Goal: Task Accomplishment & Management: Manage account settings

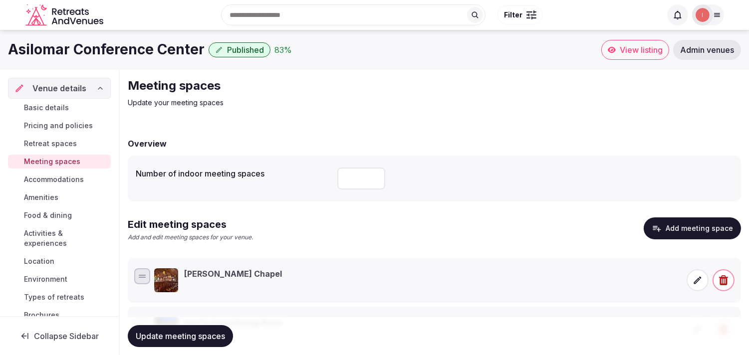
click at [65, 110] on span "Basic details" at bounding box center [46, 108] width 45 height 10
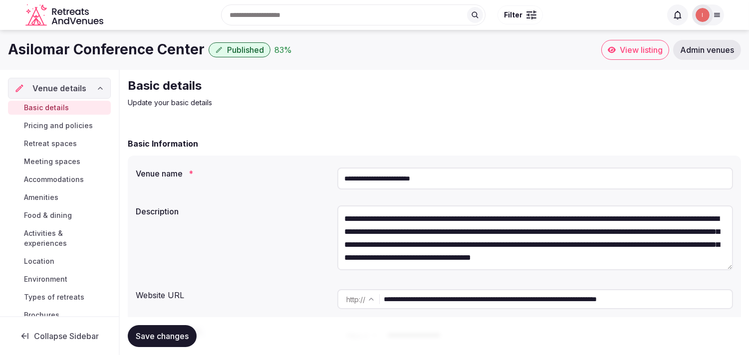
click at [374, 180] on input "**********" at bounding box center [535, 179] width 396 height 22
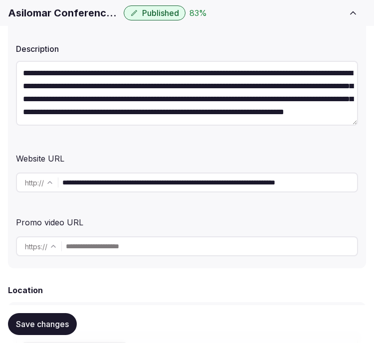
scroll to position [222, 0]
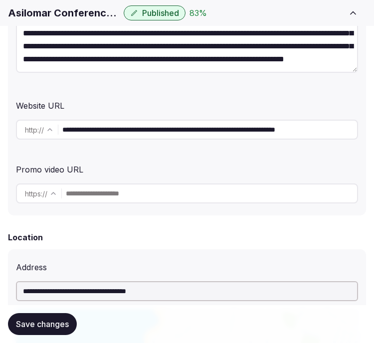
click at [177, 125] on input "**********" at bounding box center [209, 130] width 295 height 20
click at [133, 134] on input "**********" at bounding box center [209, 130] width 295 height 20
drag, startPoint x: 142, startPoint y: 131, endPoint x: 51, endPoint y: 133, distance: 90.9
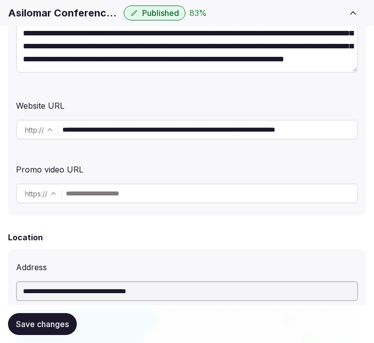
click at [51, 133] on div "**********" at bounding box center [187, 130] width 342 height 20
click at [187, 90] on div "**********" at bounding box center [187, 64] width 358 height 301
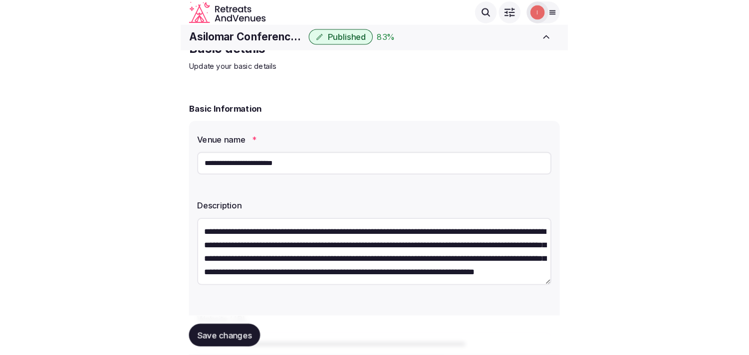
scroll to position [0, 0]
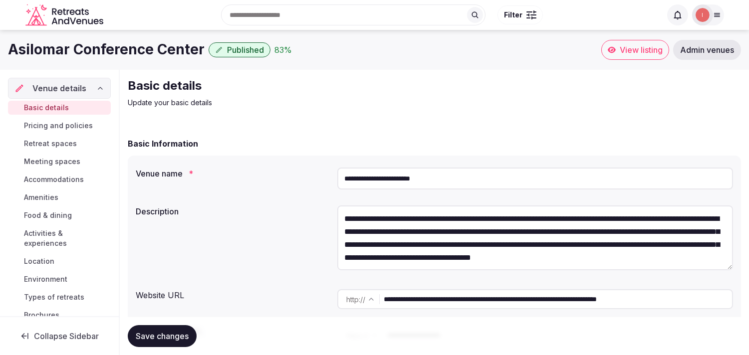
click at [47, 161] on span "Meeting spaces" at bounding box center [52, 162] width 56 height 10
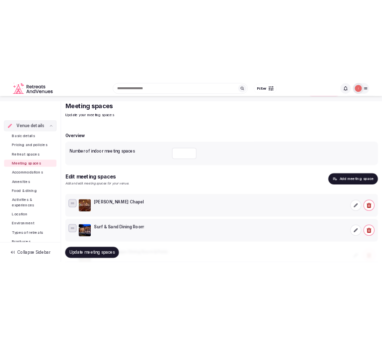
scroll to position [55, 0]
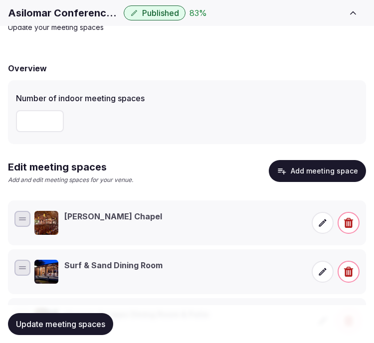
click at [321, 226] on icon at bounding box center [323, 223] width 10 height 10
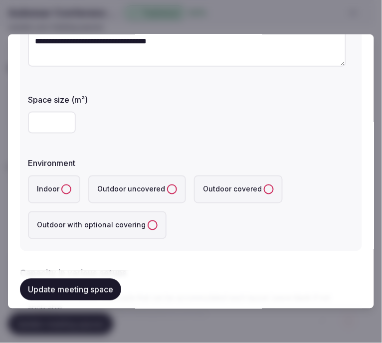
scroll to position [0, 0]
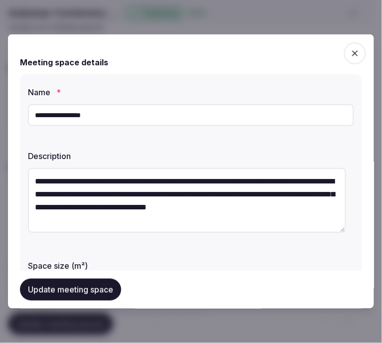
click at [83, 111] on input "**********" at bounding box center [191, 115] width 326 height 22
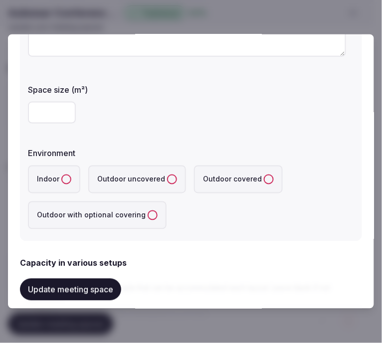
scroll to position [222, 0]
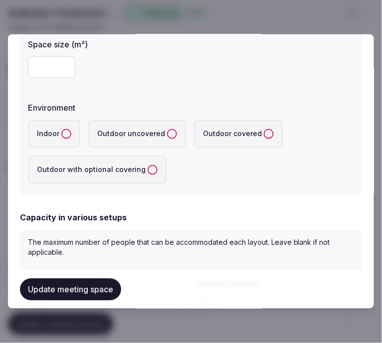
click at [63, 136] on button "Indoor" at bounding box center [66, 134] width 10 height 10
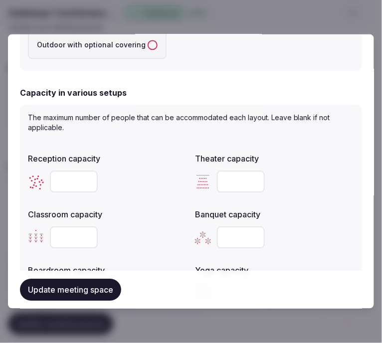
scroll to position [388, 0]
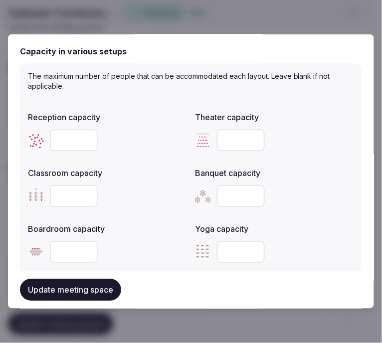
click at [221, 140] on input "number" at bounding box center [241, 141] width 48 height 22
type input "***"
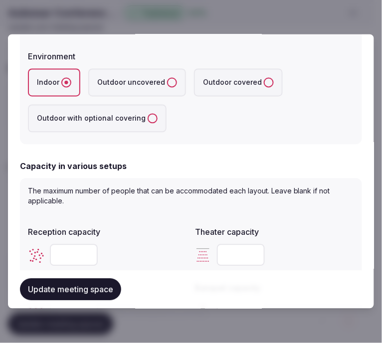
scroll to position [222, 0]
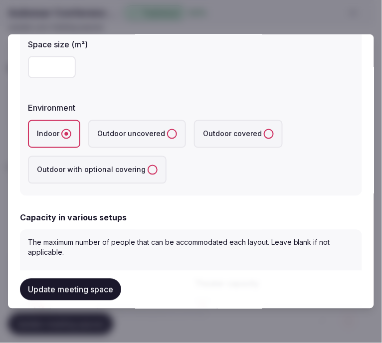
click at [41, 55] on div at bounding box center [191, 67] width 326 height 30
click at [41, 61] on input "number" at bounding box center [52, 67] width 48 height 22
type input "***"
click at [157, 106] on label "Environment" at bounding box center [191, 108] width 326 height 8
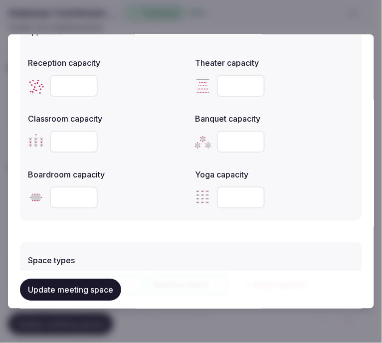
scroll to position [499, 0]
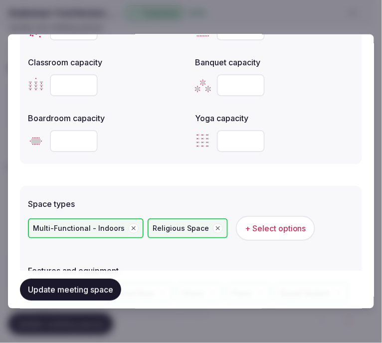
click at [105, 287] on button "Update meeting space" at bounding box center [70, 290] width 101 height 22
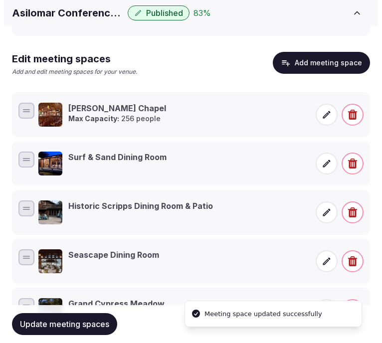
scroll to position [166, 0]
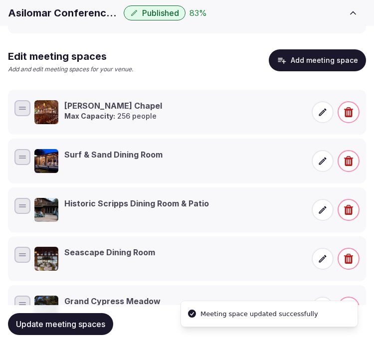
click at [323, 161] on icon at bounding box center [322, 160] width 7 height 7
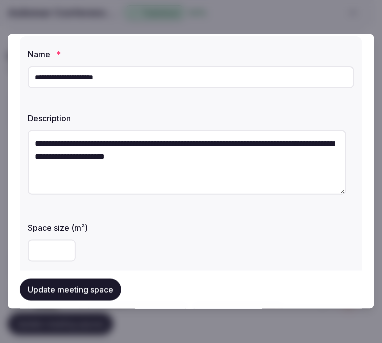
scroll to position [55, 0]
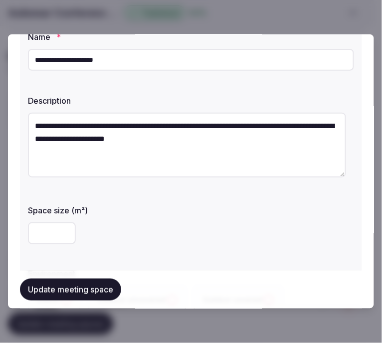
click at [55, 232] on input "number" at bounding box center [52, 234] width 48 height 22
type input "**"
click at [86, 230] on div "**" at bounding box center [191, 234] width 326 height 22
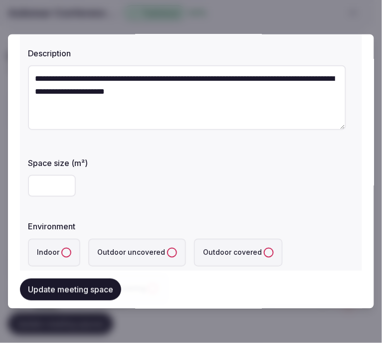
scroll to position [166, 0]
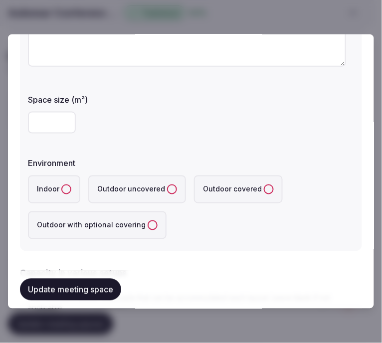
click at [63, 185] on button "Indoor" at bounding box center [66, 190] width 10 height 10
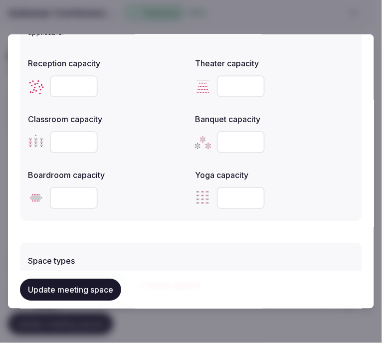
scroll to position [443, 0]
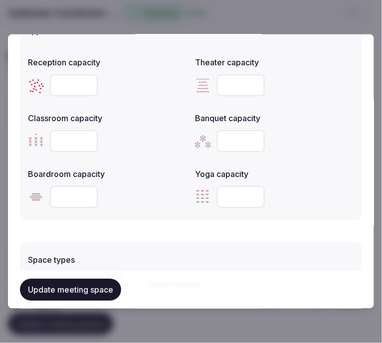
click at [243, 87] on input "number" at bounding box center [241, 85] width 48 height 22
type input "**"
click at [65, 144] on input "number" at bounding box center [74, 141] width 48 height 22
type input "**"
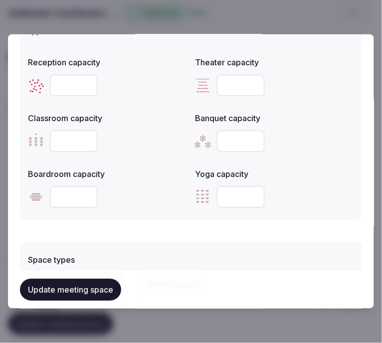
click at [76, 186] on input "number" at bounding box center [74, 197] width 48 height 22
click at [69, 195] on input "number" at bounding box center [74, 197] width 48 height 22
type input "**"
click at [135, 232] on form "**********" at bounding box center [191, 124] width 342 height 1042
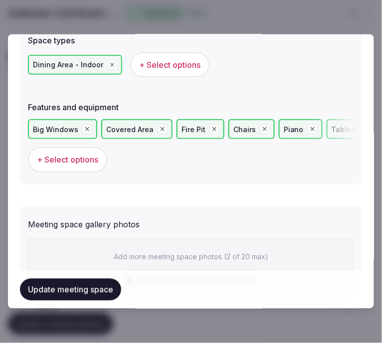
scroll to position [665, 0]
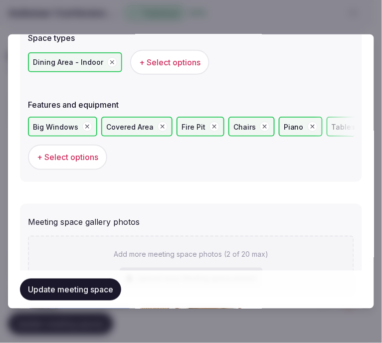
click at [83, 293] on button "Update meeting space" at bounding box center [70, 290] width 101 height 22
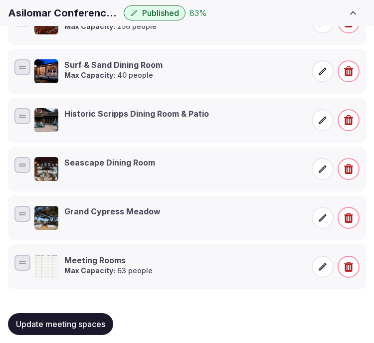
scroll to position [264, 0]
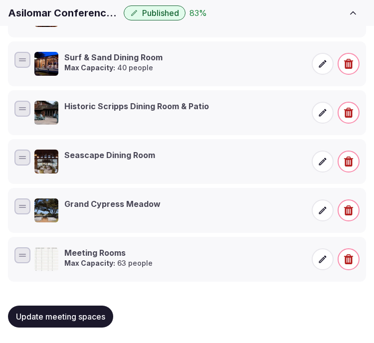
click at [198, 110] on h3 "Historic Scripps Dining Room & Patio" at bounding box center [136, 106] width 145 height 11
click at [69, 105] on h3 "Historic Scripps Dining Room & Patio" at bounding box center [136, 106] width 145 height 11
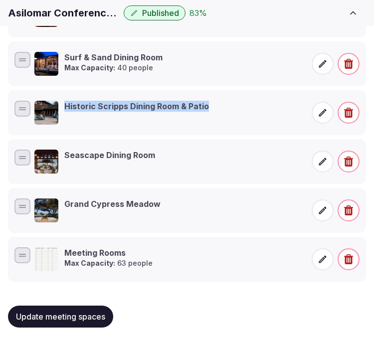
click at [69, 105] on h3 "Historic Scripps Dining Room & Patio" at bounding box center [136, 106] width 145 height 11
copy div "Historic Scripps Dining Room & Patio"
click at [117, 109] on h3 "Historic Scripps Dining Room & Patio" at bounding box center [136, 106] width 145 height 11
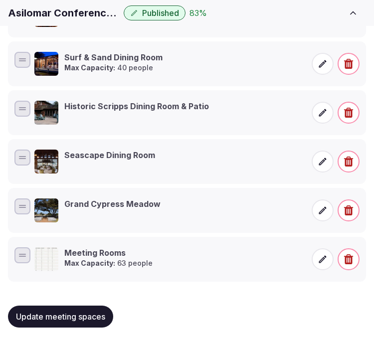
click at [221, 31] on li "[PERSON_NAME] Chapel Max Capacity: 256 people" at bounding box center [187, 15] width 358 height 45
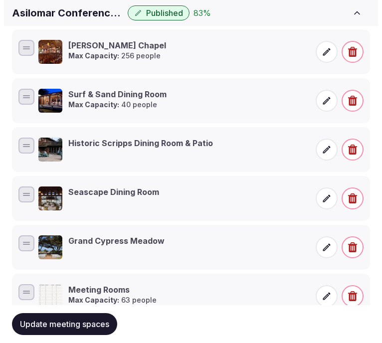
scroll to position [208, 0]
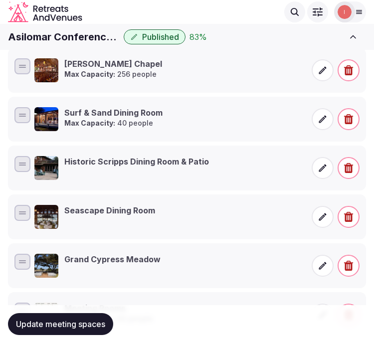
click at [327, 175] on span at bounding box center [323, 168] width 22 height 22
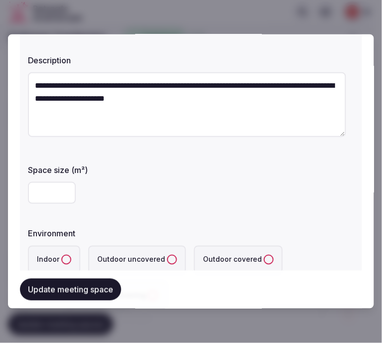
scroll to position [111, 0]
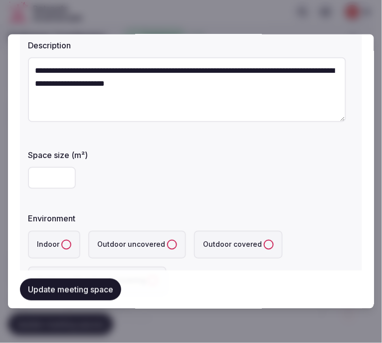
click at [48, 168] on input "number" at bounding box center [52, 178] width 48 height 22
type input "***"
click at [61, 242] on button "Indoor" at bounding box center [66, 245] width 10 height 10
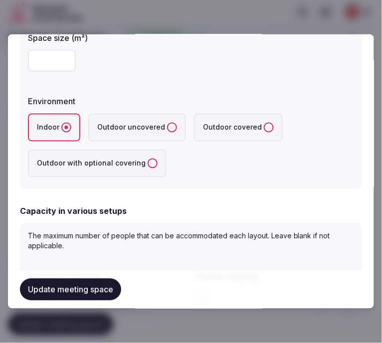
scroll to position [277, 0]
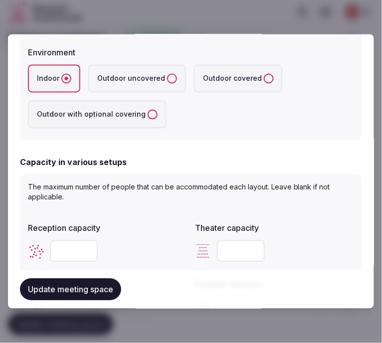
click at [75, 248] on input "number" at bounding box center [74, 252] width 48 height 22
type input "***"
click at [222, 248] on input "number" at bounding box center [241, 252] width 48 height 22
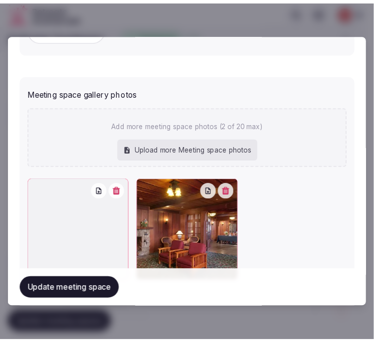
scroll to position [802, 0]
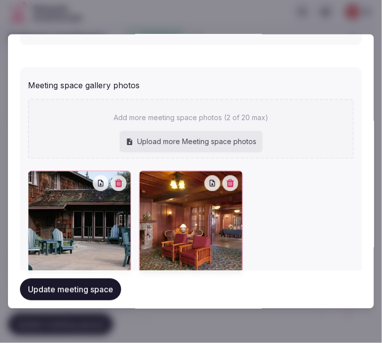
click at [43, 280] on button "Update meeting space" at bounding box center [70, 290] width 101 height 22
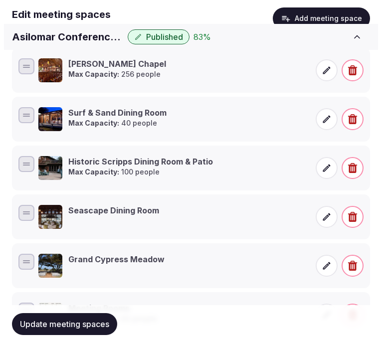
scroll to position [264, 0]
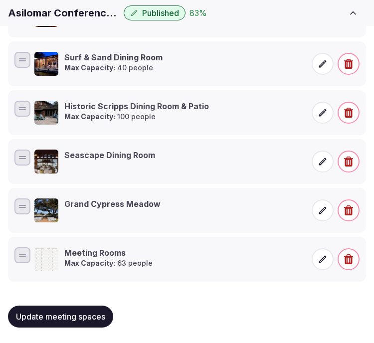
click at [316, 166] on span at bounding box center [323, 162] width 22 height 22
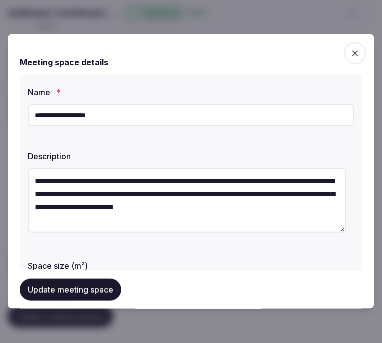
click at [374, 153] on div at bounding box center [191, 171] width 382 height 343
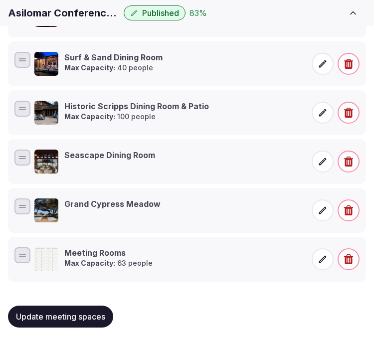
click at [302, 6] on div "Asilomar Conference Center Published 83 %" at bounding box center [174, 12] width 332 height 15
click at [316, 163] on span at bounding box center [323, 162] width 22 height 22
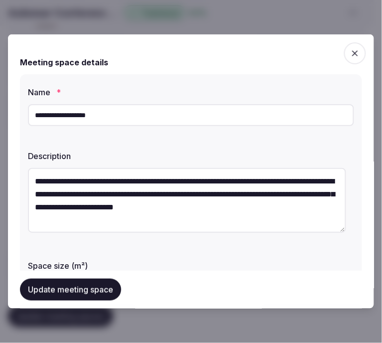
scroll to position [55, 0]
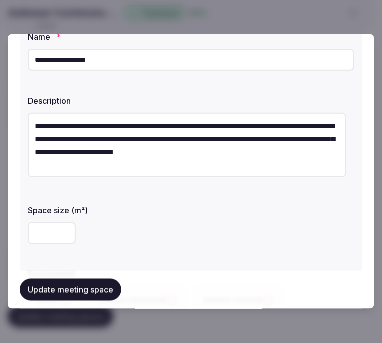
click at [48, 237] on input "number" at bounding box center [52, 234] width 48 height 22
type input "***"
click at [112, 223] on div "***" at bounding box center [191, 234] width 326 height 22
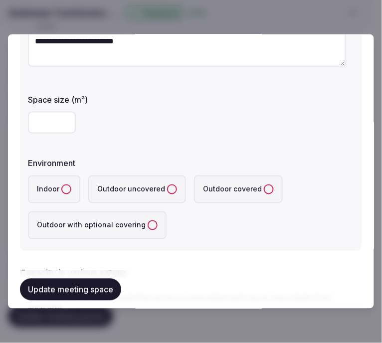
click at [63, 186] on button "Indoor" at bounding box center [66, 190] width 10 height 10
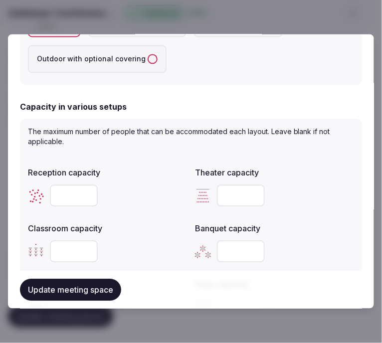
scroll to position [388, 0]
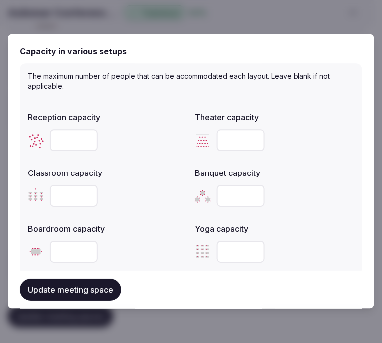
click at [69, 136] on input "number" at bounding box center [74, 141] width 48 height 22
type input "***"
click at [88, 280] on button "Update meeting space" at bounding box center [70, 290] width 101 height 22
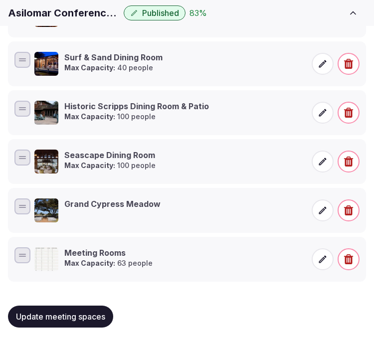
click at [322, 212] on icon at bounding box center [322, 210] width 7 height 7
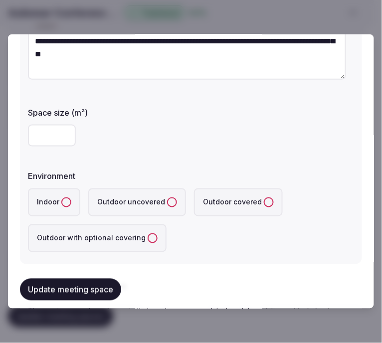
scroll to position [166, 0]
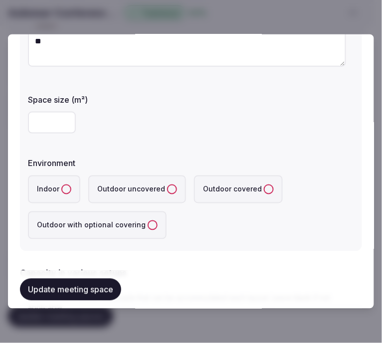
click at [50, 120] on input "number" at bounding box center [52, 123] width 48 height 22
click at [43, 120] on input "number" at bounding box center [52, 123] width 48 height 22
type input "*"
type input "**"
click at [148, 223] on covering "Outdoor with optional covering" at bounding box center [153, 226] width 10 height 10
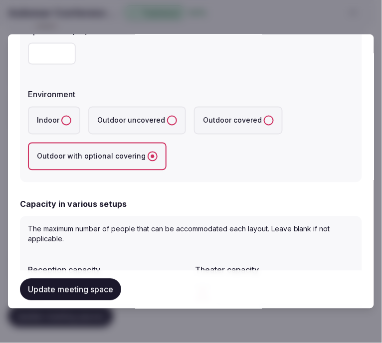
scroll to position [220, 0]
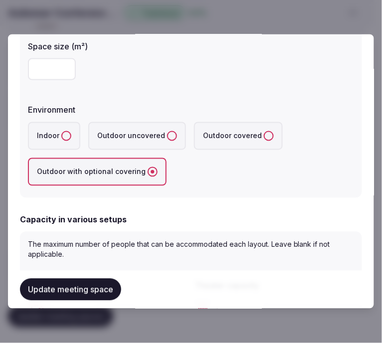
click at [167, 136] on uncovered "Outdoor uncovered" at bounding box center [172, 136] width 10 height 10
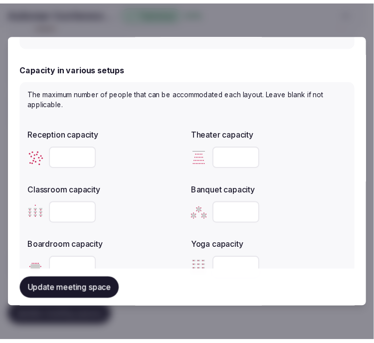
scroll to position [386, 0]
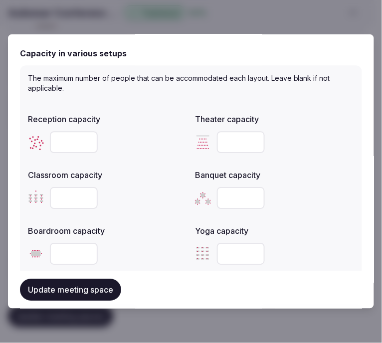
click at [67, 142] on input "number" at bounding box center [74, 143] width 48 height 22
type input "***"
click at [150, 248] on div at bounding box center [107, 255] width 159 height 22
click at [81, 293] on button "Update meeting space" at bounding box center [70, 290] width 101 height 22
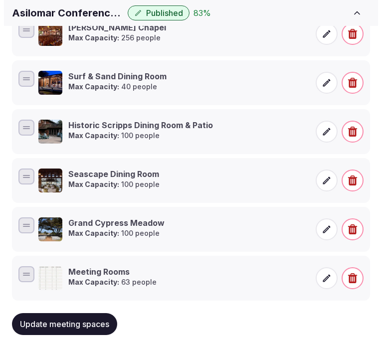
scroll to position [264, 0]
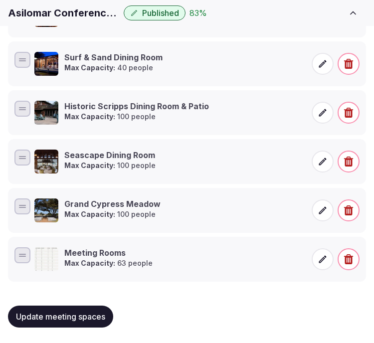
click at [318, 268] on span at bounding box center [323, 260] width 22 height 22
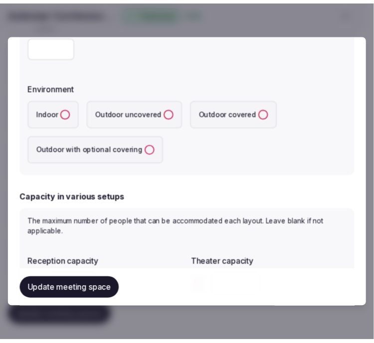
scroll to position [0, 0]
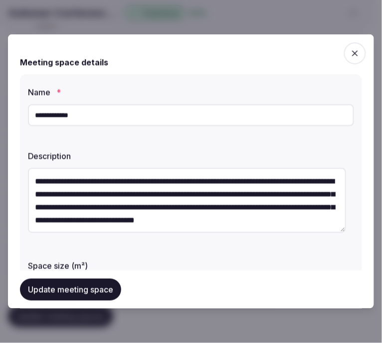
click at [344, 53] on span "button" at bounding box center [355, 53] width 22 height 22
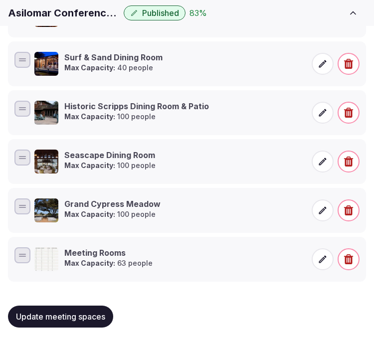
click at [346, 257] on icon "button" at bounding box center [348, 260] width 9 height 10
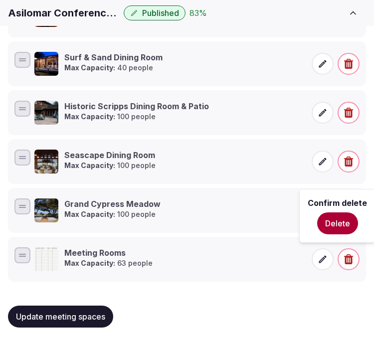
click at [54, 12] on h1 "Asilomar Conference Center" at bounding box center [64, 13] width 112 height 14
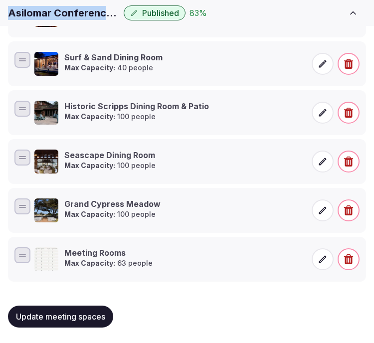
click at [54, 12] on h1 "Asilomar Conference Center" at bounding box center [64, 13] width 112 height 14
copy div "Asilomar Conference Center"
click at [352, 256] on icon "button" at bounding box center [348, 260] width 9 height 10
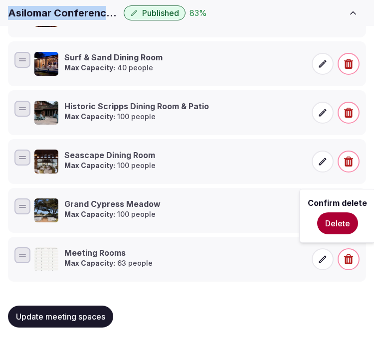
click at [344, 228] on button "Delete" at bounding box center [337, 224] width 41 height 22
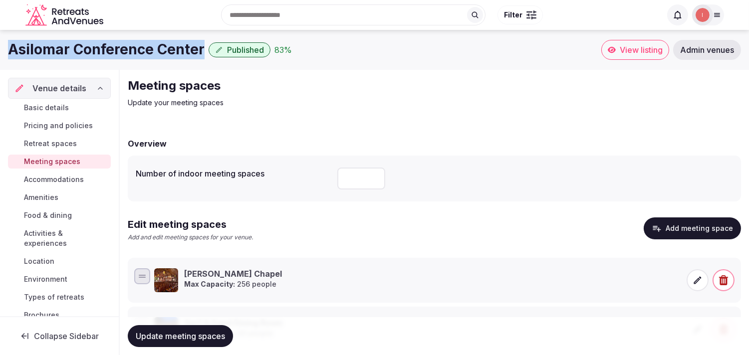
click at [52, 103] on span "Basic details" at bounding box center [46, 108] width 45 height 10
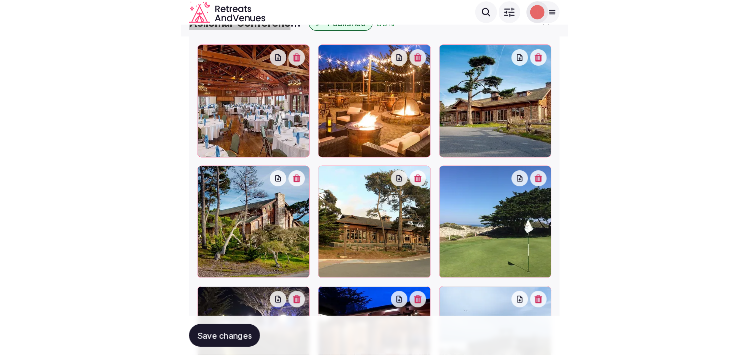
scroll to position [1608, 0]
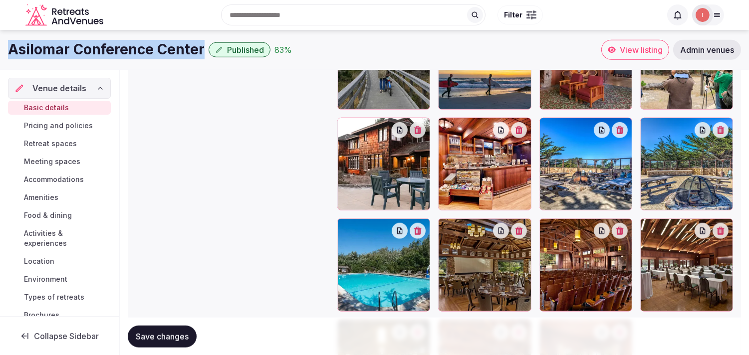
click at [42, 161] on span "Meeting spaces" at bounding box center [52, 162] width 56 height 10
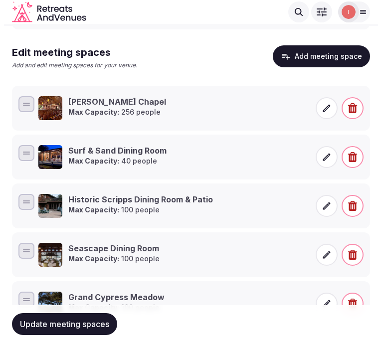
scroll to position [103, 0]
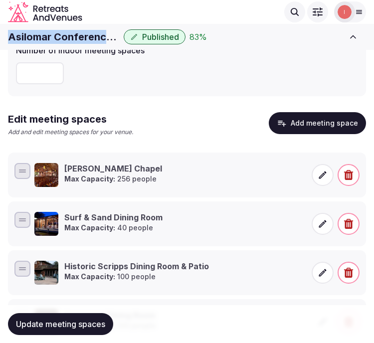
click at [306, 122] on button "Add meeting space" at bounding box center [317, 123] width 97 height 22
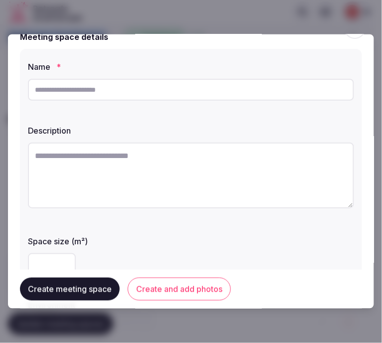
scroll to position [0, 0]
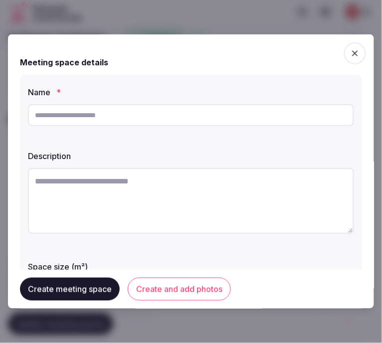
click at [182, 110] on input "text" at bounding box center [191, 115] width 326 height 22
paste input "**********"
type input "**********"
click at [108, 183] on textarea at bounding box center [191, 201] width 326 height 66
paste textarea "**********"
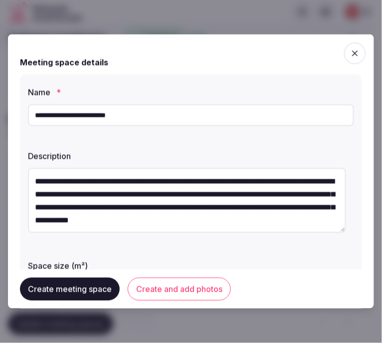
click at [292, 191] on textarea "**********" at bounding box center [187, 200] width 318 height 65
click at [323, 192] on textarea "**********" at bounding box center [187, 200] width 318 height 65
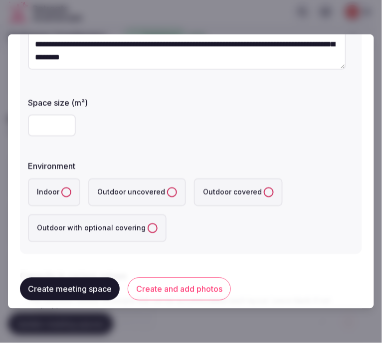
scroll to position [166, 0]
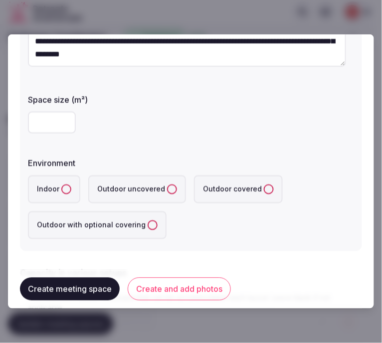
type textarea "**********"
click at [36, 123] on input "number" at bounding box center [52, 123] width 48 height 22
type input "***"
click at [61, 188] on button "Indoor" at bounding box center [66, 190] width 10 height 10
click at [256, 221] on div "Indoor Outdoor uncovered Outdoor covered Outdoor with optional covering" at bounding box center [191, 208] width 326 height 64
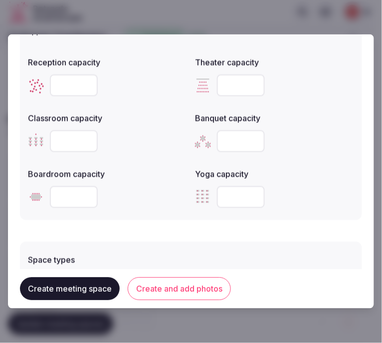
scroll to position [183, 0]
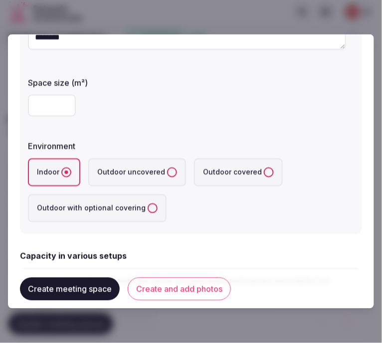
click at [233, 71] on div "**********" at bounding box center [191, 62] width 342 height 343
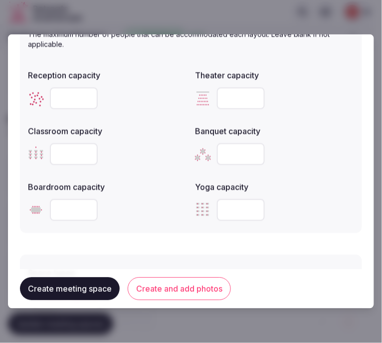
scroll to position [405, 0]
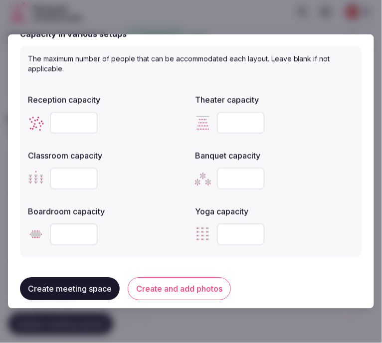
click at [234, 120] on input "number" at bounding box center [241, 123] width 48 height 22
type input "***"
click at [62, 180] on input "number" at bounding box center [74, 179] width 48 height 22
type input "***"
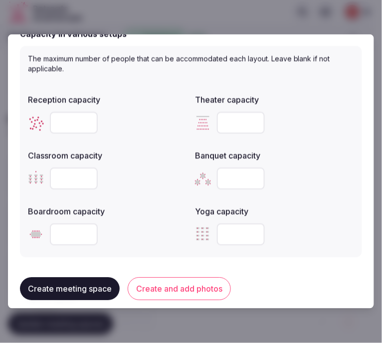
click at [66, 123] on input "number" at bounding box center [74, 123] width 48 height 22
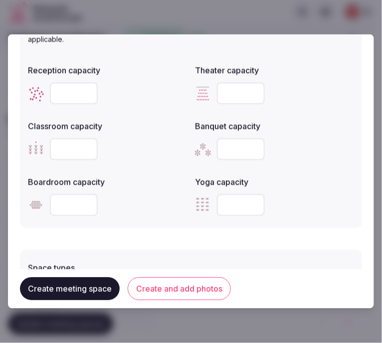
scroll to position [461, 0]
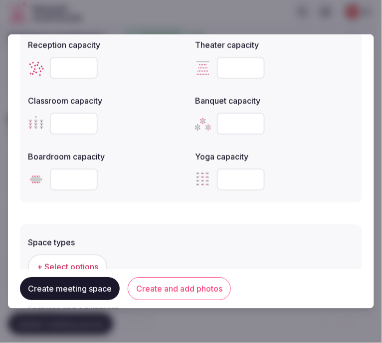
type input "***"
click at [168, 281] on button "Create and add photos" at bounding box center [179, 289] width 103 height 23
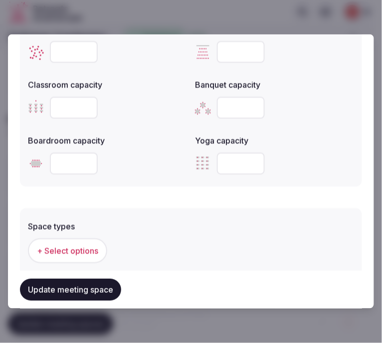
scroll to position [556, 0]
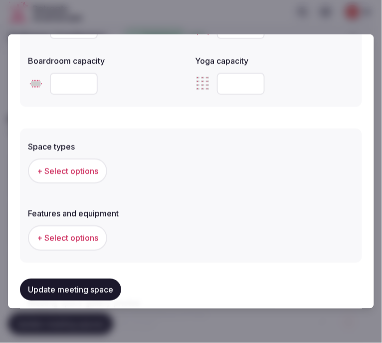
click at [88, 284] on button "Update meeting space" at bounding box center [70, 290] width 101 height 22
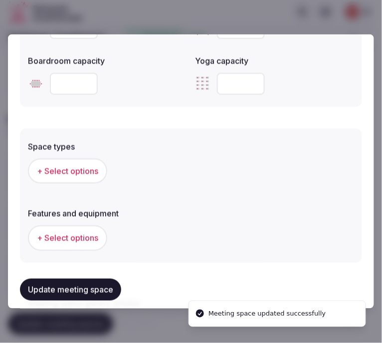
click at [64, 177] on button "+ Select options" at bounding box center [67, 171] width 79 height 25
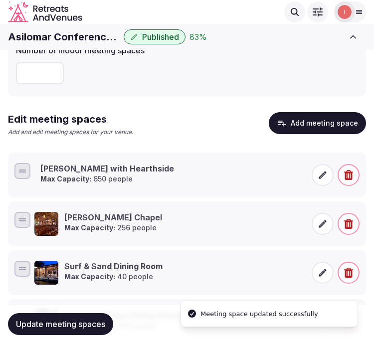
click at [324, 170] on icon at bounding box center [323, 175] width 10 height 10
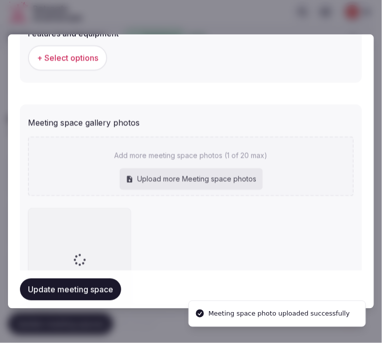
scroll to position [580, 0]
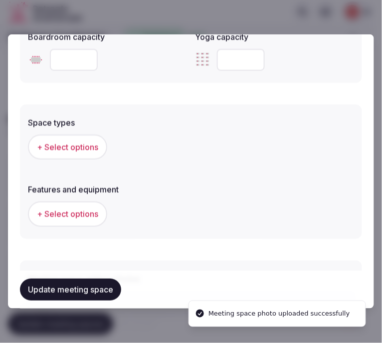
click at [71, 136] on button "+ Select options" at bounding box center [67, 147] width 79 height 25
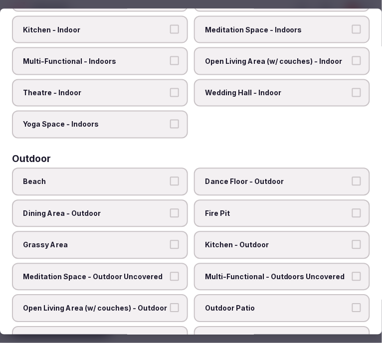
scroll to position [111, 0]
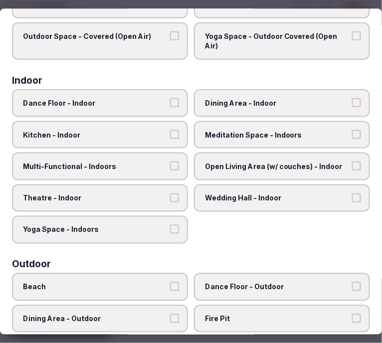
click at [173, 153] on label "Multi-Functional - Indoors" at bounding box center [100, 167] width 176 height 28
click at [173, 162] on button "Multi-Functional - Indoors" at bounding box center [174, 166] width 9 height 9
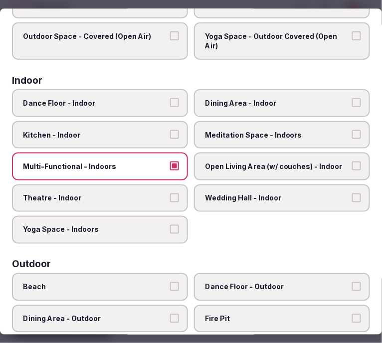
click at [173, 185] on label "Theatre - Indoor" at bounding box center [100, 199] width 176 height 28
click at [173, 194] on button "Theatre - Indoor" at bounding box center [174, 198] width 9 height 9
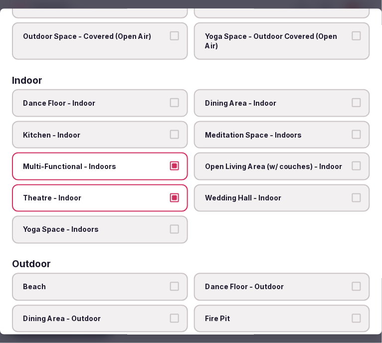
click at [258, 98] on span "Dining Area - Indoor" at bounding box center [277, 103] width 144 height 10
click at [352, 98] on button "Dining Area - Indoor" at bounding box center [356, 102] width 9 height 9
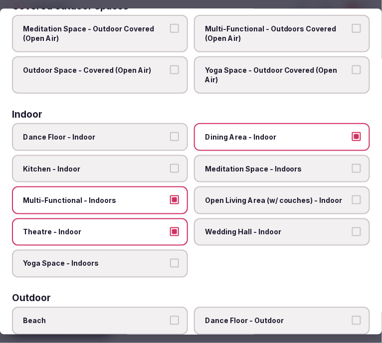
scroll to position [0, 0]
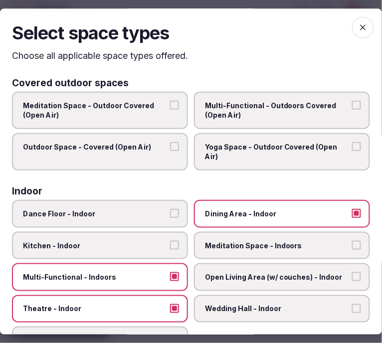
click at [295, 115] on span "Multi-Functional - Outdoors Covered (Open Air)" at bounding box center [277, 110] width 144 height 19
click at [352, 110] on button "Multi-Functional - Outdoors Covered (Open Air)" at bounding box center [356, 105] width 9 height 9
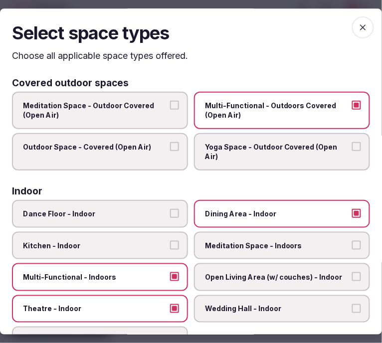
click at [160, 151] on label "Outdoor Space - Covered (Open Air)" at bounding box center [100, 151] width 176 height 37
click at [170, 151] on button "Outdoor Space - Covered (Open Air)" at bounding box center [174, 146] width 9 height 9
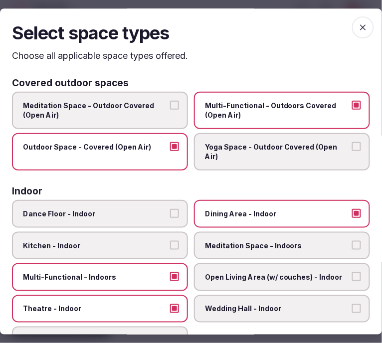
click at [161, 142] on span "Outdoor Space - Covered (Open Air)" at bounding box center [95, 147] width 144 height 10
click at [170, 142] on button "Outdoor Space - Covered (Open Air)" at bounding box center [174, 146] width 9 height 9
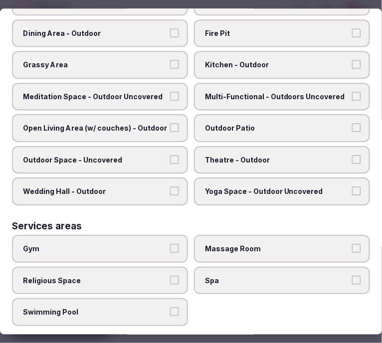
scroll to position [388, 0]
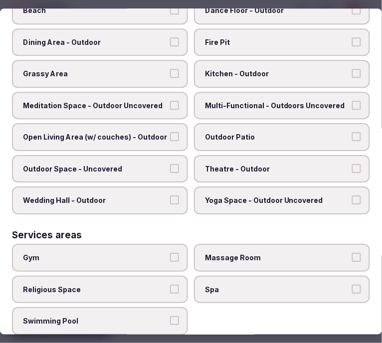
click at [161, 164] on span "Outdoor Space - Uncovered" at bounding box center [95, 169] width 144 height 10
click at [170, 164] on button "Outdoor Space - Uncovered" at bounding box center [174, 168] width 9 height 9
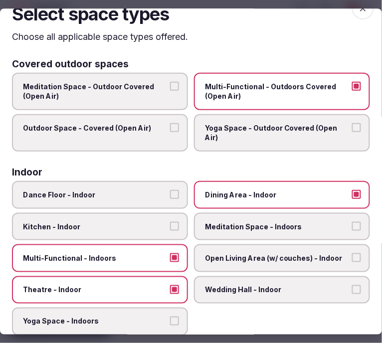
scroll to position [0, 0]
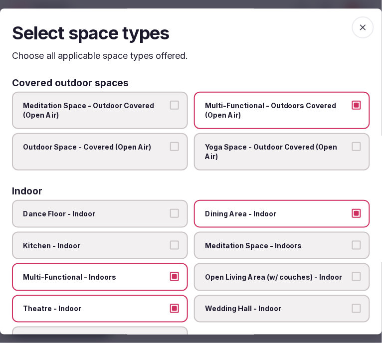
click at [352, 21] on span "button" at bounding box center [363, 27] width 22 height 22
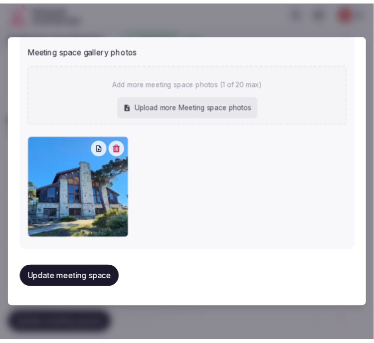
scroll to position [802, 0]
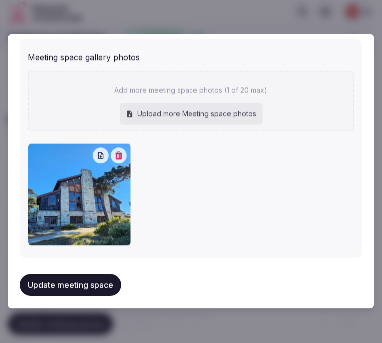
click at [107, 274] on button "Update meeting space" at bounding box center [70, 285] width 101 height 22
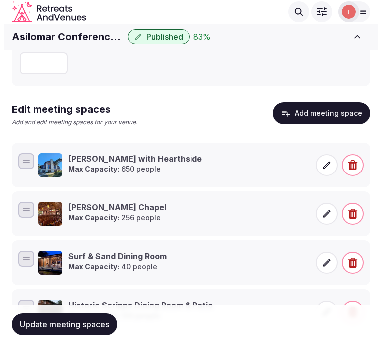
scroll to position [97, 0]
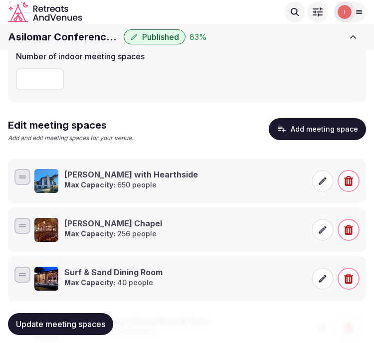
click at [333, 134] on button "Add meeting space" at bounding box center [317, 129] width 97 height 22
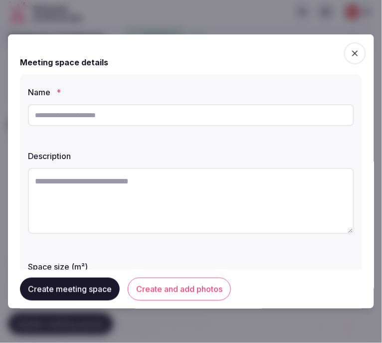
click at [155, 108] on input "text" at bounding box center [191, 115] width 326 height 22
paste input "**********"
type input "**********"
click at [243, 176] on textarea at bounding box center [191, 201] width 326 height 66
paste textarea "**********"
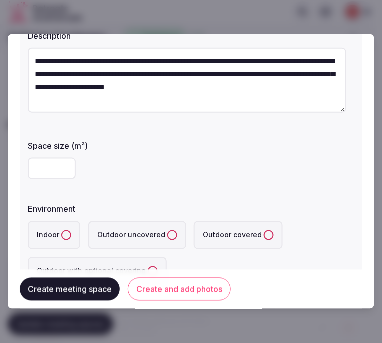
scroll to position [166, 0]
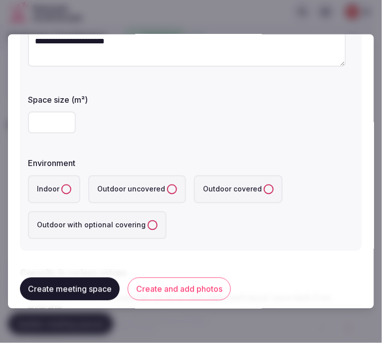
type textarea "**********"
click at [36, 128] on input "number" at bounding box center [52, 123] width 48 height 22
click at [43, 127] on input "number" at bounding box center [52, 123] width 48 height 22
type input "***"
drag, startPoint x: 65, startPoint y: 187, endPoint x: 68, endPoint y: 183, distance: 5.3
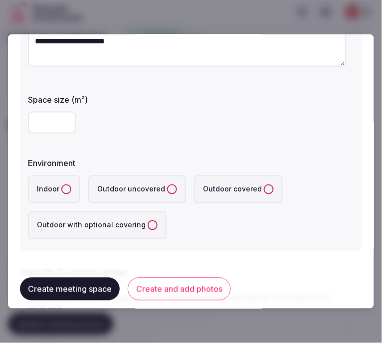
click at [67, 183] on label "Indoor" at bounding box center [54, 190] width 52 height 28
click at [67, 185] on button "Indoor" at bounding box center [66, 190] width 10 height 10
click at [213, 243] on div "**********" at bounding box center [191, 79] width 342 height 343
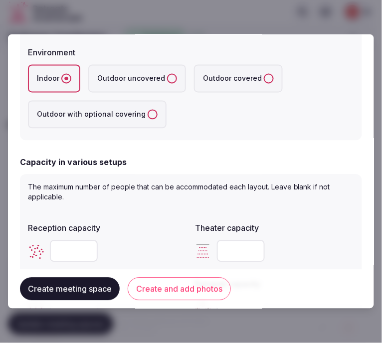
scroll to position [332, 0]
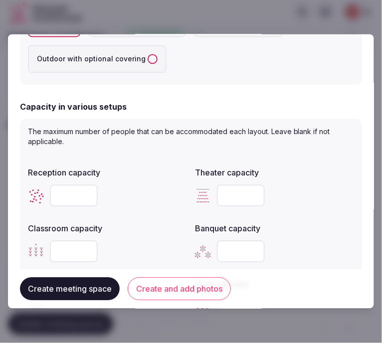
click at [55, 189] on input "number" at bounding box center [74, 196] width 48 height 22
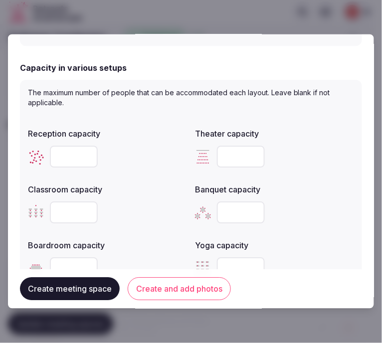
scroll to position [388, 0]
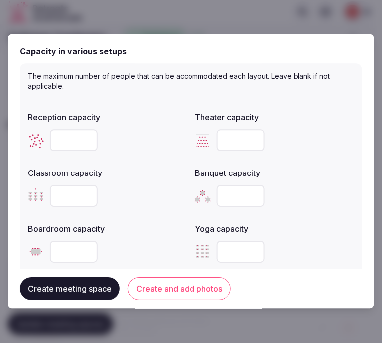
type input "***"
click at [71, 196] on input "number" at bounding box center [74, 197] width 48 height 22
type input "***"
click at [62, 256] on input "number" at bounding box center [74, 253] width 48 height 22
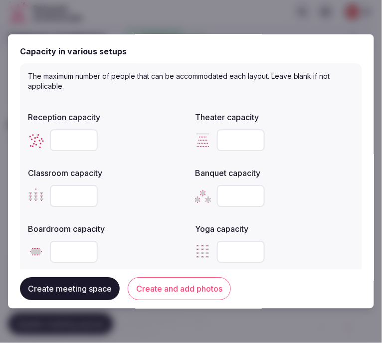
click at [62, 256] on input "number" at bounding box center [74, 253] width 48 height 22
type input "**"
click at [237, 137] on input "number" at bounding box center [241, 141] width 48 height 22
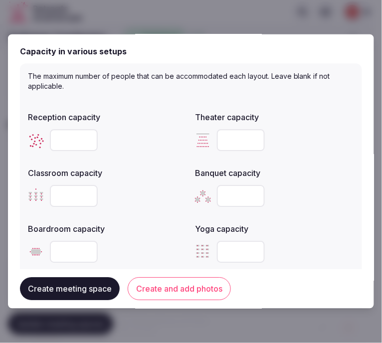
click at [237, 137] on input "number" at bounding box center [241, 141] width 48 height 22
type input "***"
click at [88, 289] on button "Create meeting space" at bounding box center [70, 289] width 100 height 23
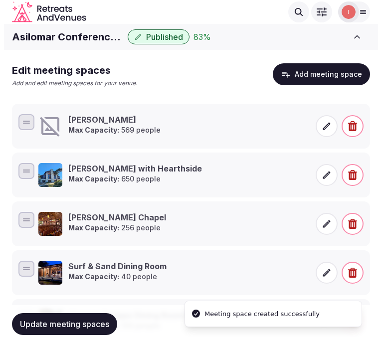
scroll to position [146, 0]
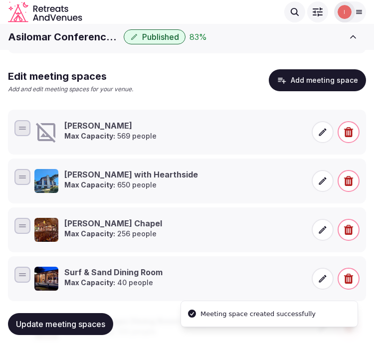
click at [322, 133] on icon at bounding box center [323, 132] width 10 height 10
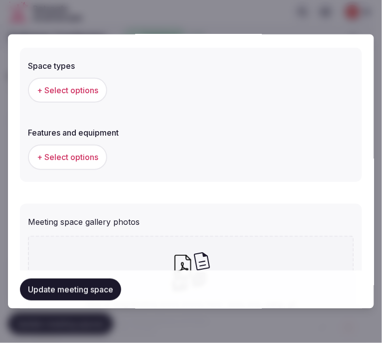
scroll to position [527, 0]
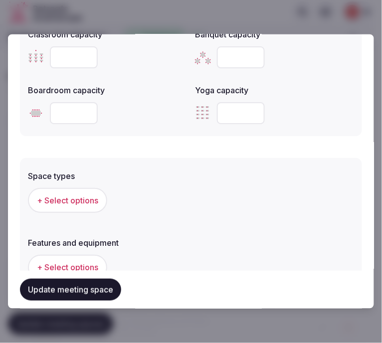
click at [96, 198] on span "+ Select options" at bounding box center [67, 200] width 61 height 11
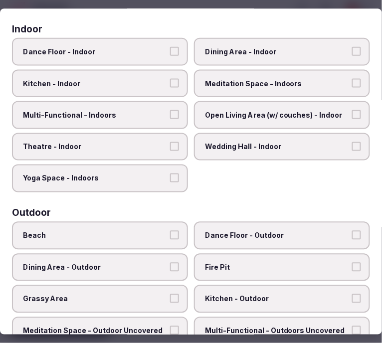
scroll to position [166, 0]
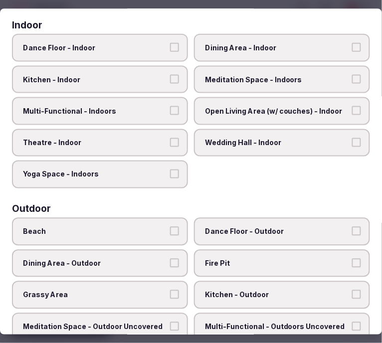
click at [172, 100] on label "Multi-Functional - Indoors" at bounding box center [100, 111] width 176 height 28
click at [172, 106] on button "Multi-Functional - Indoors" at bounding box center [174, 110] width 9 height 9
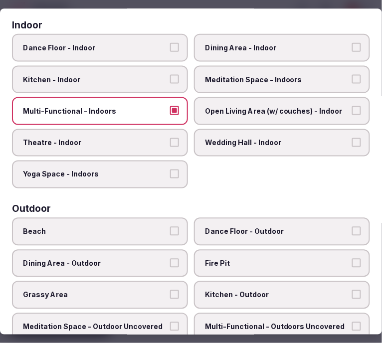
click at [153, 138] on span "Theatre - Indoor" at bounding box center [95, 143] width 144 height 10
click at [170, 138] on button "Theatre - Indoor" at bounding box center [174, 142] width 9 height 9
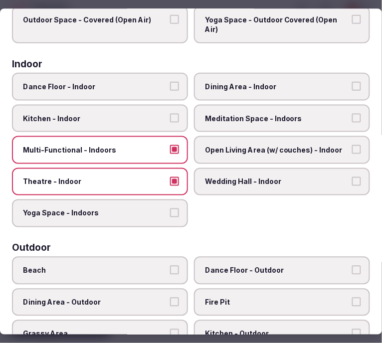
scroll to position [111, 0]
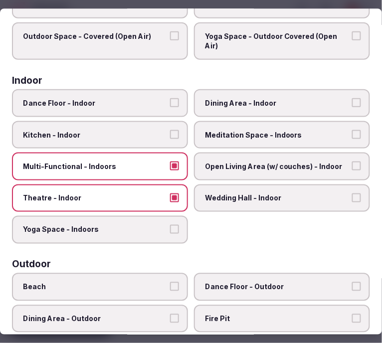
click at [287, 163] on span "Open Living Area (w/ couches) - Indoor" at bounding box center [277, 167] width 144 height 10
click at [352, 163] on button "Open Living Area (w/ couches) - Indoor" at bounding box center [356, 166] width 9 height 9
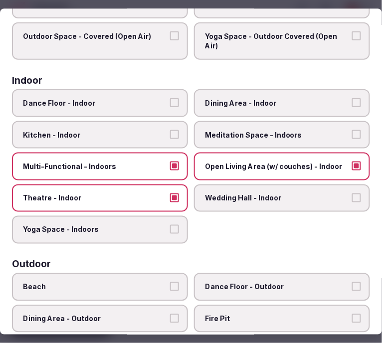
click at [307, 153] on label "Open Living Area (w/ couches) - Indoor" at bounding box center [282, 167] width 176 height 28
click at [352, 162] on button "Open Living Area (w/ couches) - Indoor" at bounding box center [356, 166] width 9 height 9
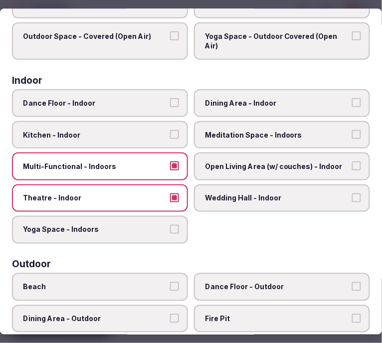
click at [275, 107] on label "Dining Area - Indoor" at bounding box center [282, 103] width 176 height 28
click at [352, 107] on button "Dining Area - Indoor" at bounding box center [356, 102] width 9 height 9
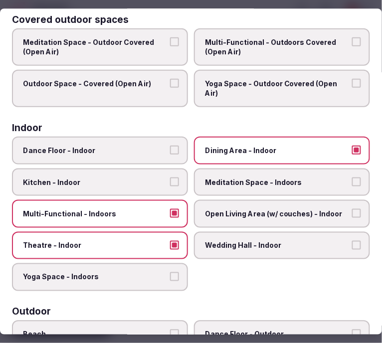
scroll to position [0, 0]
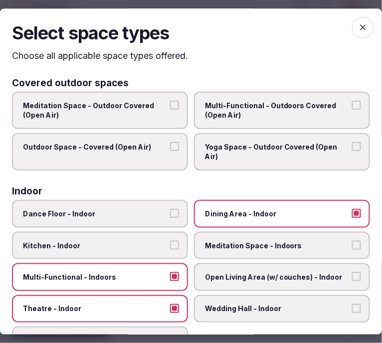
click at [358, 22] on icon "button" at bounding box center [363, 27] width 10 height 10
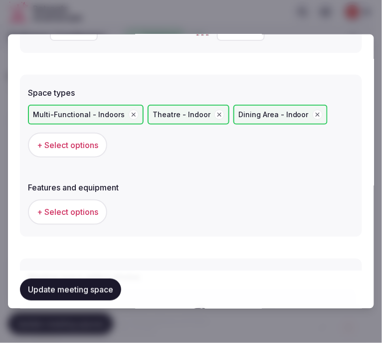
scroll to position [610, 0]
click at [75, 208] on span "+ Select options" at bounding box center [67, 212] width 61 height 11
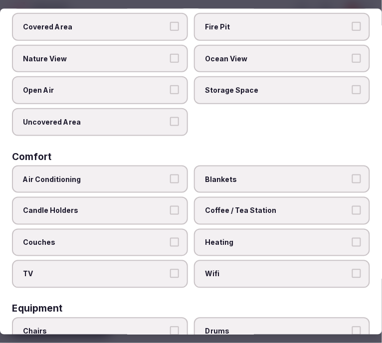
scroll to position [166, 0]
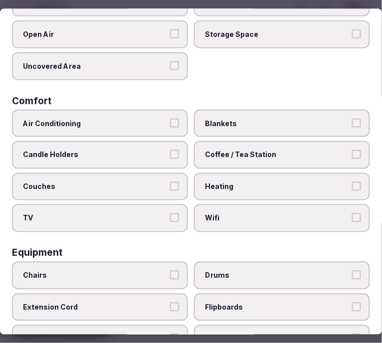
click at [145, 119] on span "Air Conditioning" at bounding box center [95, 124] width 144 height 10
click at [170, 119] on button "Air Conditioning" at bounding box center [174, 123] width 9 height 9
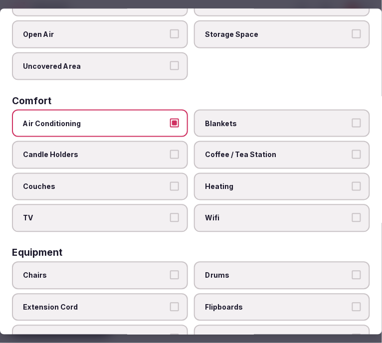
click at [196, 212] on label "Wifi" at bounding box center [282, 219] width 176 height 28
click at [352, 214] on button "Wifi" at bounding box center [356, 218] width 9 height 9
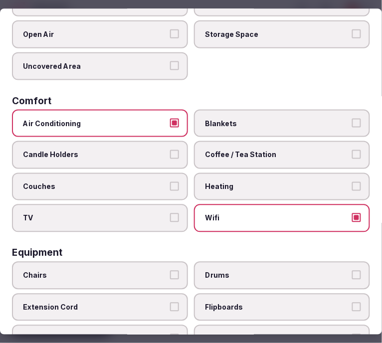
click at [281, 151] on span "Coffee / Tea Station" at bounding box center [277, 155] width 144 height 10
click at [352, 151] on button "Coffee / Tea Station" at bounding box center [356, 154] width 9 height 9
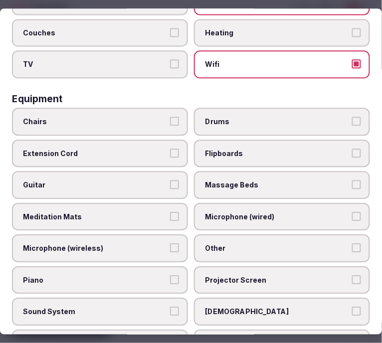
scroll to position [388, 0]
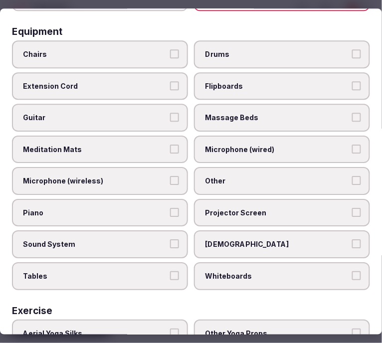
click at [145, 49] on span "Chairs" at bounding box center [95, 54] width 144 height 10
click at [170, 49] on button "Chairs" at bounding box center [174, 53] width 9 height 9
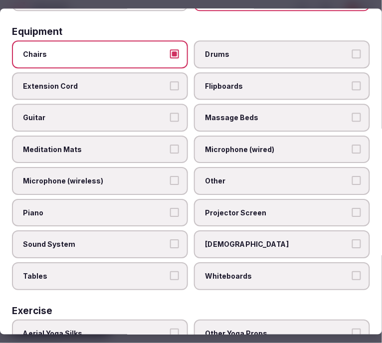
click at [240, 199] on label "Projector Screen" at bounding box center [282, 213] width 176 height 28
click at [352, 208] on button "Projector Screen" at bounding box center [356, 212] width 9 height 9
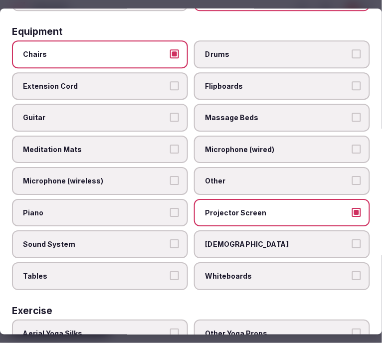
click at [246, 177] on span "Other" at bounding box center [277, 182] width 144 height 10
click at [352, 177] on button "Other" at bounding box center [356, 181] width 9 height 9
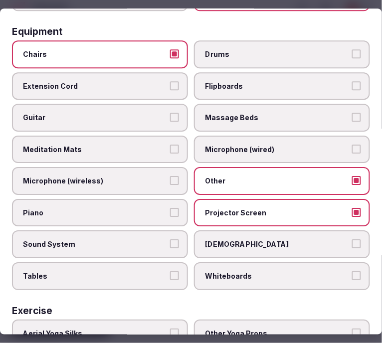
click at [139, 240] on span "Sound System" at bounding box center [95, 245] width 144 height 10
click at [170, 240] on button "Sound System" at bounding box center [174, 244] width 9 height 9
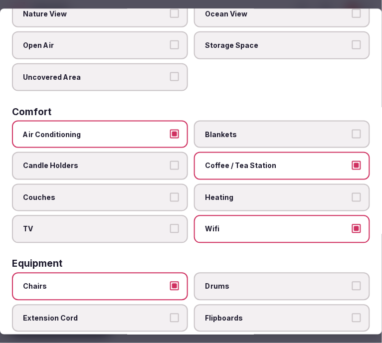
scroll to position [0, 0]
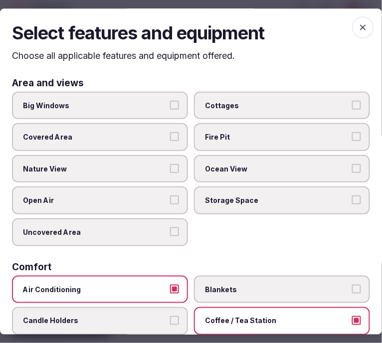
click at [358, 26] on icon "button" at bounding box center [363, 27] width 10 height 10
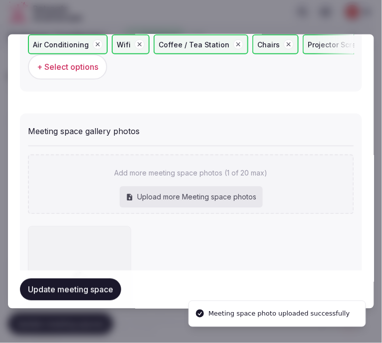
scroll to position [761, 0]
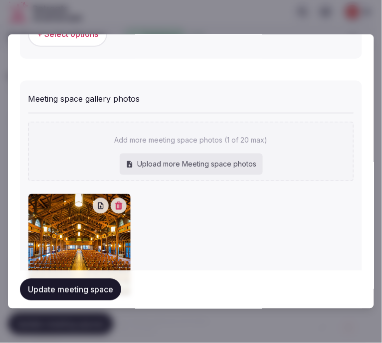
click at [79, 297] on button "Update meeting space" at bounding box center [70, 290] width 101 height 22
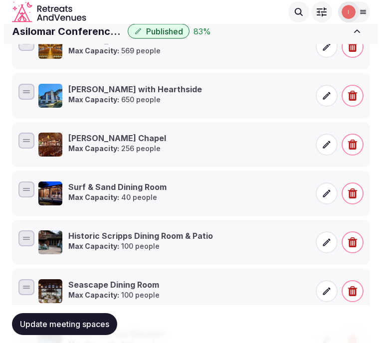
scroll to position [91, 0]
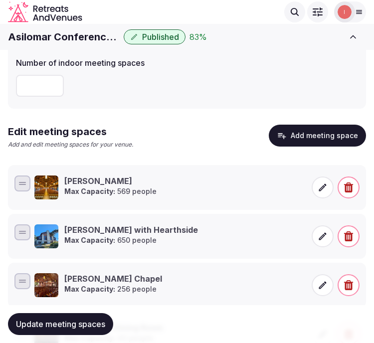
click at [277, 145] on button "Add meeting space" at bounding box center [317, 136] width 97 height 22
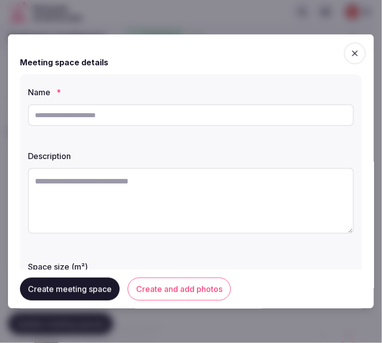
click at [140, 119] on input "text" at bounding box center [191, 115] width 326 height 22
paste input "**********"
type input "**********"
click at [167, 230] on textarea at bounding box center [191, 201] width 326 height 66
click at [180, 197] on textarea at bounding box center [191, 201] width 326 height 66
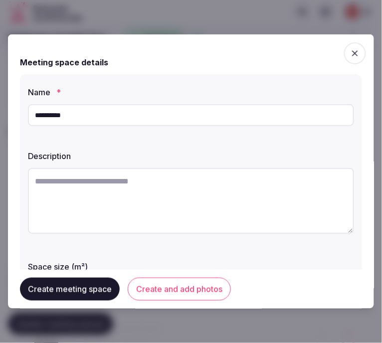
paste textarea "**********"
click at [247, 194] on textarea "**********" at bounding box center [187, 200] width 318 height 65
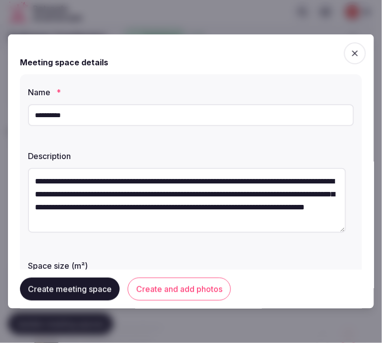
scroll to position [111, 0]
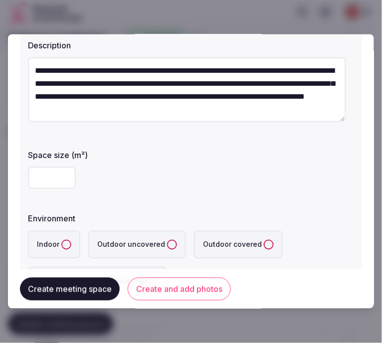
type textarea "**********"
click at [42, 170] on input "number" at bounding box center [52, 178] width 48 height 22
click at [44, 186] on input "number" at bounding box center [52, 178] width 48 height 22
type input "**"
click at [62, 245] on button "Indoor" at bounding box center [66, 245] width 10 height 10
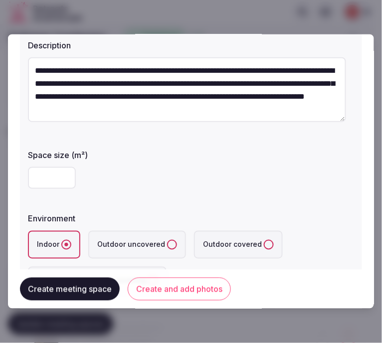
click at [148, 183] on div "**" at bounding box center [191, 178] width 326 height 22
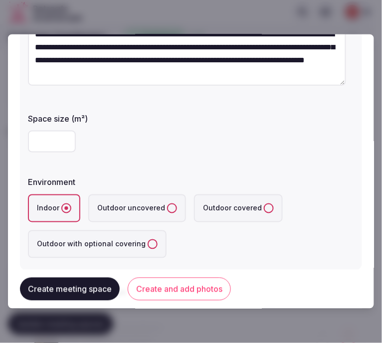
scroll to position [166, 0]
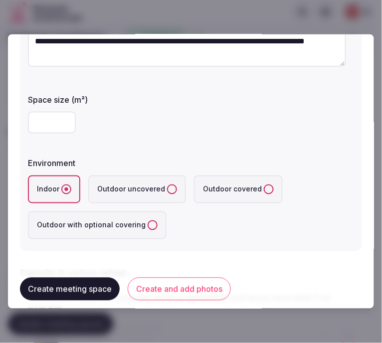
click at [182, 223] on div "Indoor Outdoor uncovered Outdoor covered Outdoor with optional covering" at bounding box center [191, 208] width 326 height 64
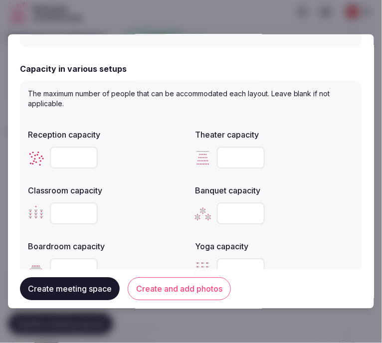
scroll to position [388, 0]
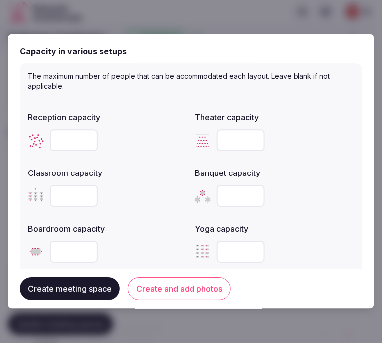
click at [60, 136] on input "number" at bounding box center [74, 141] width 48 height 22
type input "**"
click at [55, 247] on input "number" at bounding box center [74, 253] width 48 height 22
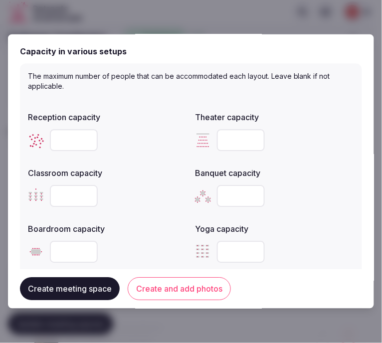
click at [55, 247] on input "number" at bounding box center [74, 253] width 48 height 22
type input "**"
click at [66, 194] on input "number" at bounding box center [74, 197] width 48 height 22
click at [236, 141] on input "number" at bounding box center [241, 141] width 48 height 22
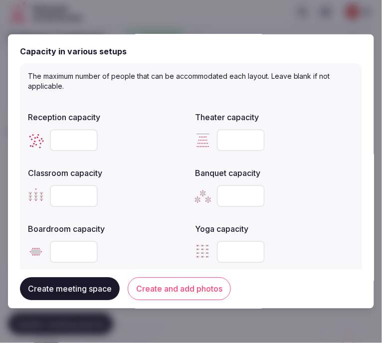
click at [236, 141] on input "number" at bounding box center [241, 141] width 48 height 22
click at [89, 197] on input "****" at bounding box center [74, 197] width 48 height 22
drag, startPoint x: 75, startPoint y: 193, endPoint x: 64, endPoint y: 192, distance: 11.5
click at [64, 192] on input "****" at bounding box center [74, 197] width 48 height 22
type input "**"
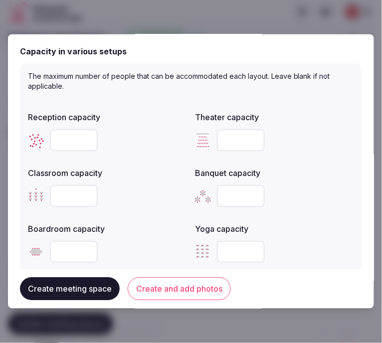
click at [233, 136] on input "number" at bounding box center [241, 141] width 48 height 22
type input "**"
click at [231, 191] on input "number" at bounding box center [241, 197] width 48 height 22
click at [233, 190] on input "number" at bounding box center [241, 197] width 48 height 22
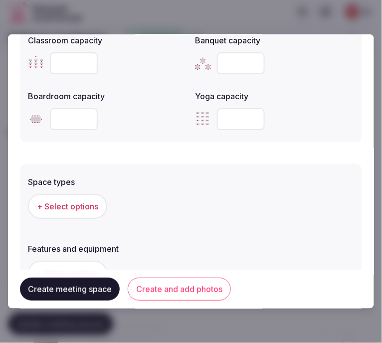
scroll to position [554, 0]
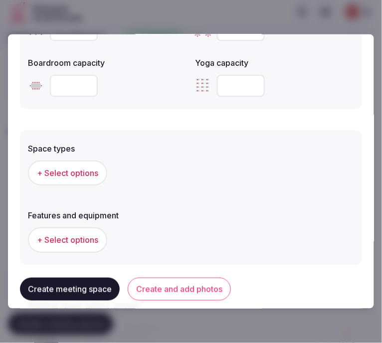
click at [76, 161] on button "+ Select options" at bounding box center [67, 173] width 79 height 25
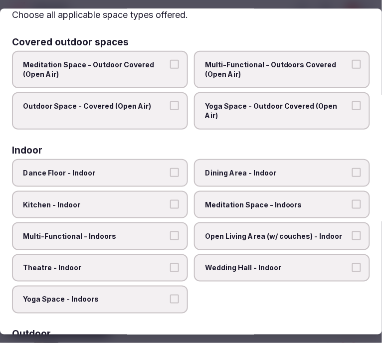
scroll to position [55, 0]
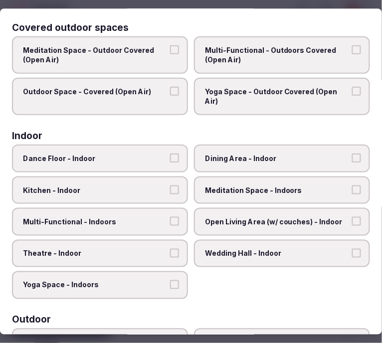
click at [308, 162] on label "Dining Area - Indoor" at bounding box center [282, 159] width 176 height 28
click at [352, 162] on button "Dining Area - Indoor" at bounding box center [356, 158] width 9 height 9
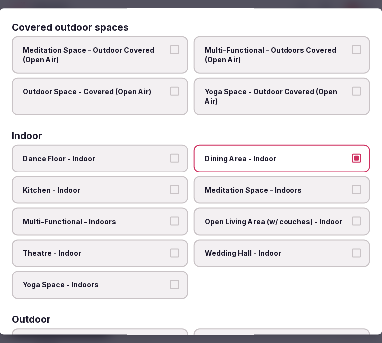
click at [166, 208] on label "Multi-Functional - Indoors" at bounding box center [100, 222] width 176 height 28
click at [170, 217] on button "Multi-Functional - Indoors" at bounding box center [174, 221] width 9 height 9
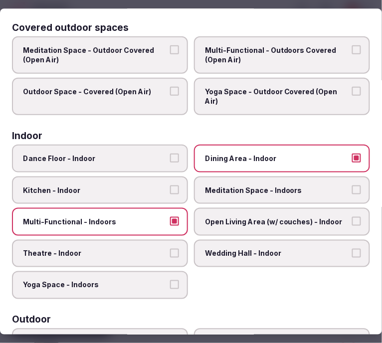
click at [174, 249] on button "Theatre - Indoor" at bounding box center [174, 253] width 9 height 9
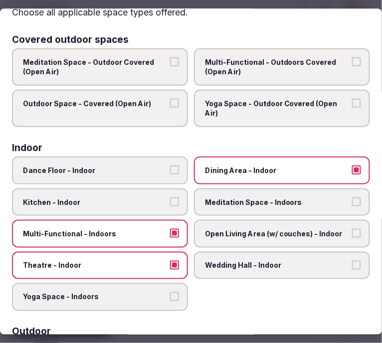
scroll to position [0, 0]
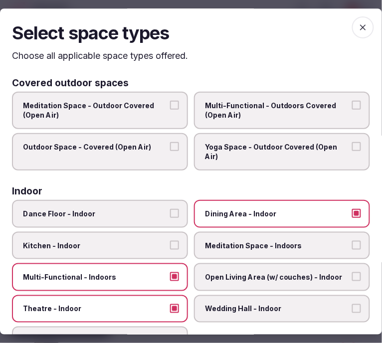
click at [352, 33] on span "button" at bounding box center [363, 27] width 22 height 22
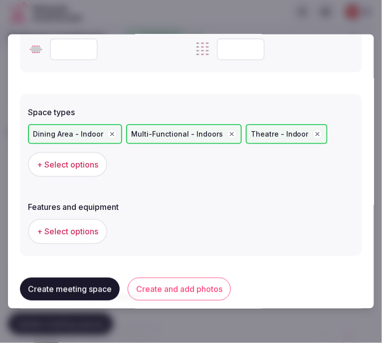
scroll to position [610, 0]
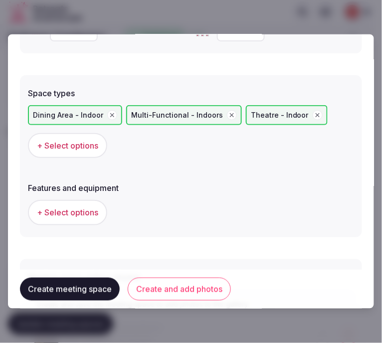
click at [95, 214] on span "+ Select options" at bounding box center [67, 212] width 61 height 11
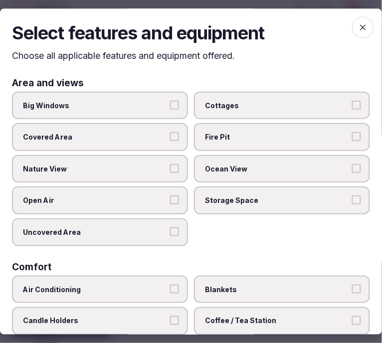
click at [177, 105] on label "Big Windows" at bounding box center [100, 106] width 176 height 28
click at [177, 105] on button "Big Windows" at bounding box center [174, 105] width 9 height 9
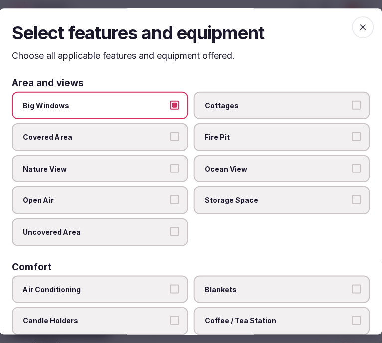
click at [170, 165] on button "Nature View" at bounding box center [174, 168] width 9 height 9
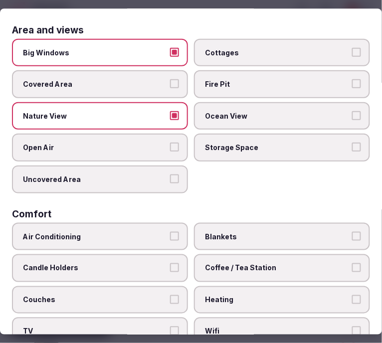
scroll to position [111, 0]
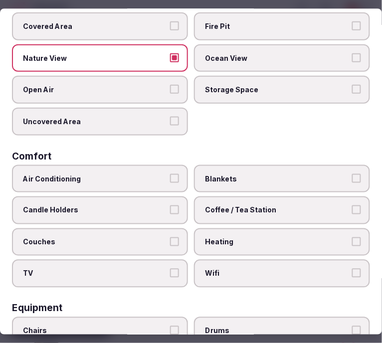
click at [177, 175] on label "Air Conditioning" at bounding box center [100, 179] width 176 height 28
click at [177, 175] on button "Air Conditioning" at bounding box center [174, 178] width 9 height 9
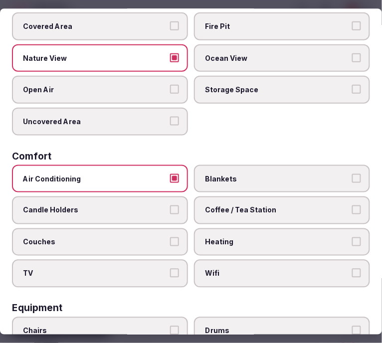
click at [265, 270] on span "Wifi" at bounding box center [277, 275] width 144 height 10
click at [352, 270] on button "Wifi" at bounding box center [356, 274] width 9 height 9
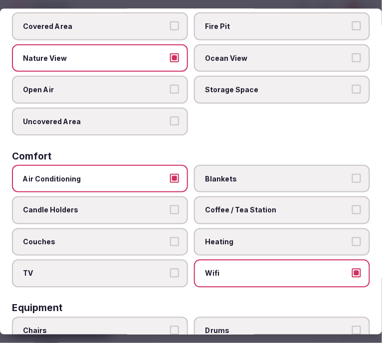
click at [270, 270] on span "Wifi" at bounding box center [277, 275] width 144 height 10
click at [352, 270] on button "Wifi" at bounding box center [356, 274] width 9 height 9
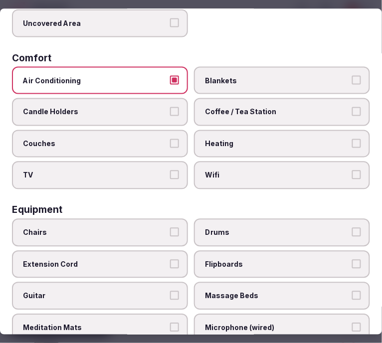
scroll to position [222, 0]
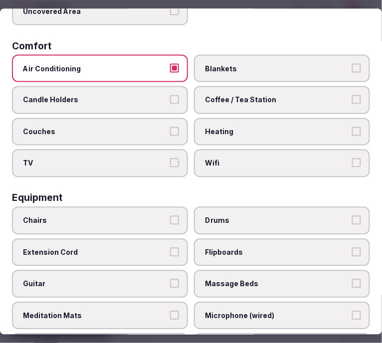
click at [292, 159] on span "Wifi" at bounding box center [277, 164] width 144 height 10
click at [352, 159] on button "Wifi" at bounding box center [356, 163] width 9 height 9
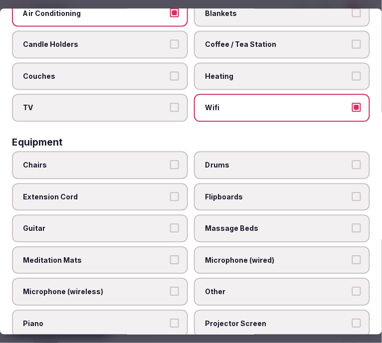
click at [171, 161] on label "Chairs" at bounding box center [100, 165] width 176 height 28
click at [171, 161] on button "Chairs" at bounding box center [174, 164] width 9 height 9
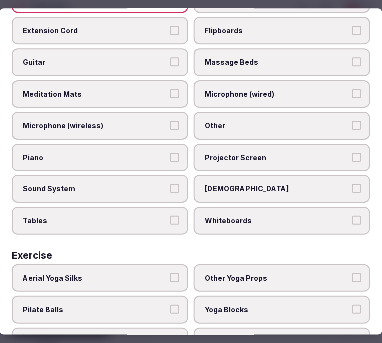
scroll to position [332, 0]
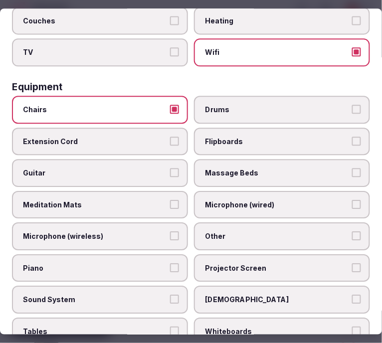
click at [282, 232] on span "Other" at bounding box center [277, 237] width 144 height 10
click at [352, 232] on button "Other" at bounding box center [356, 236] width 9 height 9
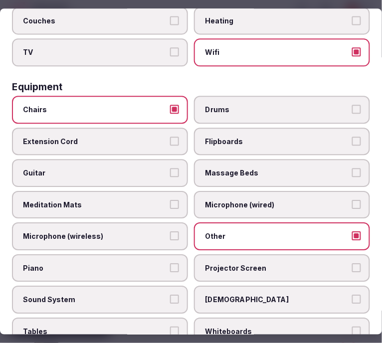
click at [178, 303] on div "Chairs Drums Extension Cord Flipboards Guitar Massage Beds Meditation Mats Micr…" at bounding box center [191, 221] width 358 height 250
click at [178, 318] on label "Tables" at bounding box center [100, 332] width 176 height 28
click at [178, 327] on button "Tables" at bounding box center [174, 331] width 9 height 9
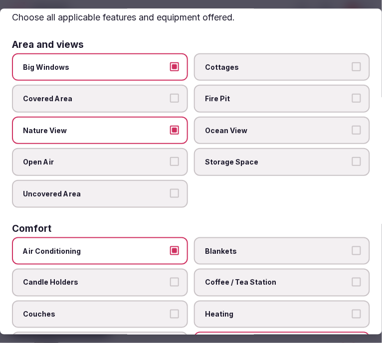
scroll to position [0, 0]
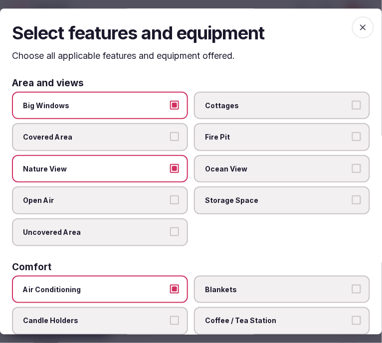
click at [352, 28] on span "button" at bounding box center [363, 27] width 22 height 22
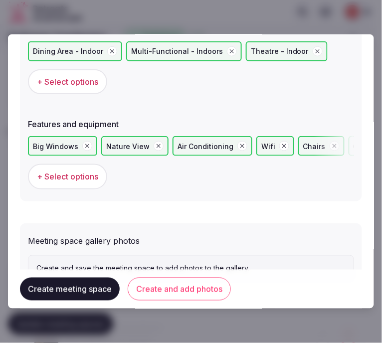
scroll to position [712, 0]
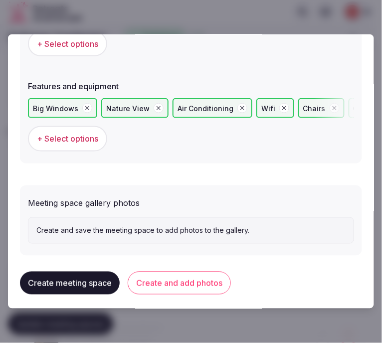
click at [183, 278] on button "Create and add photos" at bounding box center [179, 283] width 103 height 23
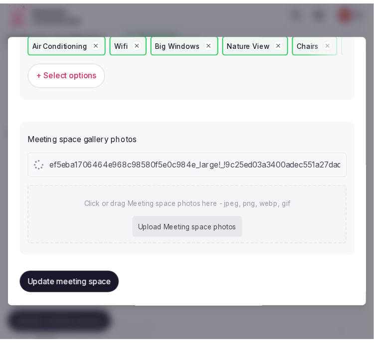
scroll to position [804, 0]
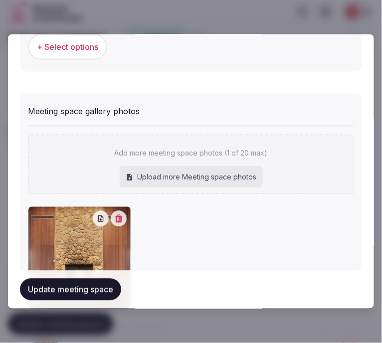
click at [112, 283] on button "Update meeting space" at bounding box center [70, 290] width 101 height 22
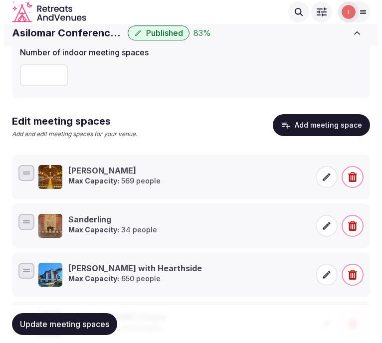
scroll to position [84, 0]
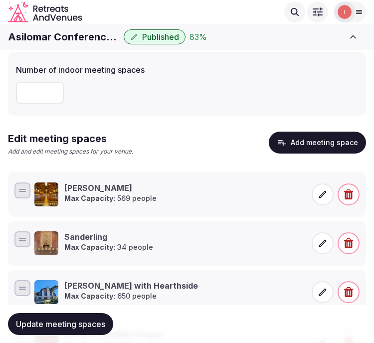
click at [278, 137] on button "Add meeting space" at bounding box center [317, 143] width 97 height 22
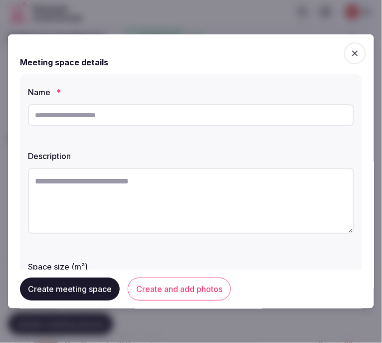
click at [291, 112] on input "text" at bounding box center [191, 115] width 326 height 22
paste input "****"
type input "****"
click at [190, 190] on textarea at bounding box center [191, 201] width 326 height 66
paste textarea "**********"
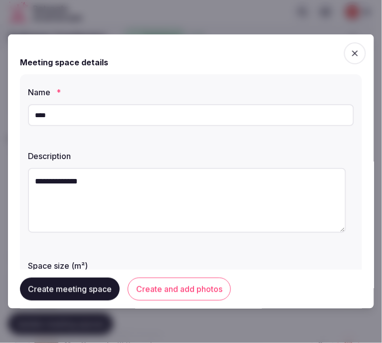
click at [131, 183] on textarea "**********" at bounding box center [187, 200] width 318 height 65
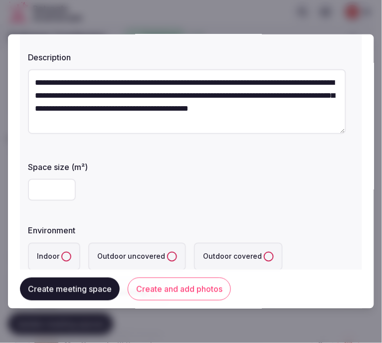
scroll to position [111, 0]
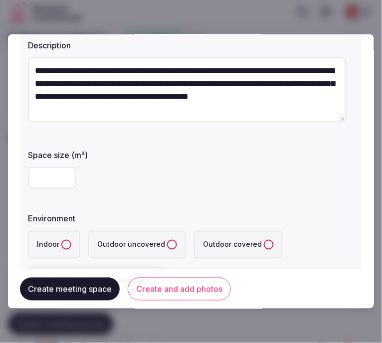
type textarea "**********"
click at [42, 181] on input "number" at bounding box center [52, 178] width 48 height 22
type input "***"
click at [64, 243] on button "Indoor" at bounding box center [66, 245] width 10 height 10
click at [183, 212] on div "Environment" at bounding box center [191, 216] width 326 height 14
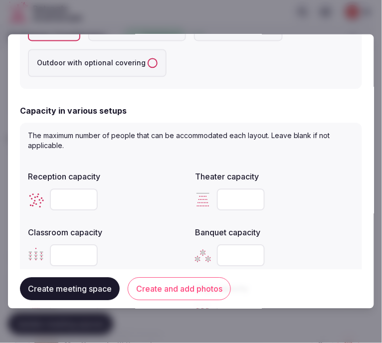
scroll to position [388, 0]
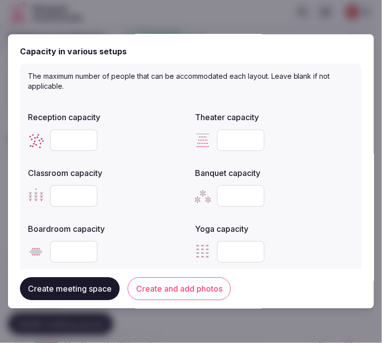
click at [72, 140] on input "number" at bounding box center [74, 141] width 48 height 22
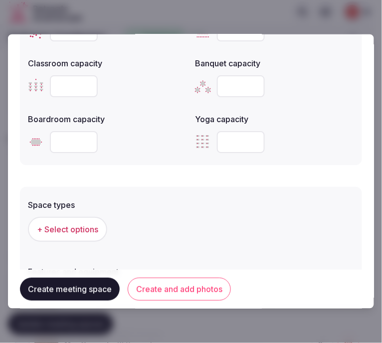
scroll to position [499, 0]
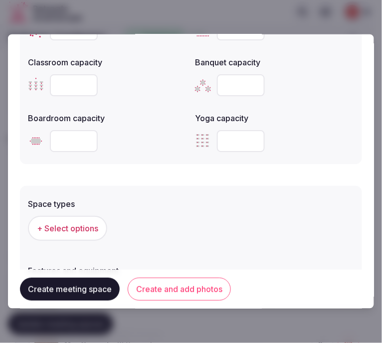
type input "***"
click at [229, 76] on input "number" at bounding box center [241, 85] width 48 height 22
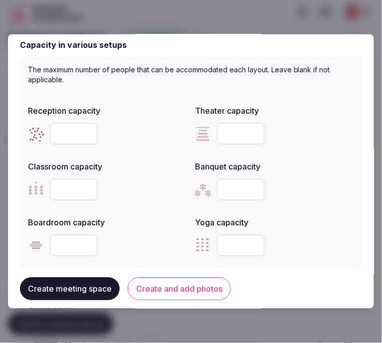
scroll to position [388, 0]
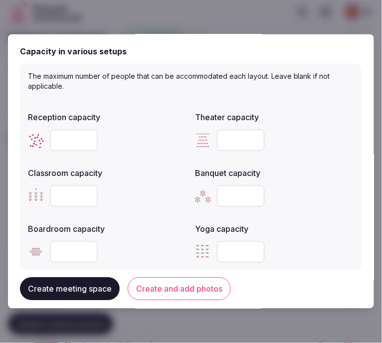
click at [224, 140] on input "number" at bounding box center [241, 141] width 48 height 22
type input "***"
click at [56, 200] on input "number" at bounding box center [74, 197] width 48 height 22
type input "**"
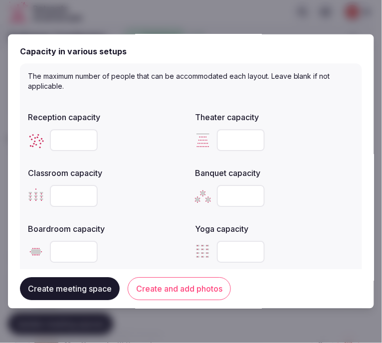
click at [235, 192] on input "number" at bounding box center [241, 197] width 48 height 22
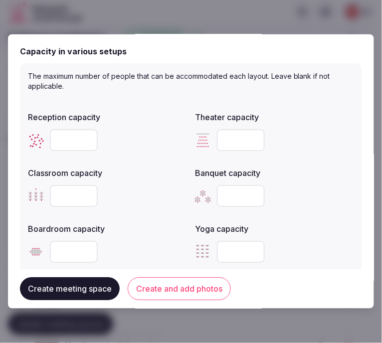
click at [235, 192] on input "number" at bounding box center [241, 197] width 48 height 22
click at [52, 249] on input "number" at bounding box center [74, 253] width 48 height 22
click at [57, 249] on input "number" at bounding box center [74, 253] width 48 height 22
type input "**"
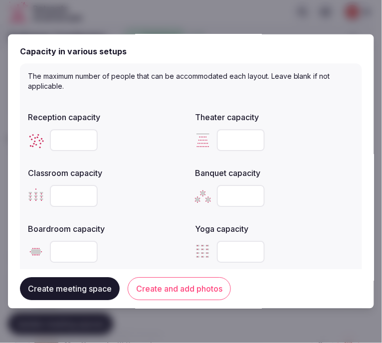
click at [142, 280] on button "Create and add photos" at bounding box center [179, 289] width 103 height 23
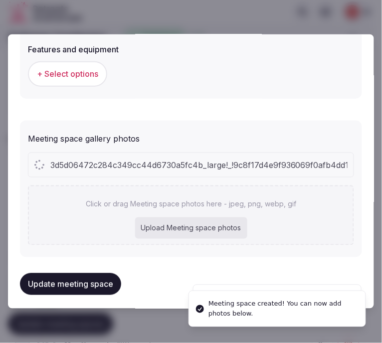
scroll to position [554, 0]
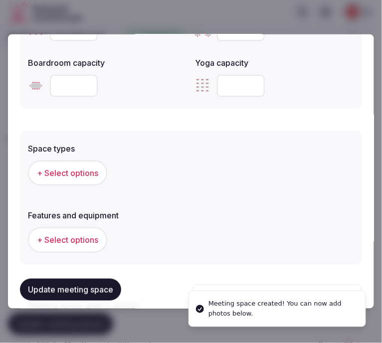
click at [68, 173] on span "+ Select options" at bounding box center [67, 173] width 61 height 11
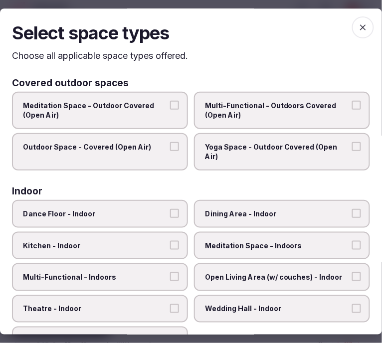
click at [289, 111] on span "Multi-Functional - Outdoors Covered (Open Air)" at bounding box center [277, 110] width 144 height 19
click at [352, 110] on button "Multi-Functional - Outdoors Covered (Open Air)" at bounding box center [356, 105] width 9 height 9
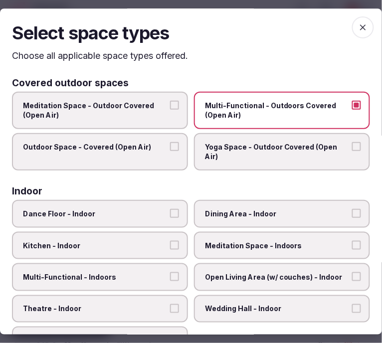
click at [153, 154] on label "Outdoor Space - Covered (Open Air)" at bounding box center [100, 151] width 176 height 37
click at [170, 151] on button "Outdoor Space - Covered (Open Air)" at bounding box center [174, 146] width 9 height 9
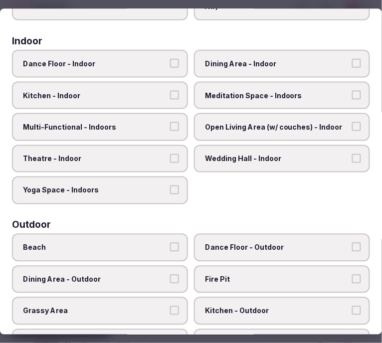
scroll to position [166, 0]
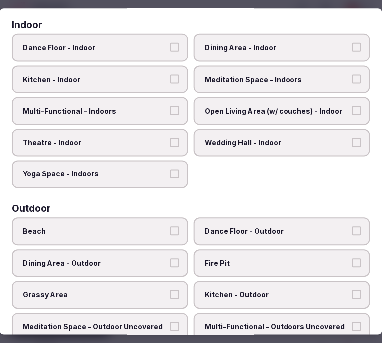
click at [166, 133] on label "Theatre - Indoor" at bounding box center [100, 143] width 176 height 28
click at [170, 138] on button "Theatre - Indoor" at bounding box center [174, 142] width 9 height 9
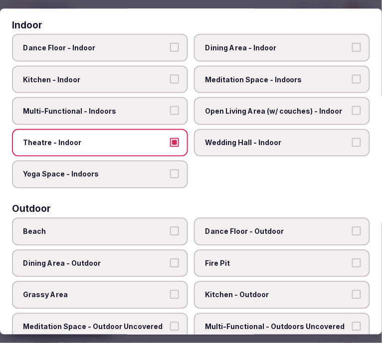
click at [176, 103] on label "Multi-Functional - Indoors" at bounding box center [100, 111] width 176 height 28
click at [176, 106] on button "Multi-Functional - Indoors" at bounding box center [174, 110] width 9 height 9
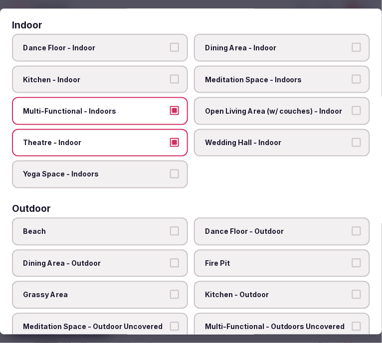
click at [248, 45] on span "Dining Area - Indoor" at bounding box center [277, 48] width 144 height 10
click at [352, 45] on button "Dining Area - Indoor" at bounding box center [356, 47] width 9 height 9
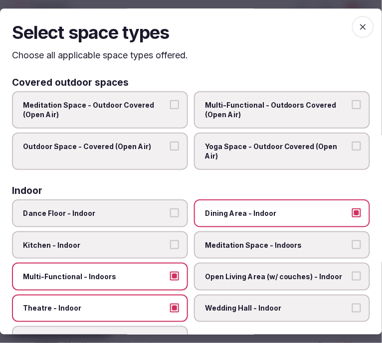
scroll to position [0, 0]
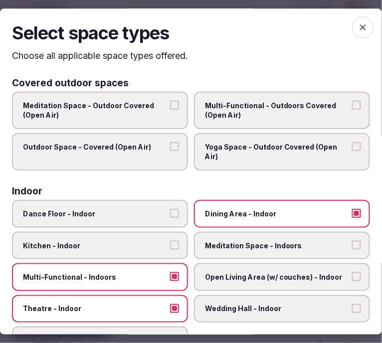
click at [358, 23] on icon "button" at bounding box center [363, 27] width 10 height 10
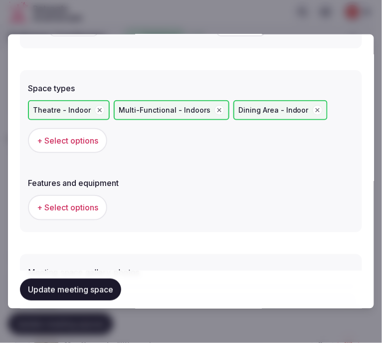
scroll to position [665, 0]
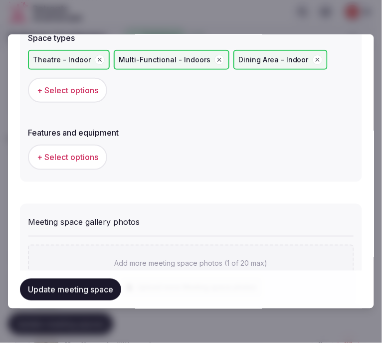
click at [87, 152] on span "+ Select options" at bounding box center [67, 157] width 61 height 11
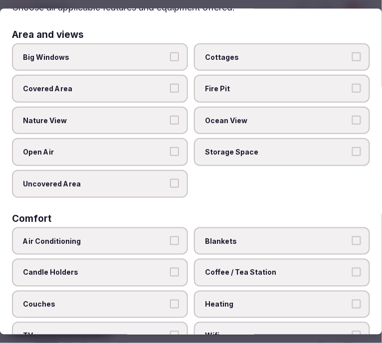
scroll to position [111, 0]
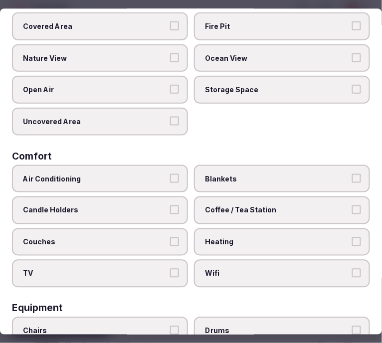
click at [152, 174] on span "Air Conditioning" at bounding box center [95, 179] width 144 height 10
click at [170, 174] on button "Air Conditioning" at bounding box center [174, 178] width 9 height 9
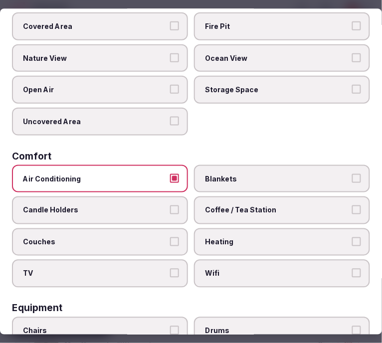
click at [237, 270] on span "Wifi" at bounding box center [277, 275] width 144 height 10
click at [352, 270] on button "Wifi" at bounding box center [356, 274] width 9 height 9
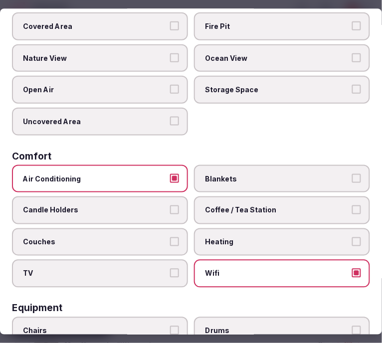
click at [254, 198] on label "Coffee / Tea Station" at bounding box center [282, 211] width 176 height 28
click at [352, 206] on button "Coffee / Tea Station" at bounding box center [356, 210] width 9 height 9
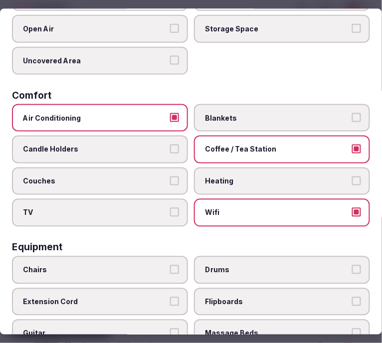
scroll to position [277, 0]
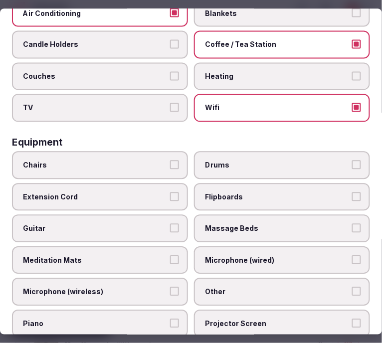
click at [150, 160] on span "Chairs" at bounding box center [95, 165] width 144 height 10
click at [170, 160] on button "Chairs" at bounding box center [174, 164] width 9 height 9
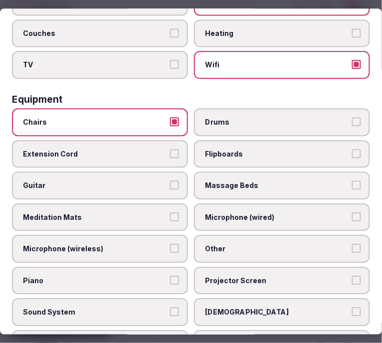
scroll to position [332, 0]
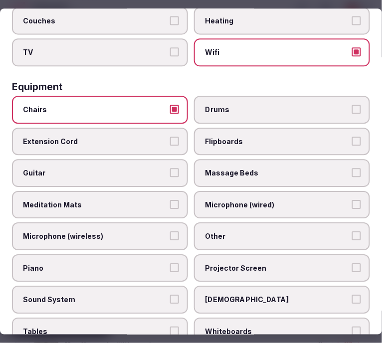
click at [238, 232] on span "Other" at bounding box center [277, 237] width 144 height 10
click at [352, 232] on button "Other" at bounding box center [356, 236] width 9 height 9
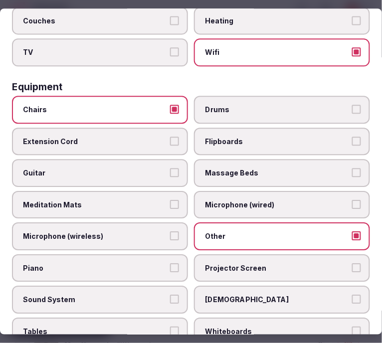
click at [242, 261] on label "Projector Screen" at bounding box center [282, 269] width 176 height 28
click at [352, 264] on button "Projector Screen" at bounding box center [356, 268] width 9 height 9
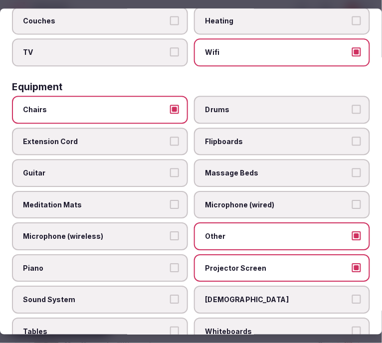
click at [170, 295] on button "Sound System" at bounding box center [174, 299] width 9 height 9
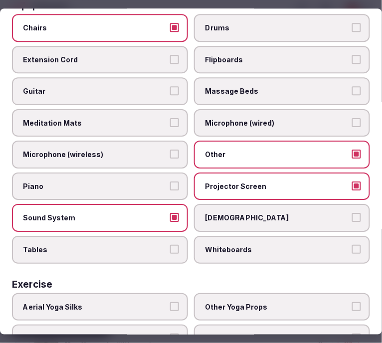
scroll to position [488, 0]
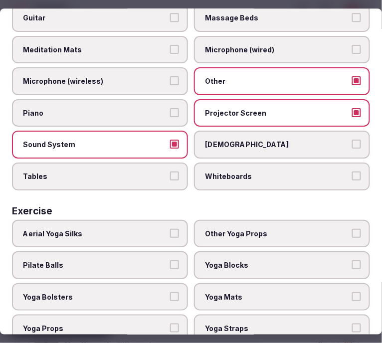
click at [156, 163] on label "Tables" at bounding box center [100, 177] width 176 height 28
click at [170, 172] on button "Tables" at bounding box center [174, 176] width 9 height 9
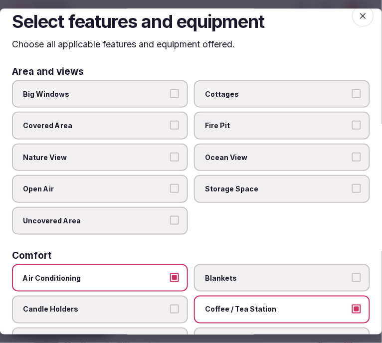
scroll to position [0, 0]
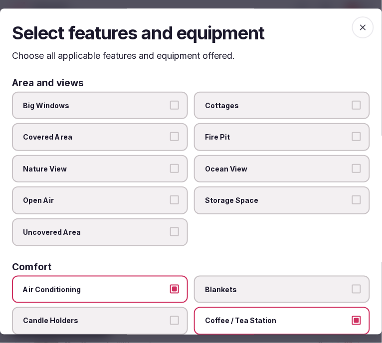
click at [358, 30] on icon "button" at bounding box center [363, 27] width 10 height 10
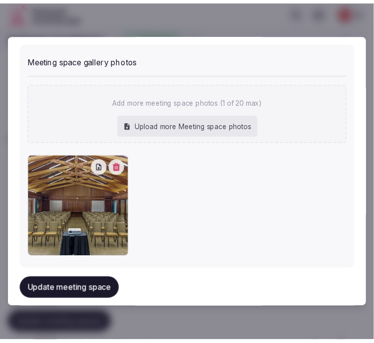
scroll to position [865, 0]
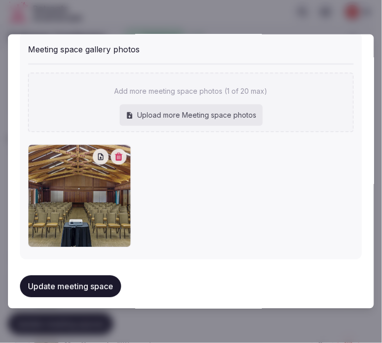
click at [92, 276] on button "Update meeting space" at bounding box center [70, 287] width 101 height 22
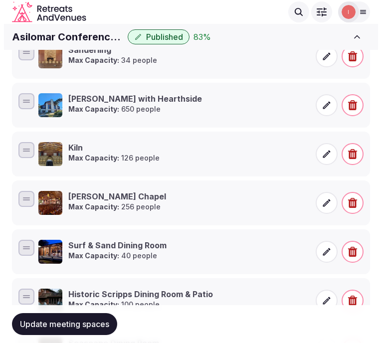
scroll to position [133, 0]
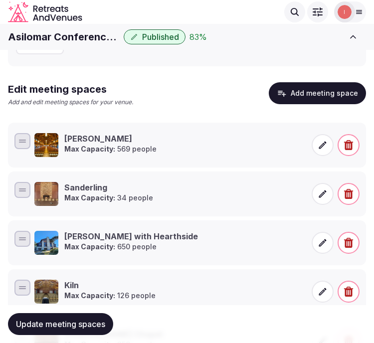
click at [329, 94] on button "Add meeting space" at bounding box center [317, 93] width 97 height 22
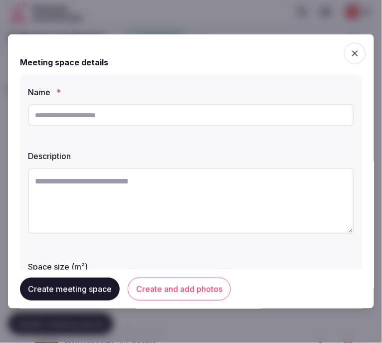
click at [161, 125] on input "text" at bounding box center [191, 115] width 326 height 22
paste input "*******"
type input "*******"
click at [155, 188] on textarea at bounding box center [191, 201] width 326 height 66
paste textarea "**********"
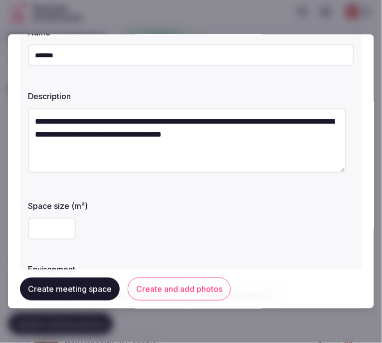
scroll to position [111, 0]
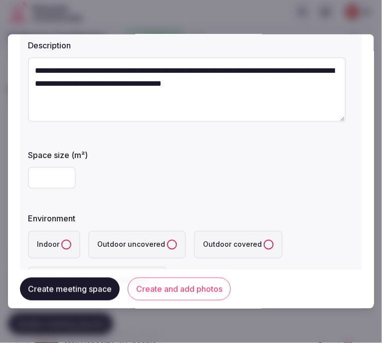
type textarea "**********"
click at [48, 182] on input "number" at bounding box center [52, 178] width 48 height 22
type input "***"
click at [65, 242] on button "Indoor" at bounding box center [66, 245] width 10 height 10
click at [115, 199] on div "**********" at bounding box center [191, 135] width 342 height 343
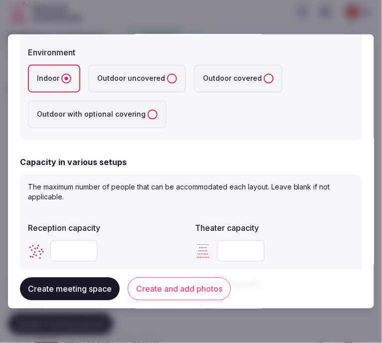
scroll to position [388, 0]
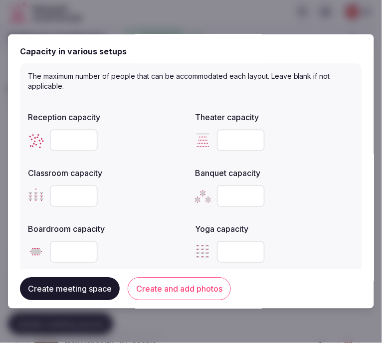
click at [66, 246] on input "number" at bounding box center [74, 253] width 48 height 22
type input "**"
click at [61, 195] on input "number" at bounding box center [74, 197] width 48 height 22
type input "**"
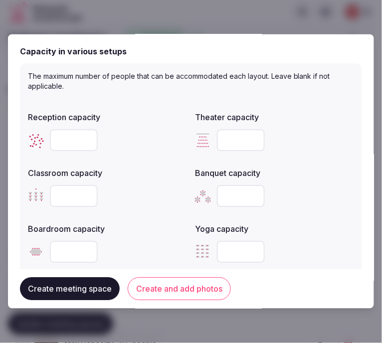
click at [66, 140] on input "number" at bounding box center [74, 141] width 48 height 22
type input "***"
click at [234, 145] on input "number" at bounding box center [241, 141] width 48 height 22
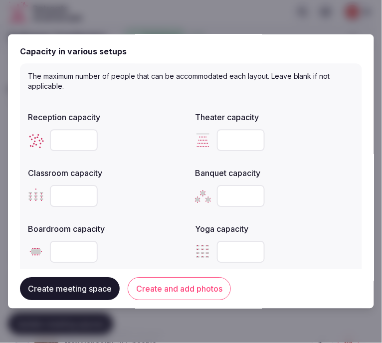
type input "***"
click at [232, 192] on input "number" at bounding box center [241, 197] width 48 height 22
click at [298, 246] on div at bounding box center [274, 253] width 159 height 22
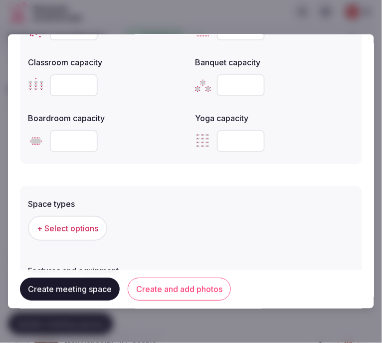
scroll to position [554, 0]
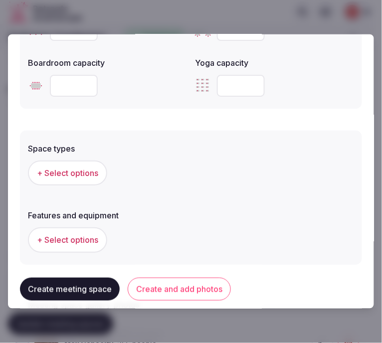
click at [60, 173] on span "+ Select options" at bounding box center [67, 173] width 61 height 11
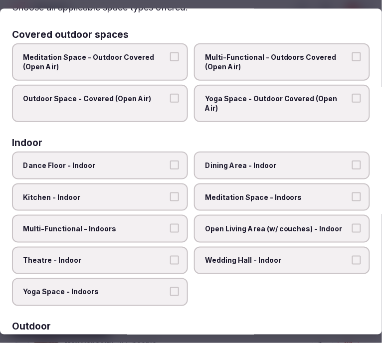
scroll to position [111, 0]
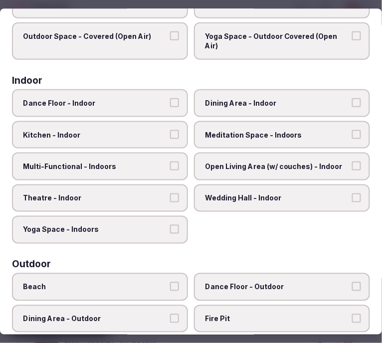
click at [248, 100] on span "Dining Area - Indoor" at bounding box center [277, 103] width 144 height 10
click at [352, 100] on button "Dining Area - Indoor" at bounding box center [356, 102] width 9 height 9
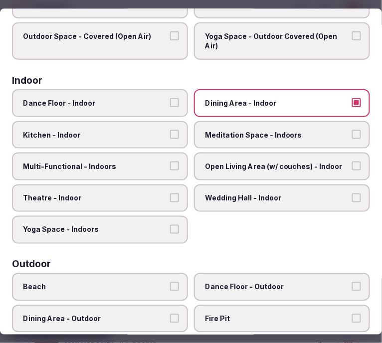
click at [135, 162] on span "Multi-Functional - Indoors" at bounding box center [95, 167] width 144 height 10
click at [170, 162] on button "Multi-Functional - Indoors" at bounding box center [174, 166] width 9 height 9
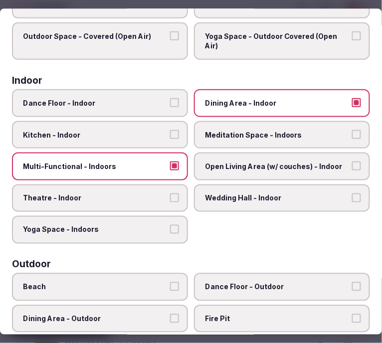
click at [137, 194] on span "Theatre - Indoor" at bounding box center [95, 199] width 144 height 10
click at [170, 194] on button "Theatre - Indoor" at bounding box center [174, 198] width 9 height 9
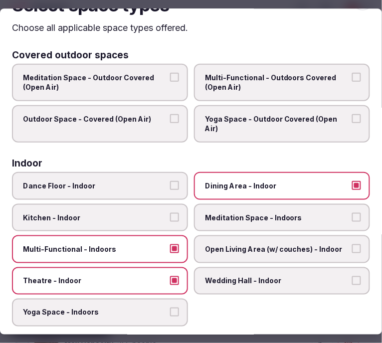
scroll to position [0, 0]
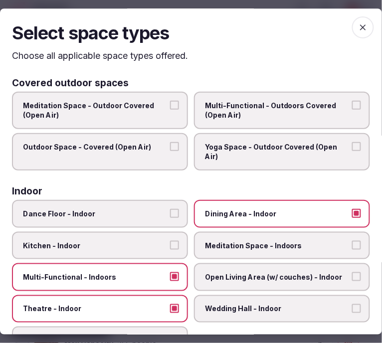
drag, startPoint x: 363, startPoint y: 26, endPoint x: 358, endPoint y: 26, distance: 5.5
click at [360, 26] on span "button" at bounding box center [363, 27] width 22 height 22
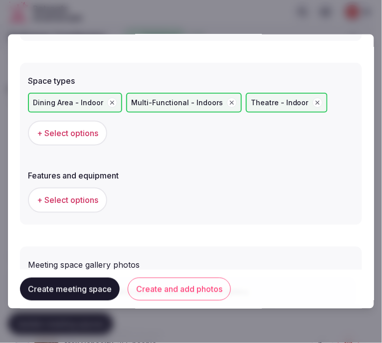
scroll to position [665, 0]
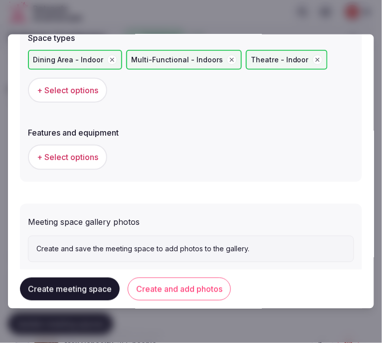
click at [88, 155] on span "+ Select options" at bounding box center [67, 157] width 61 height 11
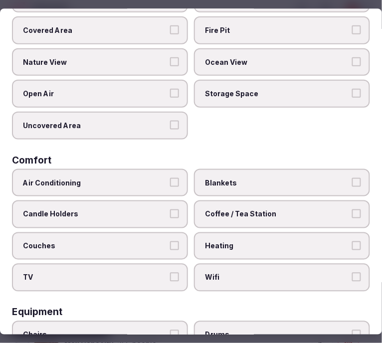
scroll to position [111, 0]
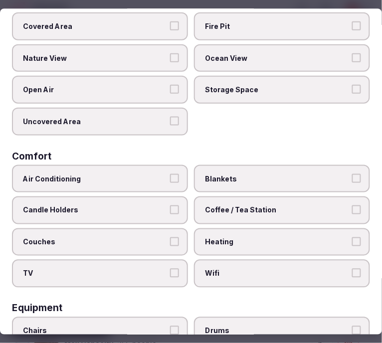
click at [156, 174] on span "Air Conditioning" at bounding box center [95, 179] width 144 height 10
click at [170, 174] on button "Air Conditioning" at bounding box center [174, 178] width 9 height 9
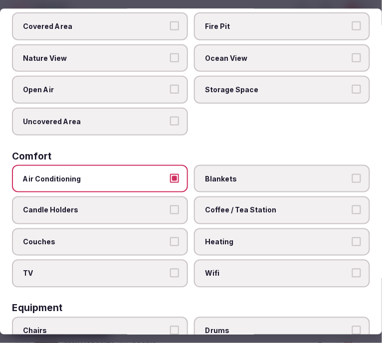
click at [213, 261] on label "Wifi" at bounding box center [282, 275] width 176 height 28
click at [352, 270] on button "Wifi" at bounding box center [356, 274] width 9 height 9
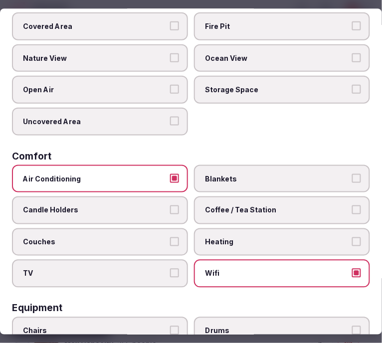
click at [235, 206] on span "Coffee / Tea Station" at bounding box center [277, 211] width 144 height 10
click at [352, 206] on button "Coffee / Tea Station" at bounding box center [356, 210] width 9 height 9
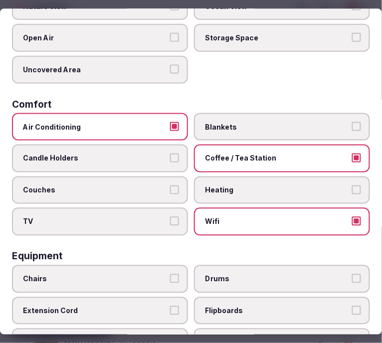
scroll to position [222, 0]
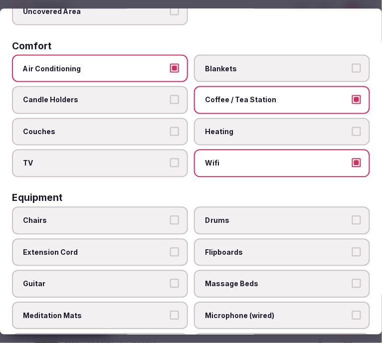
click at [128, 207] on label "Chairs" at bounding box center [100, 221] width 176 height 28
click at [170, 216] on button "Chairs" at bounding box center [174, 220] width 9 height 9
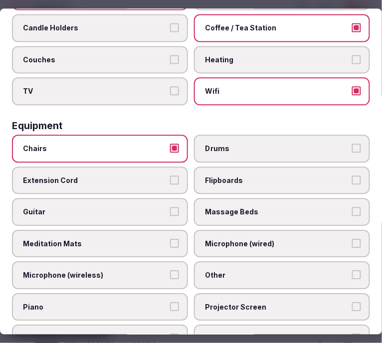
scroll to position [332, 0]
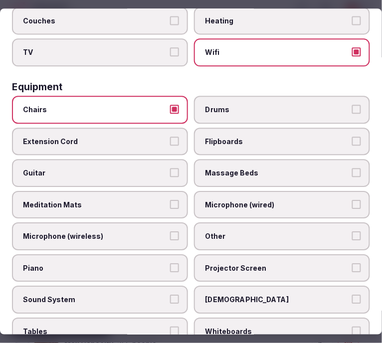
click at [247, 232] on span "Other" at bounding box center [277, 237] width 144 height 10
click at [352, 232] on button "Other" at bounding box center [356, 236] width 9 height 9
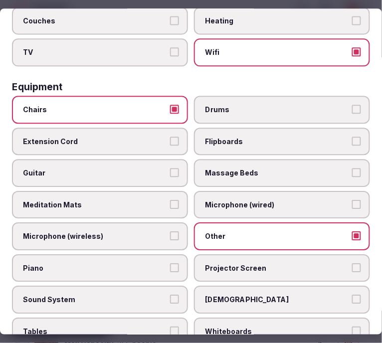
click at [231, 255] on label "Projector Screen" at bounding box center [282, 269] width 176 height 28
click at [352, 264] on button "Projector Screen" at bounding box center [356, 268] width 9 height 9
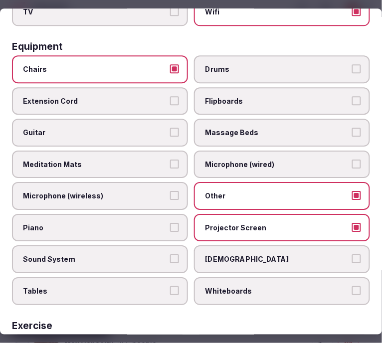
scroll to position [388, 0]
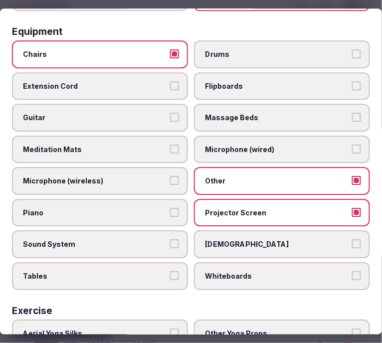
click at [114, 236] on label "Sound System" at bounding box center [100, 245] width 176 height 28
click at [170, 240] on button "Sound System" at bounding box center [174, 244] width 9 height 9
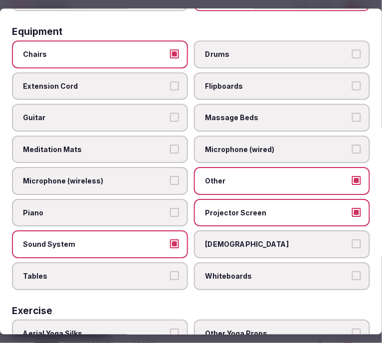
click at [147, 272] on span "Tables" at bounding box center [95, 277] width 144 height 10
click at [170, 272] on button "Tables" at bounding box center [174, 276] width 9 height 9
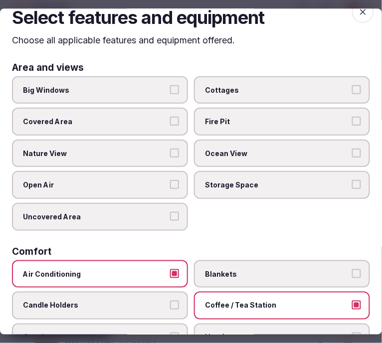
scroll to position [0, 0]
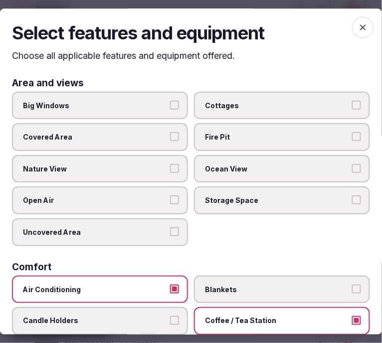
click at [358, 17] on span "button" at bounding box center [363, 27] width 22 height 22
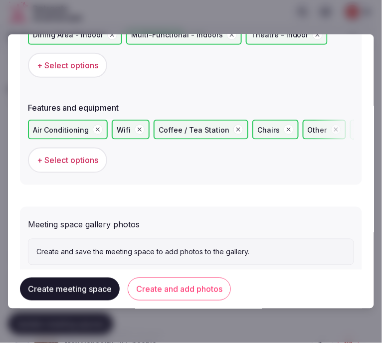
scroll to position [712, 0]
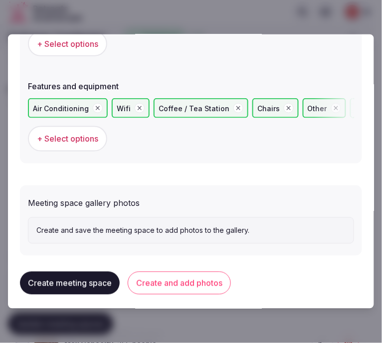
click at [172, 281] on button "Create and add photos" at bounding box center [179, 283] width 103 height 23
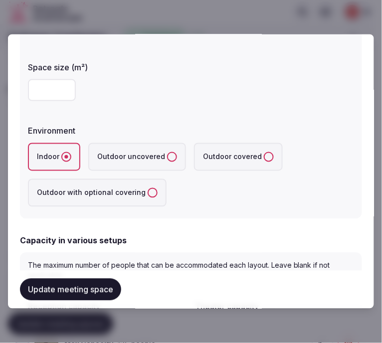
scroll to position [27, 0]
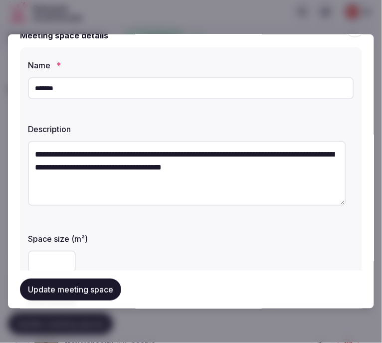
click at [97, 285] on button "Update meeting space" at bounding box center [70, 290] width 101 height 22
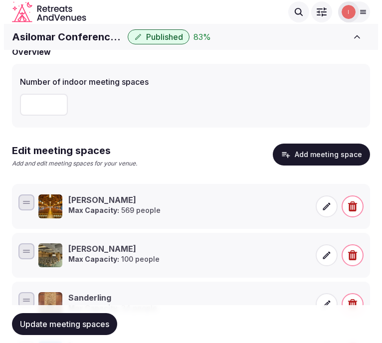
scroll to position [71, 0]
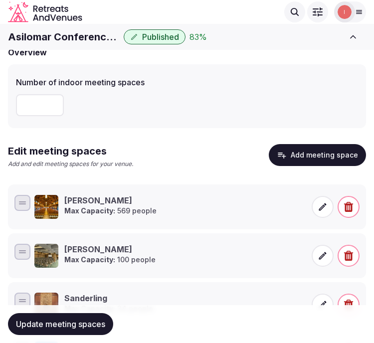
click at [342, 151] on button "Add meeting space" at bounding box center [317, 155] width 97 height 22
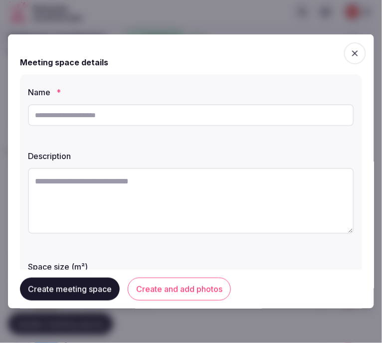
click at [279, 113] on input "text" at bounding box center [191, 115] width 326 height 22
paste input "********"
type input "********"
click at [226, 187] on textarea at bounding box center [191, 201] width 326 height 66
paste textarea "**********"
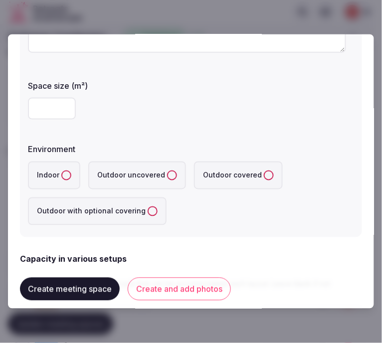
scroll to position [222, 0]
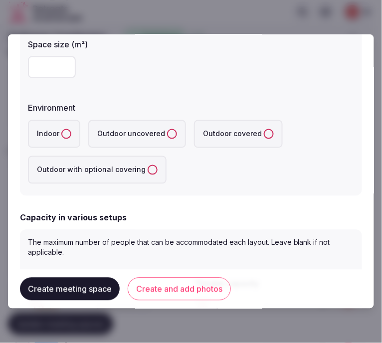
type textarea "**********"
click at [70, 134] on button "Indoor" at bounding box center [66, 134] width 10 height 10
click at [47, 69] on input "number" at bounding box center [52, 67] width 48 height 22
type input "***"
click at [240, 182] on div "Indoor Outdoor uncovered Outdoor covered Outdoor with optional covering" at bounding box center [191, 152] width 326 height 64
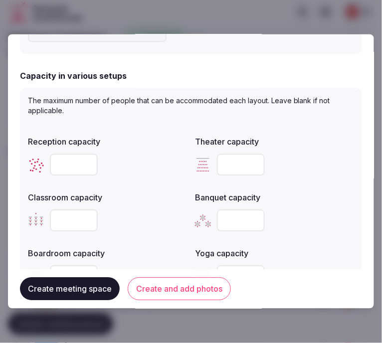
scroll to position [388, 0]
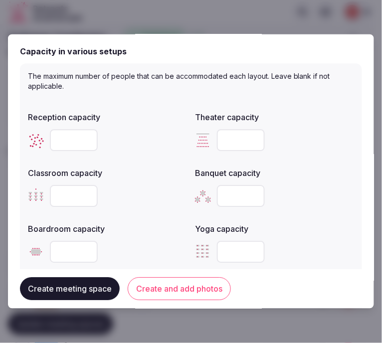
click at [71, 134] on input "number" at bounding box center [74, 141] width 48 height 22
type input "***"
click at [219, 135] on input "number" at bounding box center [241, 141] width 48 height 22
type input "***"
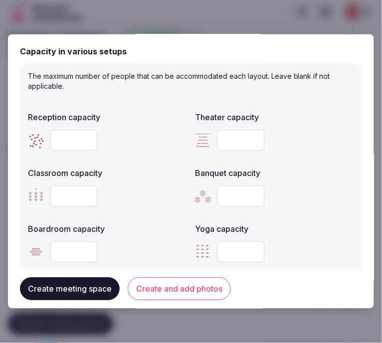
click at [77, 203] on input "number" at bounding box center [74, 197] width 48 height 22
click at [76, 199] on input "number" at bounding box center [74, 197] width 48 height 22
type input "**"
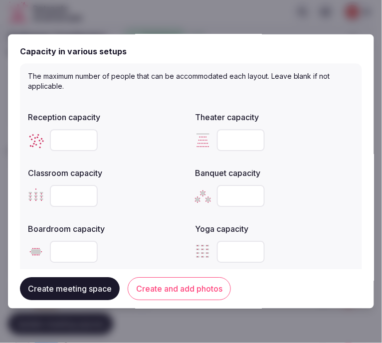
click at [236, 191] on input "number" at bounding box center [241, 197] width 48 height 22
click at [78, 253] on input "number" at bounding box center [74, 253] width 48 height 22
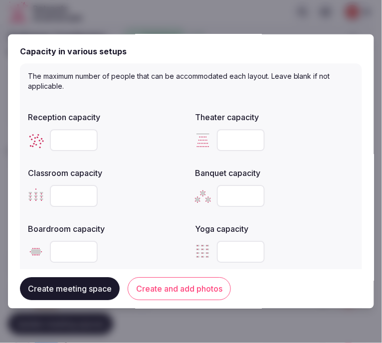
click at [78, 253] on input "number" at bounding box center [74, 253] width 48 height 22
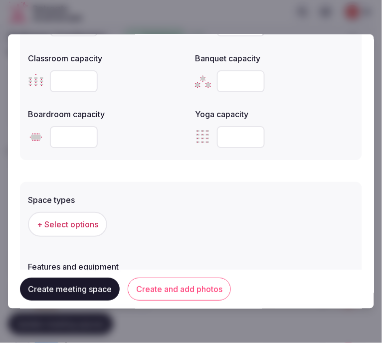
scroll to position [554, 0]
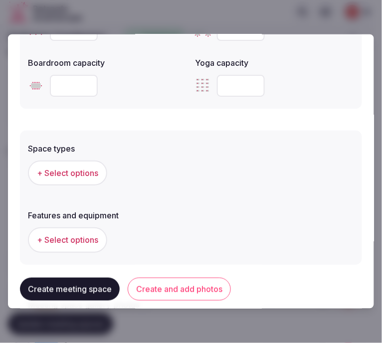
type input "**"
click at [57, 170] on span "+ Select options" at bounding box center [67, 173] width 61 height 11
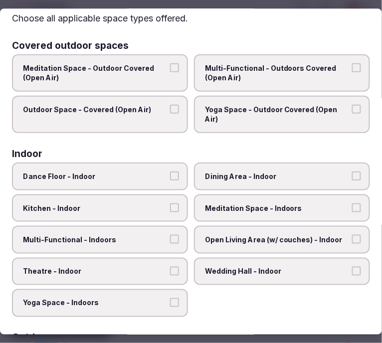
scroll to position [55, 0]
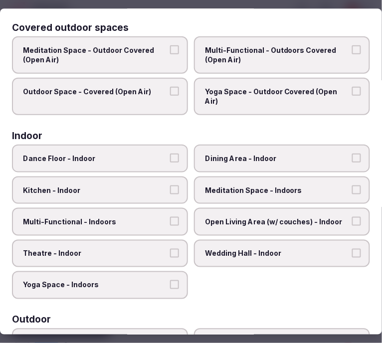
click at [280, 165] on label "Dining Area - Indoor" at bounding box center [282, 159] width 176 height 28
click at [352, 163] on button "Dining Area - Indoor" at bounding box center [356, 158] width 9 height 9
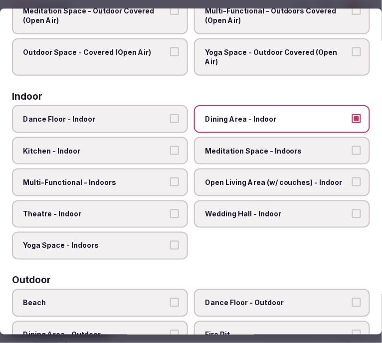
scroll to position [111, 0]
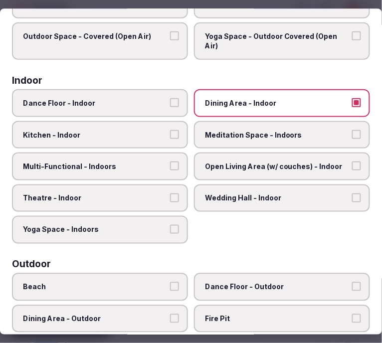
click at [156, 165] on span "Multi-Functional - Indoors" at bounding box center [95, 167] width 144 height 10
click at [170, 165] on button "Multi-Functional - Indoors" at bounding box center [174, 166] width 9 height 9
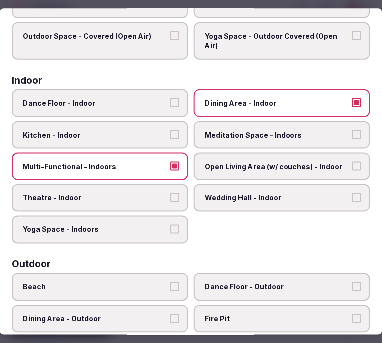
click at [157, 196] on span "Theatre - Indoor" at bounding box center [95, 199] width 144 height 10
click at [170, 196] on button "Theatre - Indoor" at bounding box center [174, 198] width 9 height 9
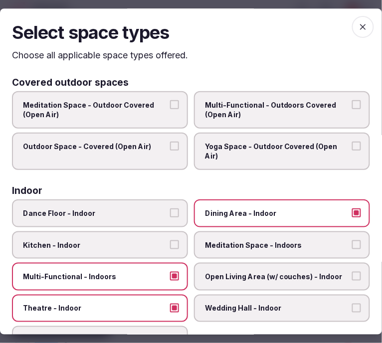
scroll to position [0, 0]
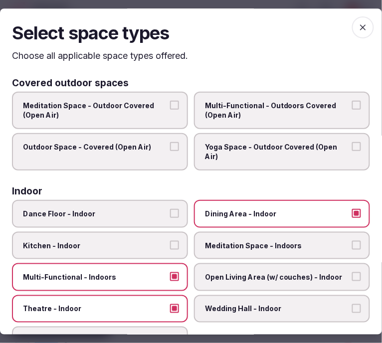
click at [358, 24] on icon "button" at bounding box center [363, 27] width 10 height 10
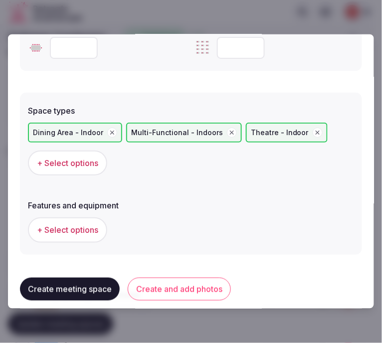
scroll to position [610, 0]
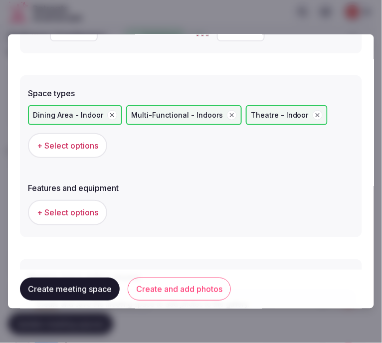
click at [77, 207] on span "+ Select options" at bounding box center [67, 212] width 61 height 11
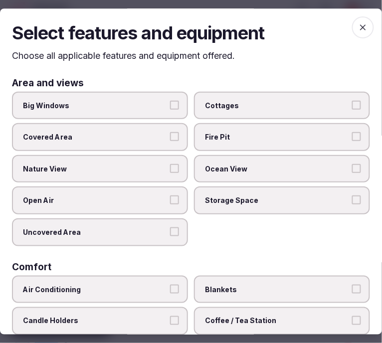
click at [181, 107] on label "Big Windows" at bounding box center [100, 106] width 176 height 28
click at [179, 107] on button "Big Windows" at bounding box center [174, 105] width 9 height 9
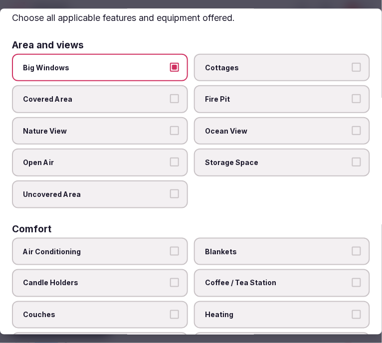
scroll to position [111, 0]
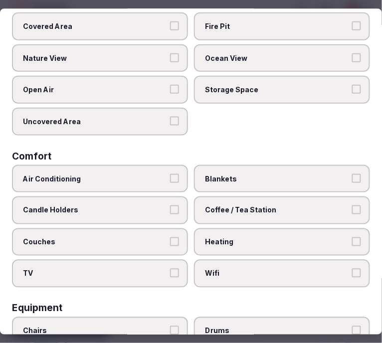
click at [171, 185] on label "Air Conditioning" at bounding box center [100, 179] width 176 height 28
click at [171, 183] on button "Air Conditioning" at bounding box center [174, 178] width 9 height 9
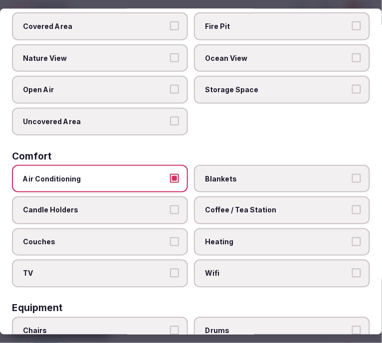
click at [240, 271] on span "Wifi" at bounding box center [277, 275] width 144 height 10
click at [352, 271] on button "Wifi" at bounding box center [356, 274] width 9 height 9
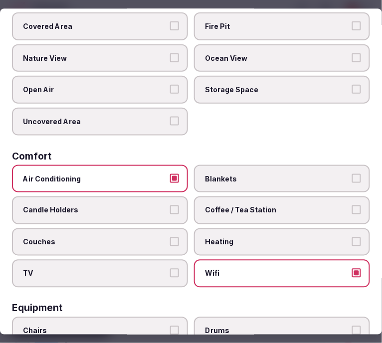
click at [285, 206] on span "Coffee / Tea Station" at bounding box center [277, 211] width 144 height 10
click at [352, 206] on button "Coffee / Tea Station" at bounding box center [356, 210] width 9 height 9
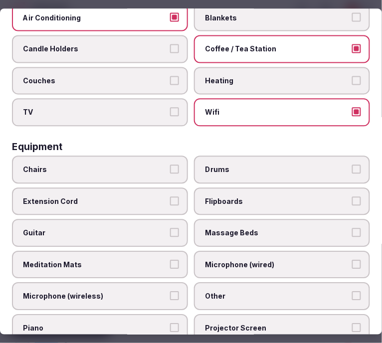
scroll to position [277, 0]
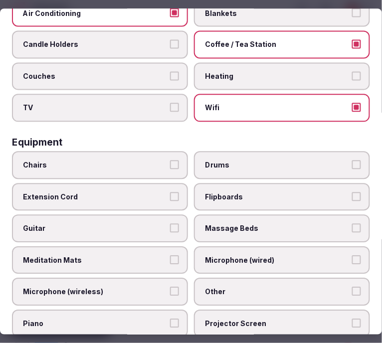
click at [148, 160] on span "Chairs" at bounding box center [95, 165] width 144 height 10
click at [170, 160] on button "Chairs" at bounding box center [174, 164] width 9 height 9
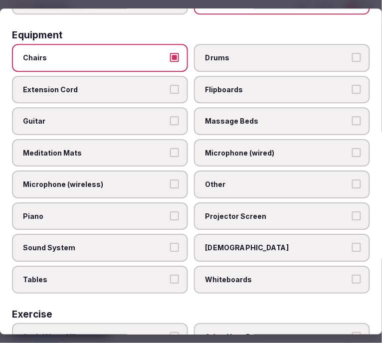
scroll to position [443, 0]
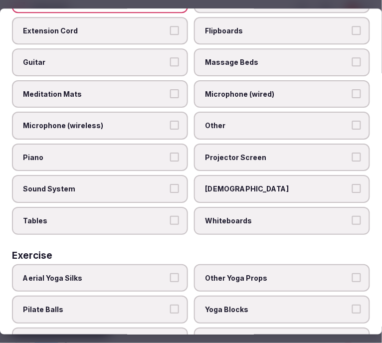
click at [145, 216] on label "Tables" at bounding box center [100, 221] width 176 height 28
click at [170, 216] on button "Tables" at bounding box center [174, 220] width 9 height 9
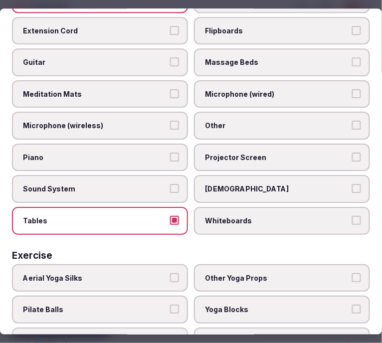
click at [282, 121] on span "Other" at bounding box center [277, 126] width 144 height 10
click at [352, 121] on button "Other" at bounding box center [356, 125] width 9 height 9
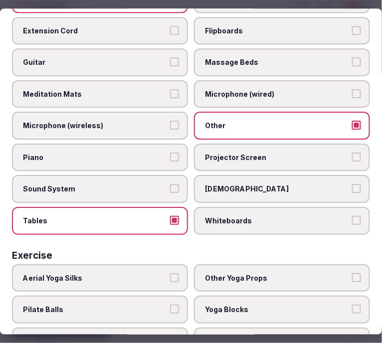
click at [260, 151] on label "Projector Screen" at bounding box center [282, 158] width 176 height 28
click at [352, 153] on button "Projector Screen" at bounding box center [356, 157] width 9 height 9
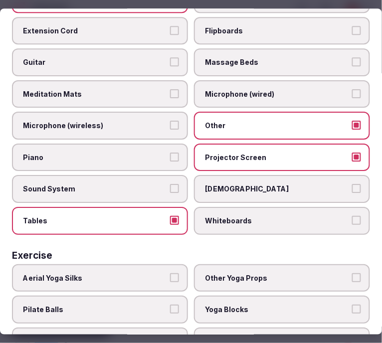
click at [253, 153] on span "Projector Screen" at bounding box center [277, 158] width 144 height 10
click at [352, 153] on button "Projector Screen" at bounding box center [356, 157] width 9 height 9
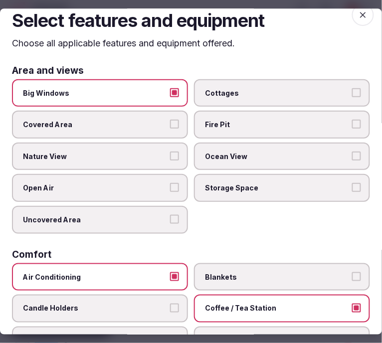
scroll to position [0, 0]
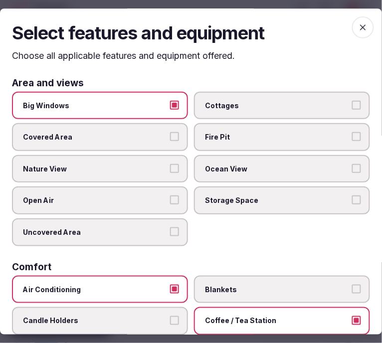
click at [360, 30] on icon "button" at bounding box center [363, 27] width 10 height 10
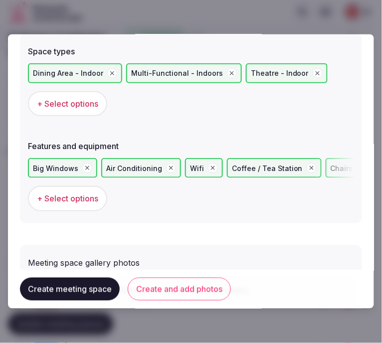
scroll to position [712, 0]
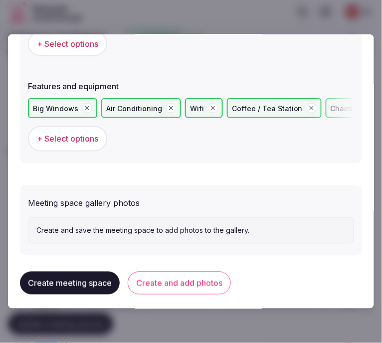
click at [194, 274] on button "Create and add photos" at bounding box center [179, 283] width 103 height 23
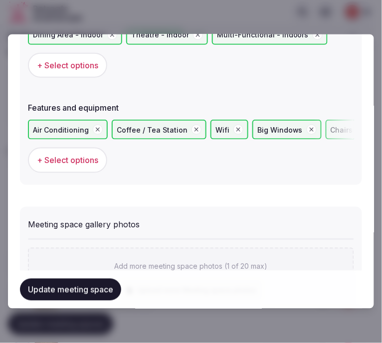
scroll to position [692, 0]
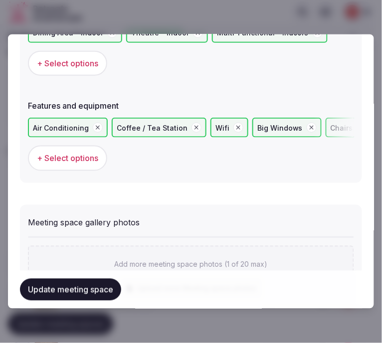
click at [91, 297] on button "Update meeting space" at bounding box center [70, 290] width 101 height 22
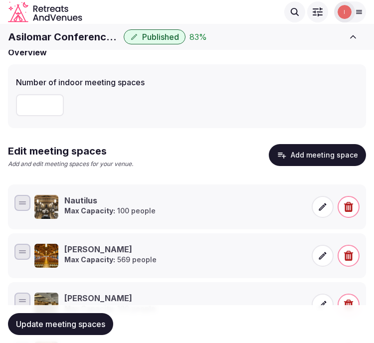
click at [312, 153] on button "Add meeting space" at bounding box center [317, 155] width 97 height 22
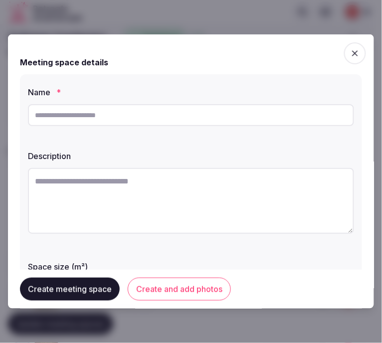
click at [158, 123] on input "text" at bounding box center [191, 115] width 326 height 22
paste input "******"
type input "******"
click at [266, 202] on textarea at bounding box center [191, 201] width 326 height 66
paste textarea "**********"
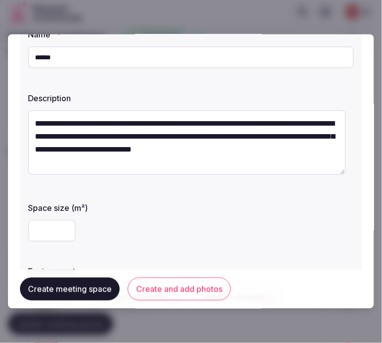
scroll to position [166, 0]
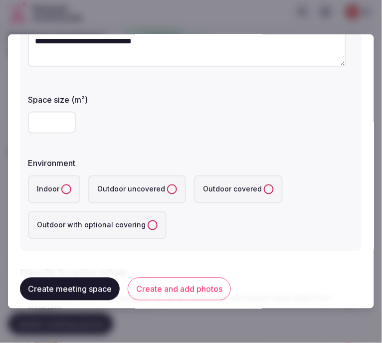
type textarea "**********"
click at [46, 116] on input "number" at bounding box center [52, 123] width 48 height 22
type input "**"
click at [62, 186] on button "Indoor" at bounding box center [66, 190] width 10 height 10
click at [266, 232] on div "Indoor Outdoor uncovered Outdoor covered Outdoor with optional covering" at bounding box center [191, 208] width 326 height 64
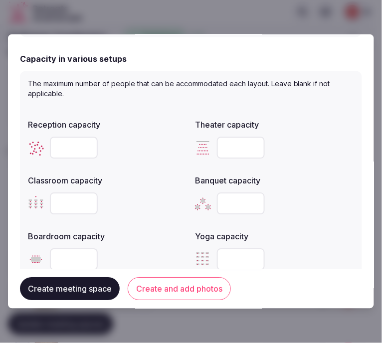
scroll to position [388, 0]
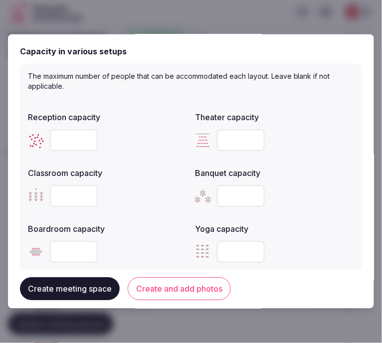
click at [56, 58] on h2 "Capacity in various setups" at bounding box center [73, 52] width 107 height 12
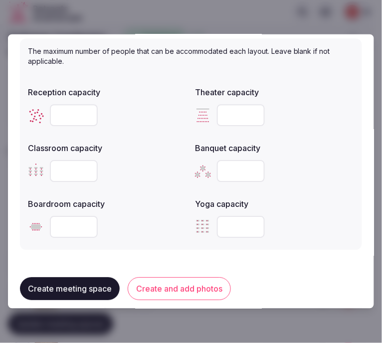
scroll to position [405, 0]
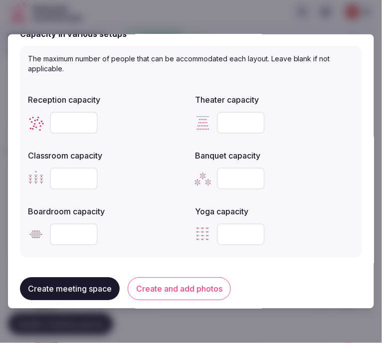
click at [56, 233] on input "number" at bounding box center [74, 235] width 48 height 22
type input "**"
click at [71, 178] on input "number" at bounding box center [74, 179] width 48 height 22
type input "**"
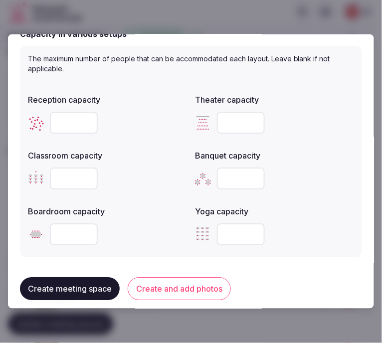
click at [73, 121] on input "number" at bounding box center [74, 123] width 48 height 22
type input "**"
click at [240, 118] on input "number" at bounding box center [241, 123] width 48 height 22
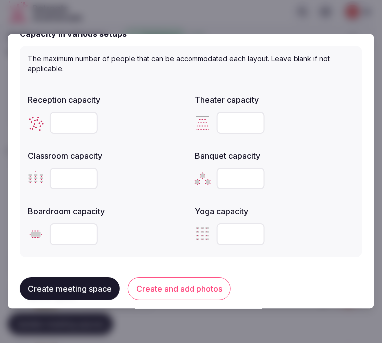
type input "**"
click at [338, 216] on div "Yoga capacity" at bounding box center [274, 226] width 159 height 48
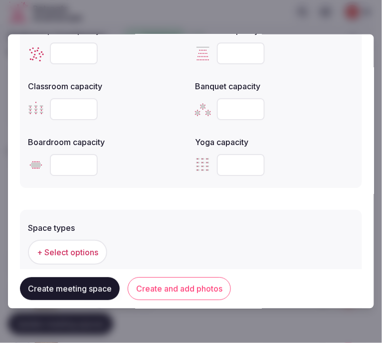
scroll to position [571, 0]
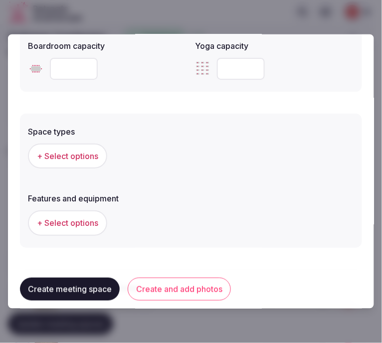
click at [72, 158] on span "+ Select options" at bounding box center [67, 156] width 61 height 11
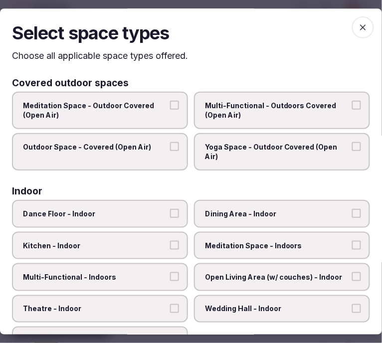
click at [147, 211] on span "Dance Floor - Indoor" at bounding box center [95, 214] width 144 height 10
click at [170, 211] on button "Dance Floor - Indoor" at bounding box center [174, 213] width 9 height 9
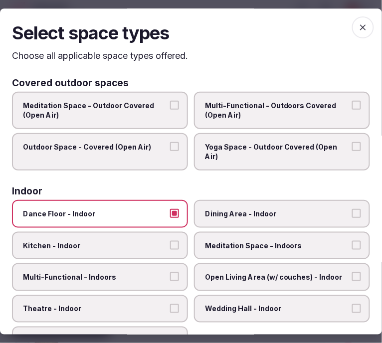
click at [234, 210] on span "Dining Area - Indoor" at bounding box center [277, 214] width 144 height 10
click at [352, 210] on button "Dining Area - Indoor" at bounding box center [356, 213] width 9 height 9
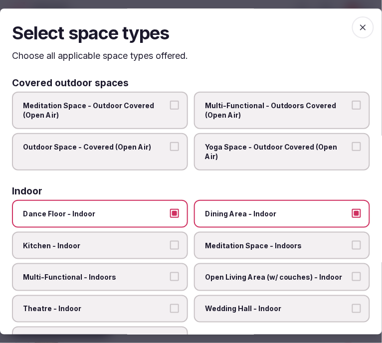
click at [275, 272] on span "Open Living Area (w/ couches) - Indoor" at bounding box center [277, 277] width 144 height 10
click at [352, 272] on button "Open Living Area (w/ couches) - Indoor" at bounding box center [356, 276] width 9 height 9
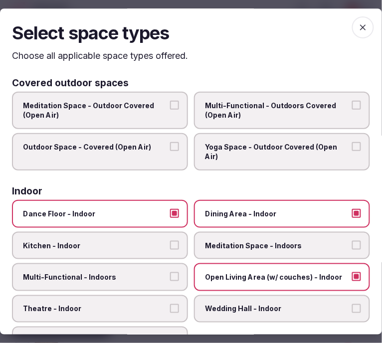
click at [259, 213] on span "Dining Area - Indoor" at bounding box center [277, 214] width 144 height 10
click at [352, 213] on button "Dining Area - Indoor" at bounding box center [356, 213] width 9 height 9
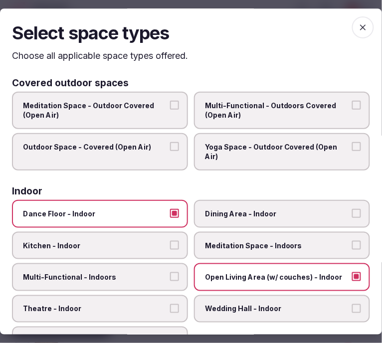
click at [170, 209] on button "Dance Floor - Indoor" at bounding box center [174, 213] width 9 height 9
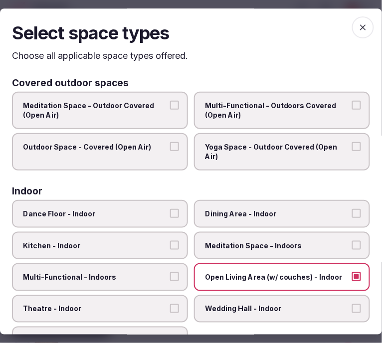
click at [219, 203] on label "Dining Area - Indoor" at bounding box center [282, 214] width 176 height 28
click at [352, 209] on button "Dining Area - Indoor" at bounding box center [356, 213] width 9 height 9
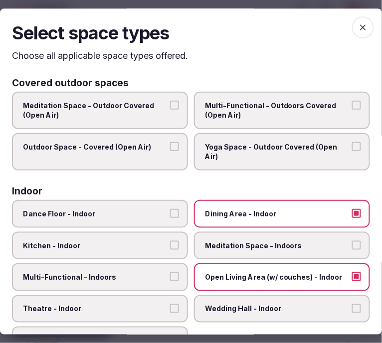
click at [217, 272] on span "Open Living Area (w/ couches) - Indoor" at bounding box center [277, 277] width 144 height 10
click at [352, 272] on button "Open Living Area (w/ couches) - Indoor" at bounding box center [356, 276] width 9 height 9
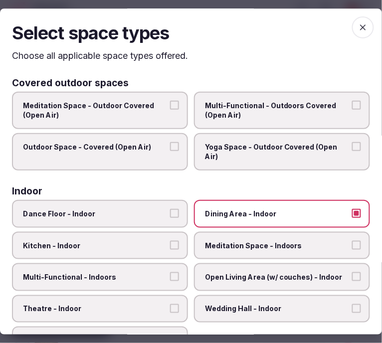
click at [151, 272] on span "Multi-Functional - Indoors" at bounding box center [95, 277] width 144 height 10
click at [170, 272] on button "Multi-Functional - Indoors" at bounding box center [174, 276] width 9 height 9
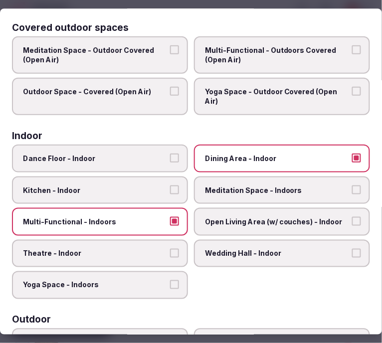
click at [166, 251] on label "Theatre - Indoor" at bounding box center [100, 254] width 176 height 28
click at [170, 251] on button "Theatre - Indoor" at bounding box center [174, 253] width 9 height 9
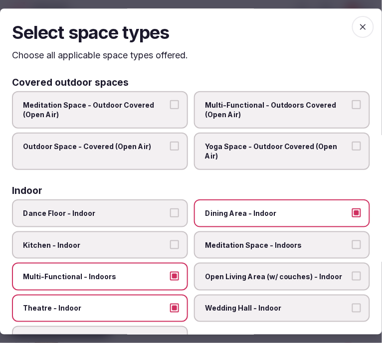
scroll to position [0, 0]
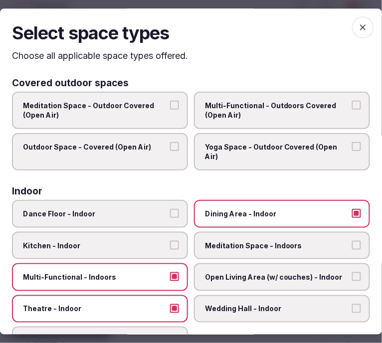
click at [358, 23] on icon "button" at bounding box center [363, 27] width 10 height 10
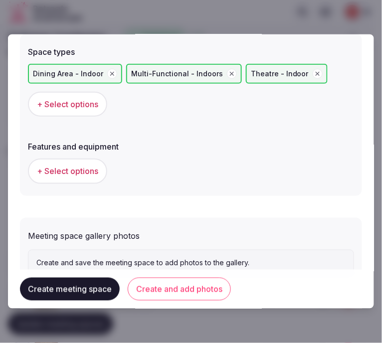
scroll to position [682, 0]
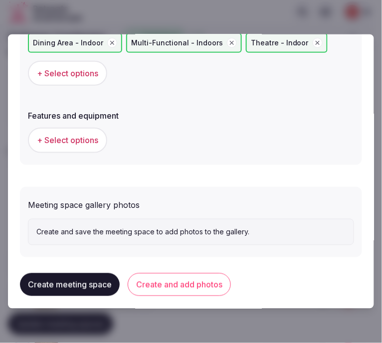
click at [87, 135] on span "+ Select options" at bounding box center [67, 140] width 61 height 11
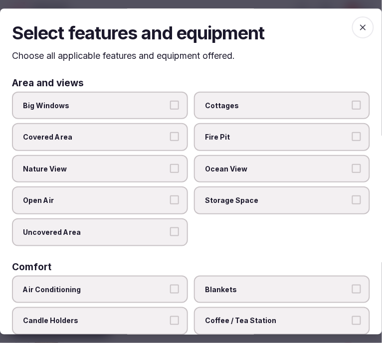
scroll to position [111, 0]
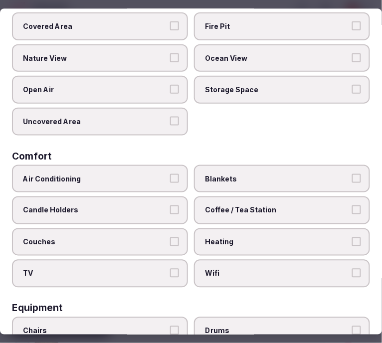
click at [153, 174] on span "Air Conditioning" at bounding box center [95, 179] width 144 height 10
click at [170, 174] on button "Air Conditioning" at bounding box center [174, 178] width 9 height 9
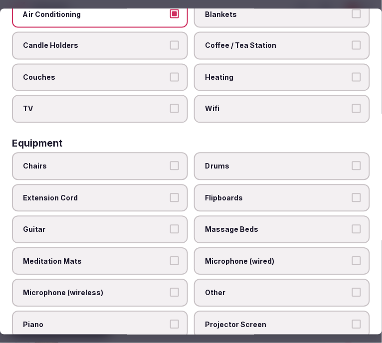
scroll to position [277, 0]
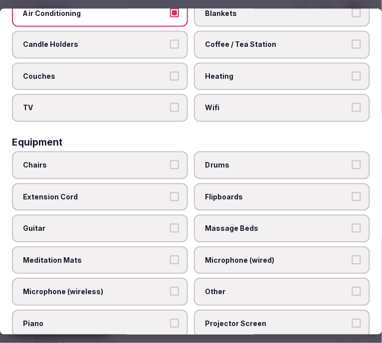
click at [152, 160] on span "Chairs" at bounding box center [95, 165] width 144 height 10
click at [170, 160] on button "Chairs" at bounding box center [174, 164] width 9 height 9
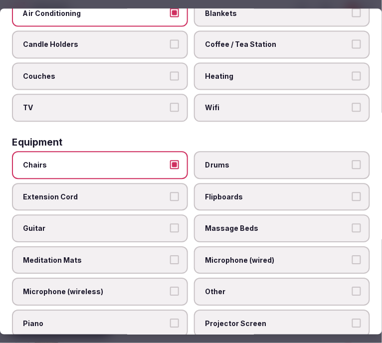
click at [288, 287] on span "Other" at bounding box center [277, 292] width 144 height 10
click at [352, 287] on button "Other" at bounding box center [356, 291] width 9 height 9
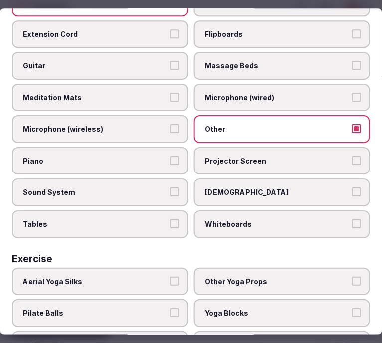
scroll to position [443, 0]
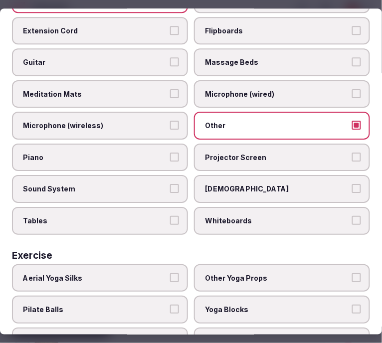
click at [162, 216] on span "Tables" at bounding box center [95, 221] width 144 height 10
click at [170, 216] on button "Tables" at bounding box center [174, 220] width 9 height 9
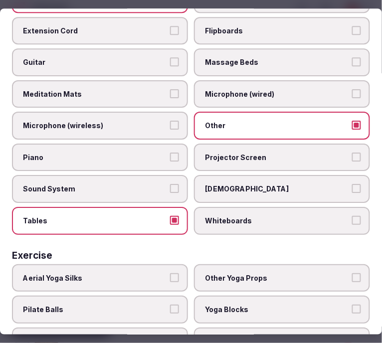
click at [245, 150] on label "Projector Screen" at bounding box center [282, 158] width 176 height 28
click at [352, 153] on button "Projector Screen" at bounding box center [356, 157] width 9 height 9
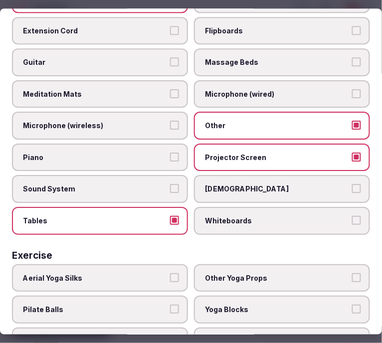
click at [172, 185] on button "Sound System" at bounding box center [174, 189] width 9 height 9
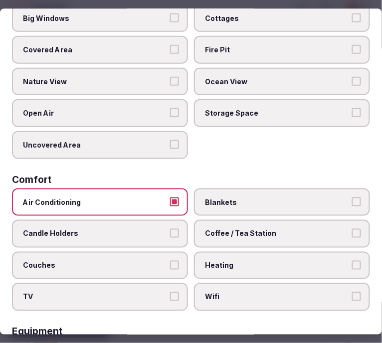
scroll to position [0, 0]
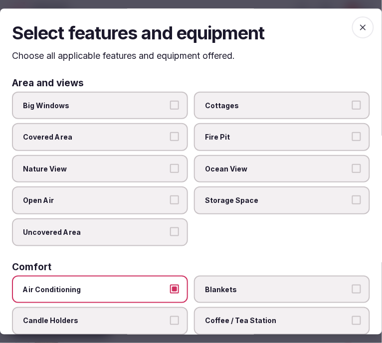
click at [361, 23] on span "button" at bounding box center [363, 27] width 22 height 22
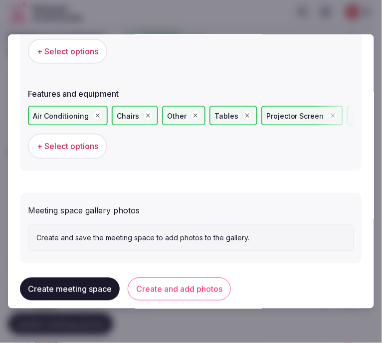
scroll to position [712, 0]
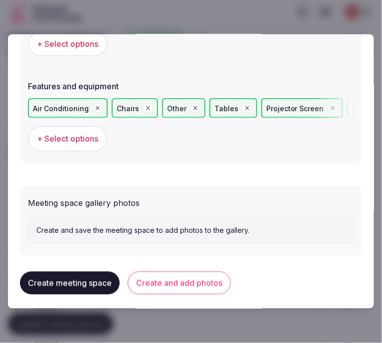
click at [167, 273] on button "Create and add photos" at bounding box center [179, 283] width 103 height 23
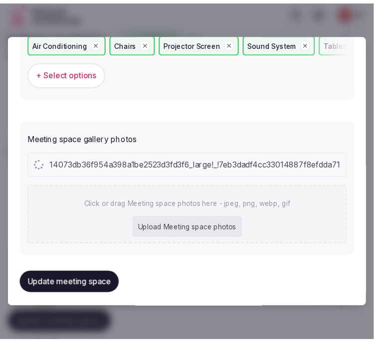
scroll to position [804, 0]
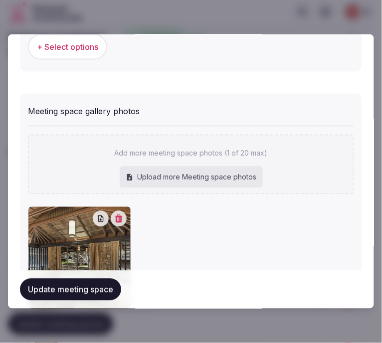
click at [40, 285] on button "Update meeting space" at bounding box center [70, 290] width 101 height 22
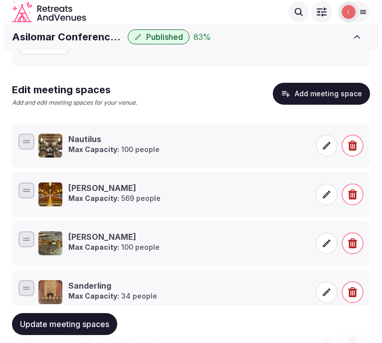
scroll to position [71, 0]
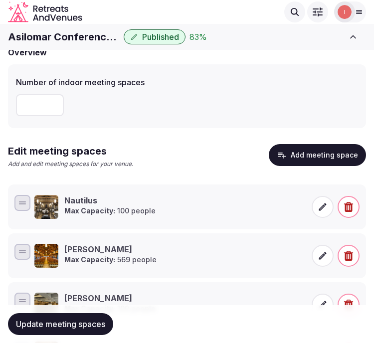
click at [331, 150] on button "Add meeting space" at bounding box center [317, 155] width 97 height 22
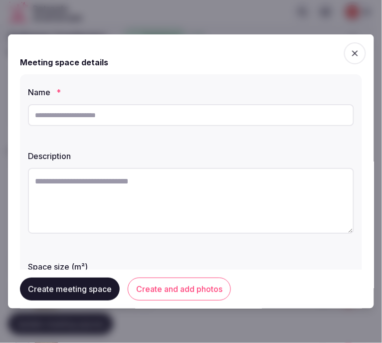
paste input "**********"
type input "**********"
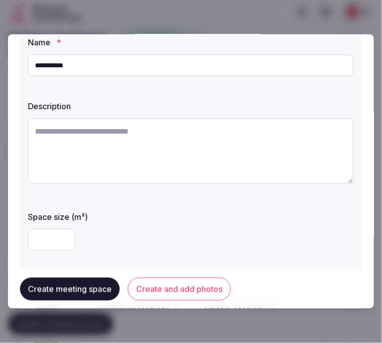
scroll to position [111, 0]
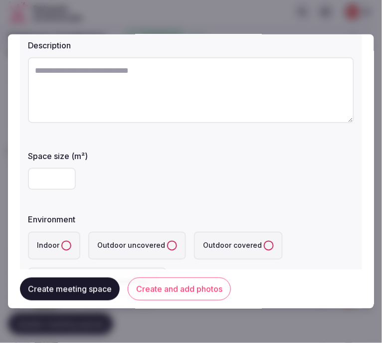
click at [38, 178] on input "number" at bounding box center [52, 179] width 48 height 22
type input "**"
click at [215, 93] on textarea at bounding box center [191, 90] width 326 height 66
paste textarea "**********"
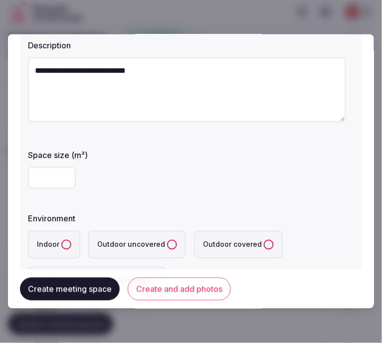
click at [132, 76] on textarea "**********" at bounding box center [187, 89] width 318 height 65
click at [88, 71] on textarea "**********" at bounding box center [187, 89] width 318 height 65
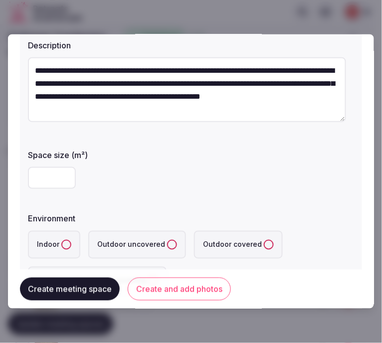
type textarea "**********"
click at [65, 247] on button "Indoor" at bounding box center [66, 245] width 10 height 10
click at [282, 191] on div "**" at bounding box center [191, 178] width 326 height 30
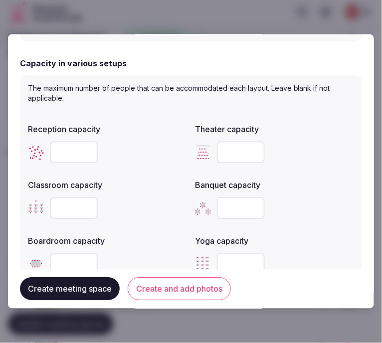
scroll to position [388, 0]
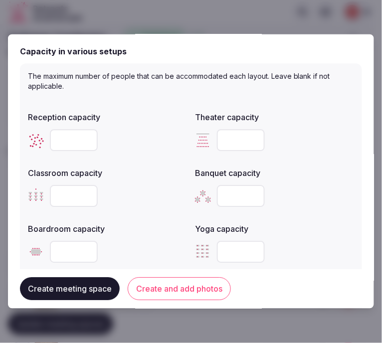
click at [75, 137] on input "number" at bounding box center [74, 141] width 48 height 22
type input "**"
click at [224, 137] on input "number" at bounding box center [241, 141] width 48 height 22
type input "**"
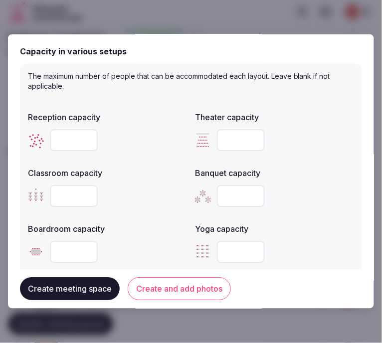
click at [64, 198] on input "number" at bounding box center [74, 197] width 48 height 22
type input "**"
click at [231, 188] on input "number" at bounding box center [241, 197] width 48 height 22
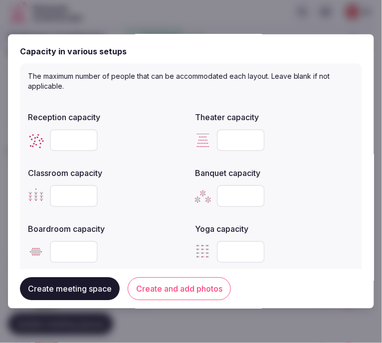
click at [231, 188] on input "number" at bounding box center [241, 197] width 48 height 22
click at [69, 248] on input "number" at bounding box center [74, 253] width 48 height 22
type input "**"
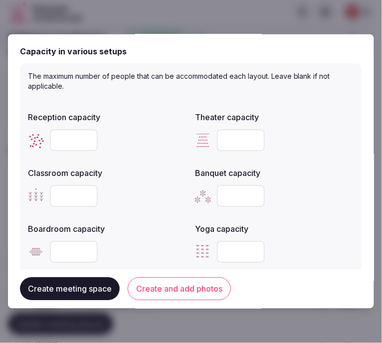
click at [307, 258] on div at bounding box center [274, 253] width 159 height 22
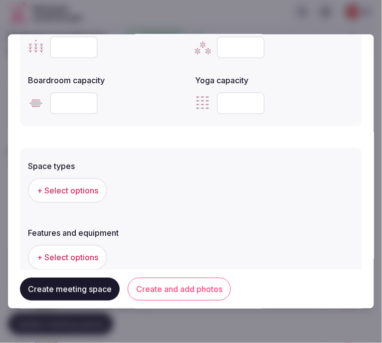
scroll to position [610, 0]
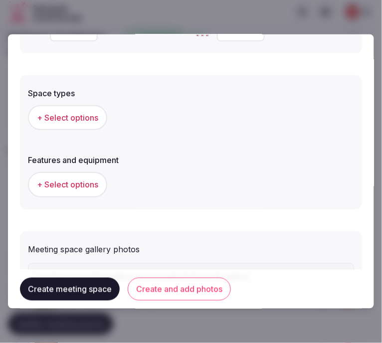
click at [76, 123] on button "+ Select options" at bounding box center [67, 117] width 79 height 25
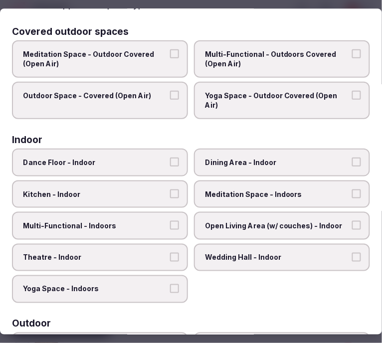
scroll to position [111, 0]
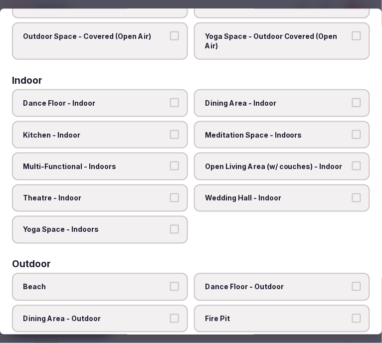
click at [225, 109] on label "Dining Area - Indoor" at bounding box center [282, 103] width 176 height 28
click at [352, 107] on button "Dining Area - Indoor" at bounding box center [356, 102] width 9 height 9
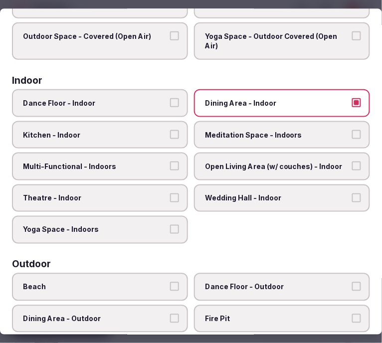
click at [161, 155] on label "Multi-Functional - Indoors" at bounding box center [100, 167] width 176 height 28
click at [170, 162] on button "Multi-Functional - Indoors" at bounding box center [174, 166] width 9 height 9
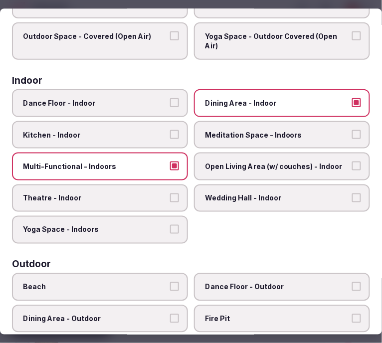
click at [218, 133] on span "Meditation Space - Indoors" at bounding box center [277, 135] width 144 height 10
click at [352, 133] on button "Meditation Space - Indoors" at bounding box center [356, 134] width 9 height 9
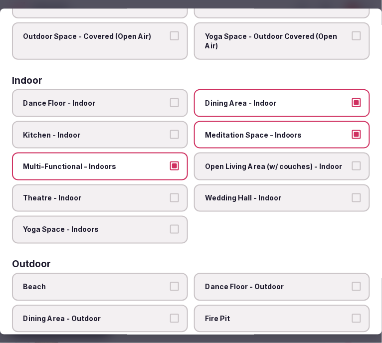
click at [203, 140] on label "Meditation Space - Indoors" at bounding box center [282, 135] width 176 height 28
click at [352, 139] on button "Meditation Space - Indoors" at bounding box center [356, 134] width 9 height 9
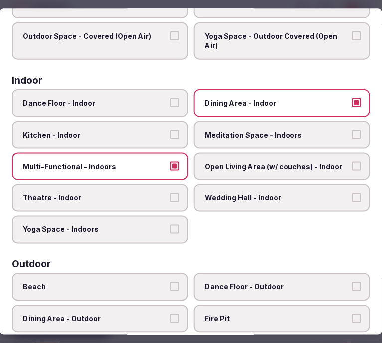
click at [147, 186] on label "Theatre - Indoor" at bounding box center [100, 199] width 176 height 28
click at [170, 194] on button "Theatre - Indoor" at bounding box center [174, 198] width 9 height 9
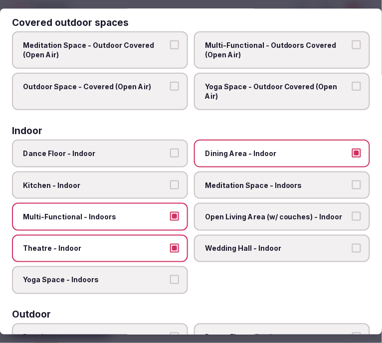
scroll to position [0, 0]
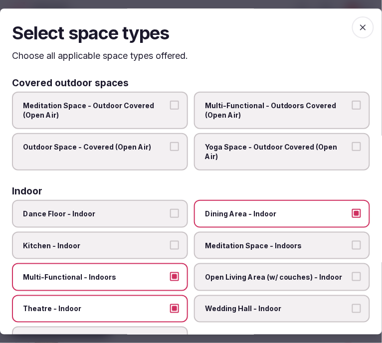
click at [353, 20] on span "button" at bounding box center [363, 27] width 22 height 22
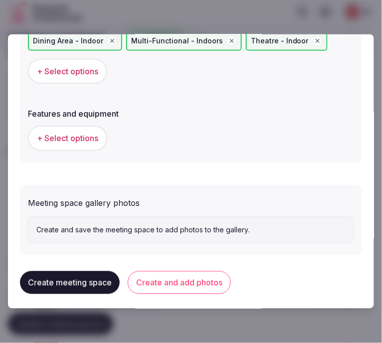
scroll to position [685, 0]
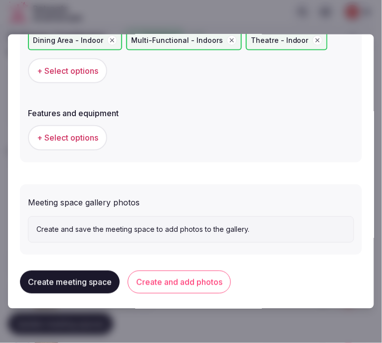
click at [77, 137] on span "+ Select options" at bounding box center [67, 137] width 61 height 11
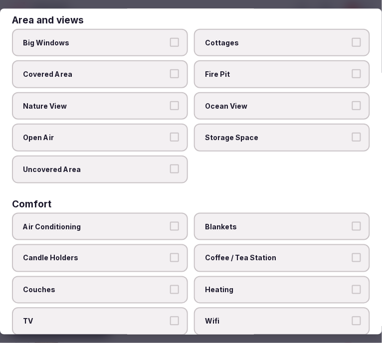
scroll to position [111, 0]
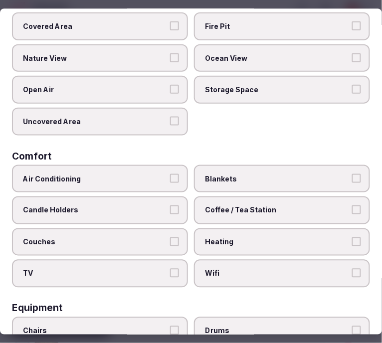
click at [167, 182] on label "Air Conditioning" at bounding box center [100, 179] width 176 height 28
click at [170, 182] on button "Air Conditioning" at bounding box center [174, 178] width 9 height 9
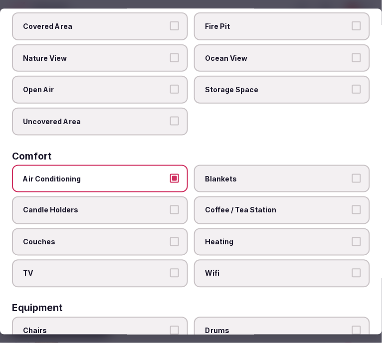
click at [236, 261] on label "Wifi" at bounding box center [282, 275] width 176 height 28
click at [352, 270] on button "Wifi" at bounding box center [356, 274] width 9 height 9
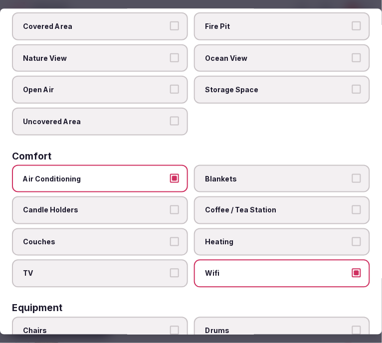
scroll to position [222, 0]
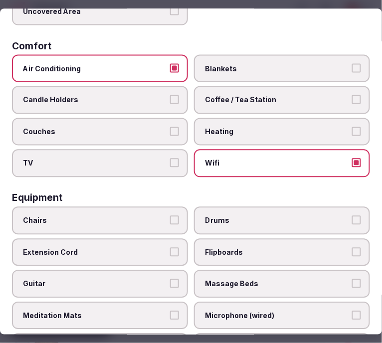
click at [352, 95] on button "Coffee / Tea Station" at bounding box center [356, 99] width 9 height 9
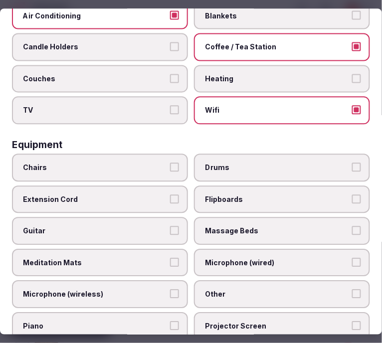
scroll to position [332, 0]
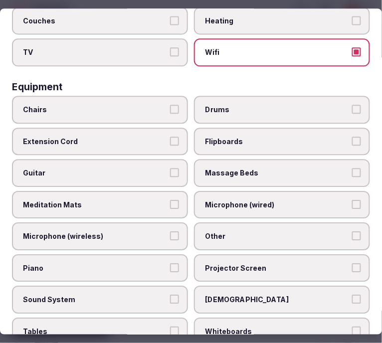
click at [156, 107] on label "Chairs" at bounding box center [100, 110] width 176 height 28
click at [170, 107] on button "Chairs" at bounding box center [174, 109] width 9 height 9
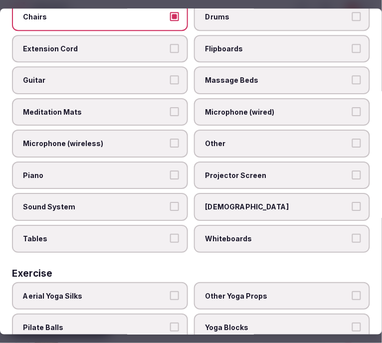
scroll to position [443, 0]
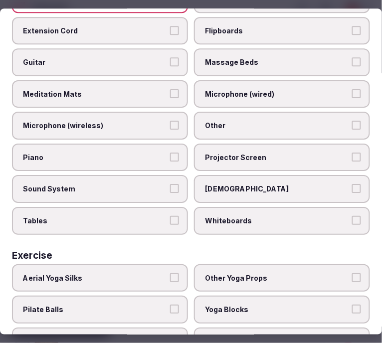
click at [173, 216] on button "Tables" at bounding box center [174, 220] width 9 height 9
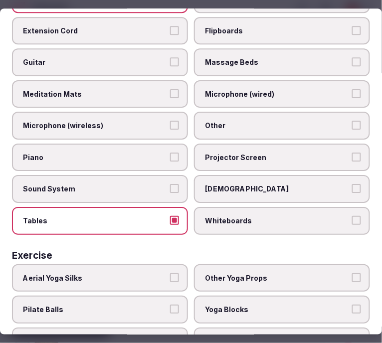
click at [251, 121] on span "Other" at bounding box center [277, 126] width 144 height 10
click at [352, 121] on button "Other" at bounding box center [356, 125] width 9 height 9
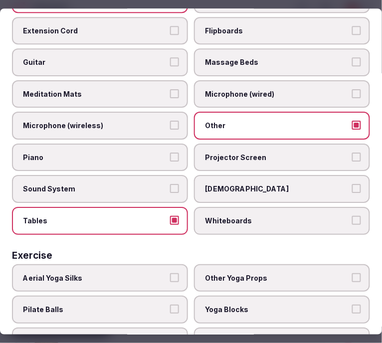
click at [243, 153] on span "Projector Screen" at bounding box center [277, 158] width 144 height 10
click at [352, 153] on button "Projector Screen" at bounding box center [356, 157] width 9 height 9
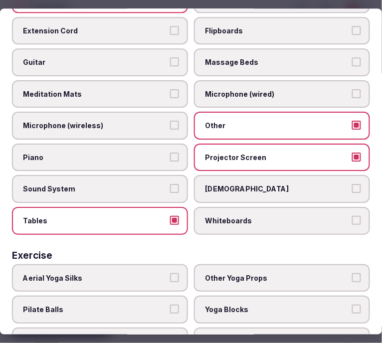
click at [128, 185] on span "Sound System" at bounding box center [95, 190] width 144 height 10
click at [170, 185] on button "Sound System" at bounding box center [174, 189] width 9 height 9
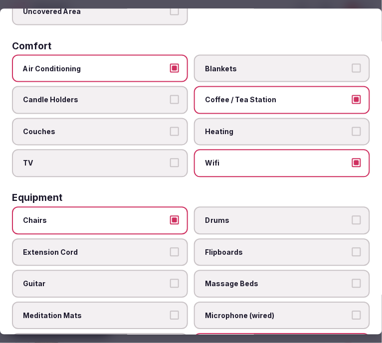
scroll to position [0, 0]
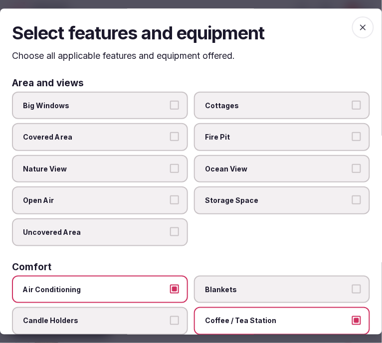
click at [358, 27] on icon "button" at bounding box center [363, 27] width 10 height 10
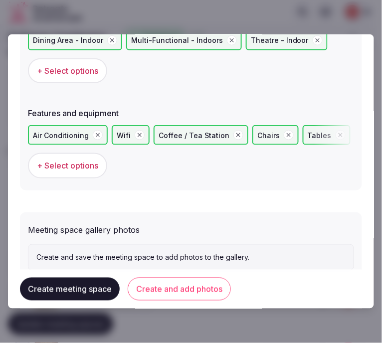
click at [185, 286] on button "Create and add photos" at bounding box center [179, 289] width 103 height 23
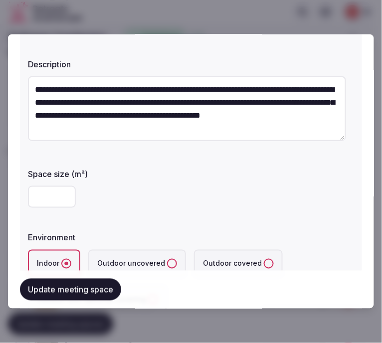
scroll to position [166, 0]
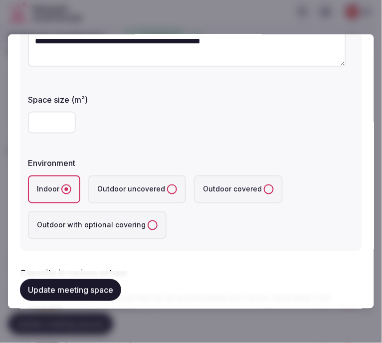
click at [58, 288] on button "Update meeting space" at bounding box center [70, 290] width 101 height 22
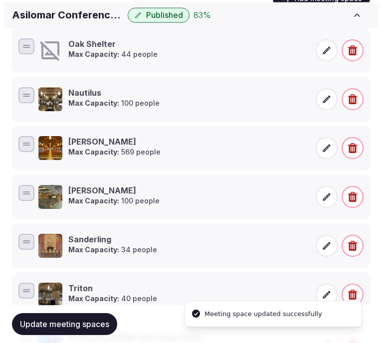
scroll to position [238, 0]
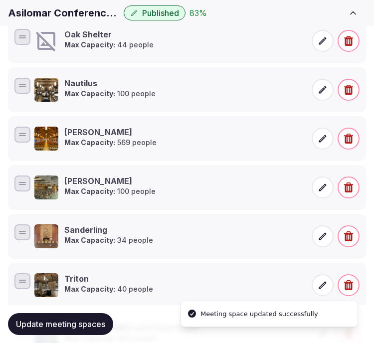
click at [320, 41] on icon at bounding box center [323, 41] width 10 height 10
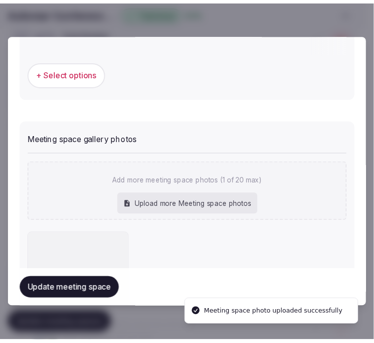
scroll to position [804, 0]
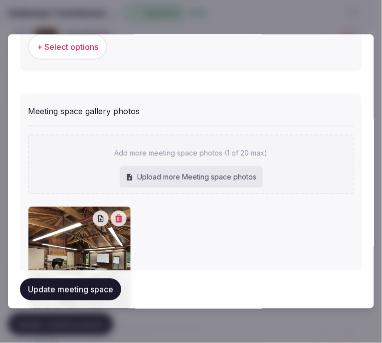
click at [73, 293] on button "Update meeting space" at bounding box center [70, 290] width 101 height 22
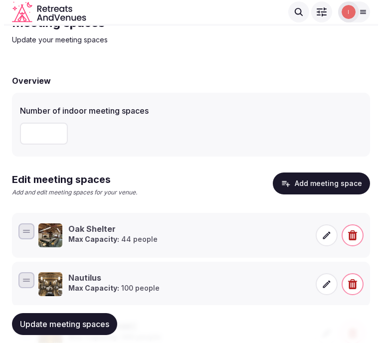
scroll to position [111, 0]
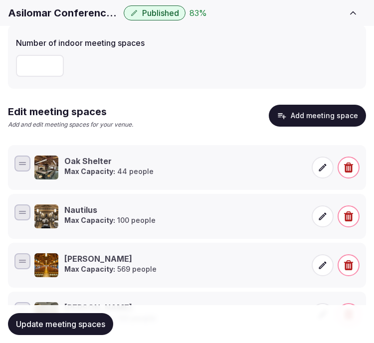
drag, startPoint x: 375, startPoint y: 143, endPoint x: 335, endPoint y: 109, distance: 52.4
click at [335, 109] on button "Add meeting space" at bounding box center [317, 116] width 97 height 22
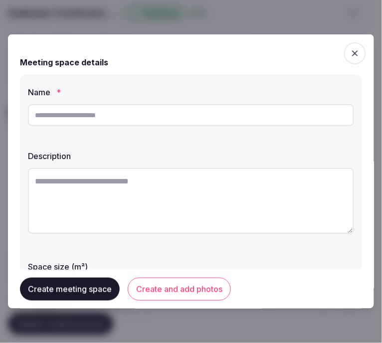
drag, startPoint x: 381, startPoint y: 80, endPoint x: 258, endPoint y: 122, distance: 129.9
click at [258, 122] on input "text" at bounding box center [191, 115] width 326 height 22
paste input "******"
type input "******"
drag, startPoint x: 214, startPoint y: 194, endPoint x: 379, endPoint y: 173, distance: 167.0
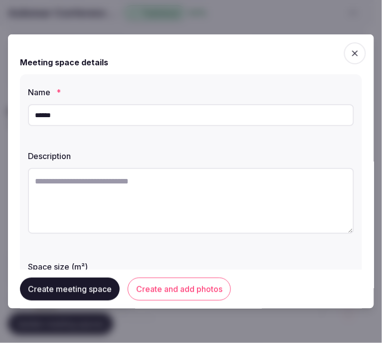
click at [217, 193] on textarea at bounding box center [191, 201] width 326 height 66
click at [248, 199] on textarea at bounding box center [191, 201] width 326 height 66
paste textarea "**********"
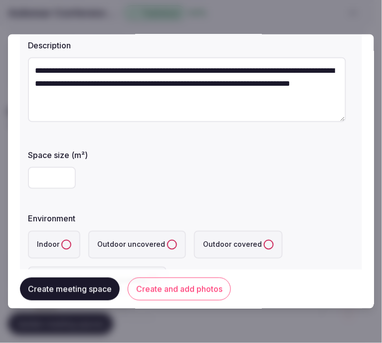
type textarea "**********"
click at [44, 182] on input "number" at bounding box center [52, 178] width 48 height 22
type input "**"
click at [66, 242] on button "Indoor" at bounding box center [66, 245] width 10 height 10
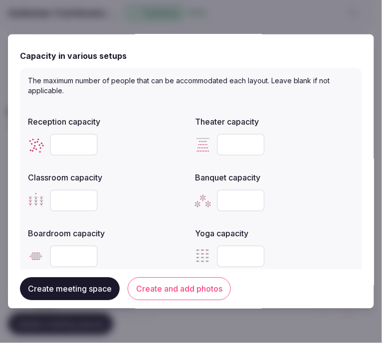
scroll to position [388, 0]
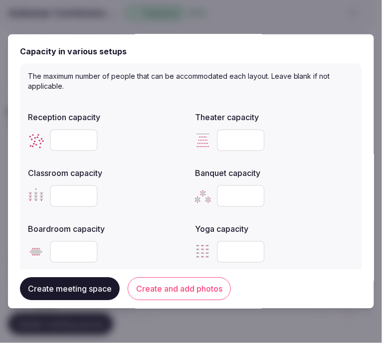
click at [67, 147] on input "number" at bounding box center [74, 141] width 48 height 22
type input "**"
click at [235, 136] on input "number" at bounding box center [241, 141] width 48 height 22
type input "**"
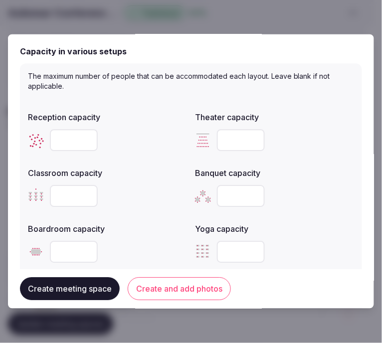
click at [67, 197] on input "number" at bounding box center [74, 197] width 48 height 22
type input "**"
click at [227, 188] on input "number" at bounding box center [241, 197] width 48 height 22
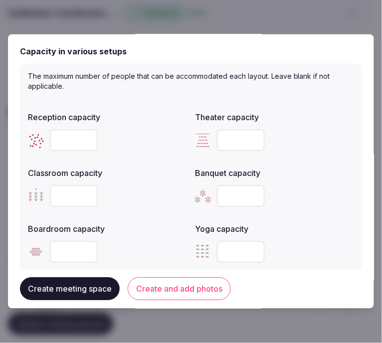
click at [227, 188] on input "number" at bounding box center [241, 197] width 48 height 22
click at [58, 249] on input "number" at bounding box center [74, 253] width 48 height 22
click at [72, 242] on input "number" at bounding box center [74, 253] width 48 height 22
type input "**"
click at [329, 212] on div "Reception capacity ** Theater capacity ** Classroom capacity ** Banquet capacit…" at bounding box center [191, 188] width 326 height 160
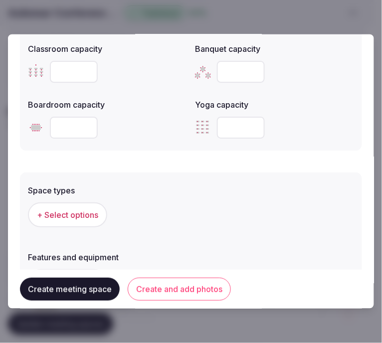
scroll to position [610, 0]
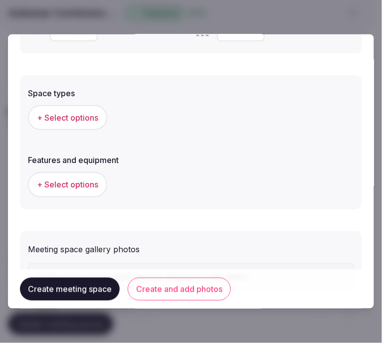
click at [71, 108] on button "+ Select options" at bounding box center [67, 117] width 79 height 25
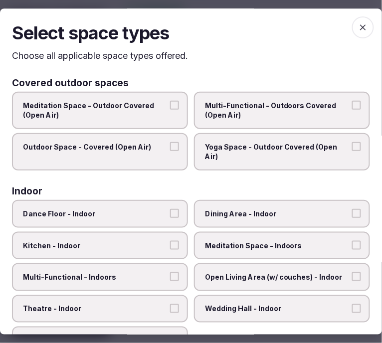
scroll to position [111, 0]
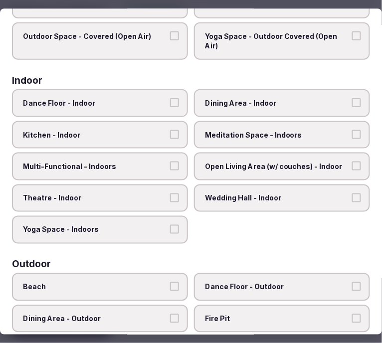
click at [258, 102] on span "Dining Area - Indoor" at bounding box center [277, 103] width 144 height 10
click at [352, 102] on button "Dining Area - Indoor" at bounding box center [356, 102] width 9 height 9
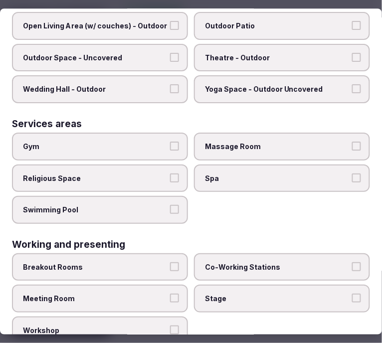
scroll to position [502, 0]
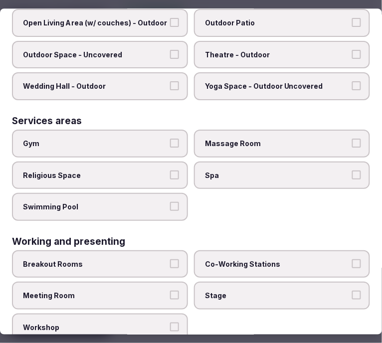
click at [179, 282] on label "Meeting Room" at bounding box center [100, 296] width 176 height 28
click at [179, 291] on button "Meeting Room" at bounding box center [174, 295] width 9 height 9
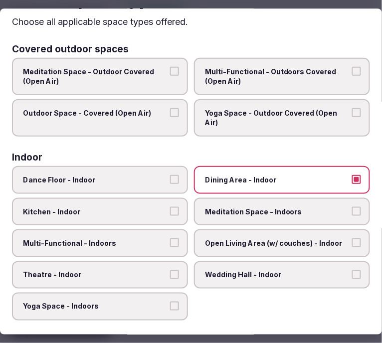
scroll to position [0, 0]
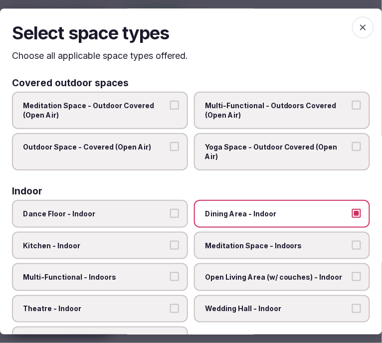
click at [361, 25] on span "button" at bounding box center [363, 27] width 22 height 22
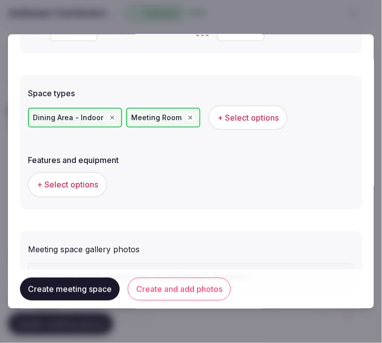
scroll to position [657, 0]
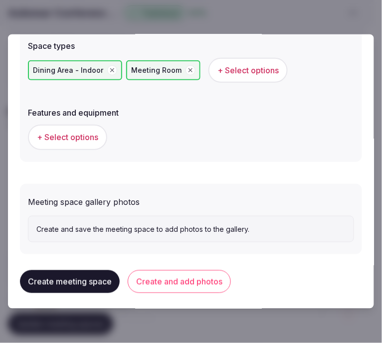
click at [77, 132] on span "+ Select options" at bounding box center [67, 137] width 61 height 11
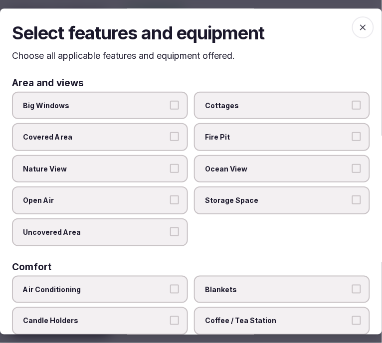
click at [128, 106] on span "Big Windows" at bounding box center [95, 106] width 144 height 10
click at [170, 106] on button "Big Windows" at bounding box center [174, 105] width 9 height 9
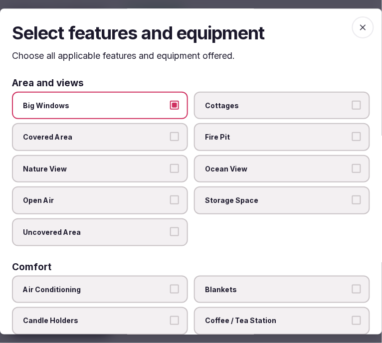
click at [158, 168] on span "Nature View" at bounding box center [95, 169] width 144 height 10
click at [170, 168] on button "Nature View" at bounding box center [174, 168] width 9 height 9
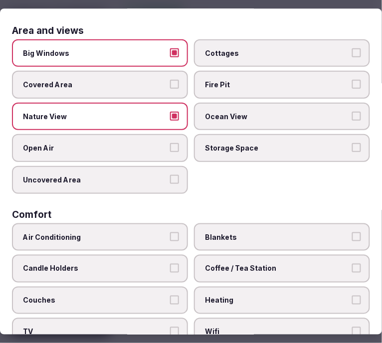
scroll to position [111, 0]
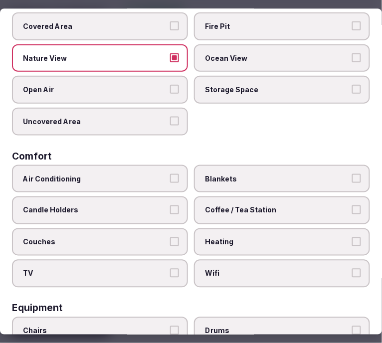
click at [143, 174] on span "Air Conditioning" at bounding box center [95, 179] width 144 height 10
click at [170, 174] on button "Air Conditioning" at bounding box center [174, 178] width 9 height 9
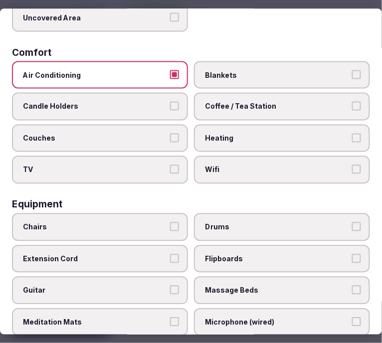
scroll to position [222, 0]
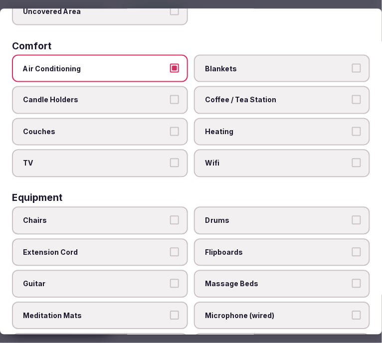
click at [255, 150] on label "Wifi" at bounding box center [282, 164] width 176 height 28
click at [352, 159] on button "Wifi" at bounding box center [356, 163] width 9 height 9
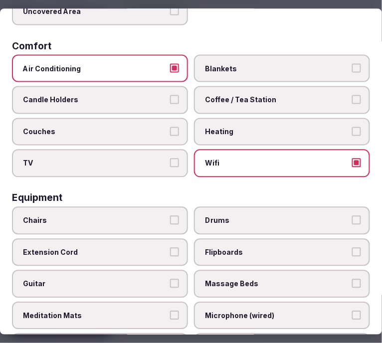
click at [296, 86] on label "Coffee / Tea Station" at bounding box center [282, 100] width 176 height 28
click at [352, 95] on button "Coffee / Tea Station" at bounding box center [356, 99] width 9 height 9
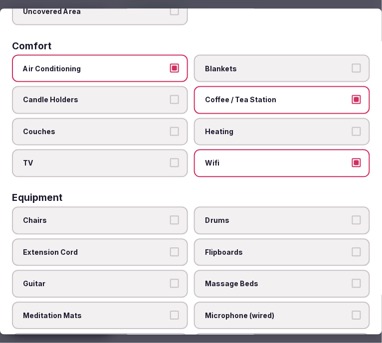
scroll to position [332, 0]
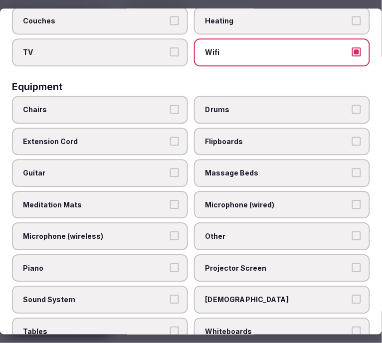
click at [160, 96] on label "Chairs" at bounding box center [100, 110] width 176 height 28
click at [170, 105] on button "Chairs" at bounding box center [174, 109] width 9 height 9
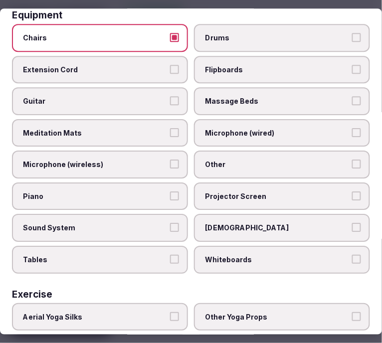
scroll to position [488, 0]
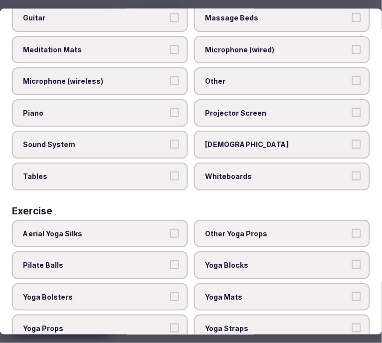
click at [310, 77] on span "Other" at bounding box center [277, 82] width 144 height 10
click at [352, 77] on button "Other" at bounding box center [356, 81] width 9 height 9
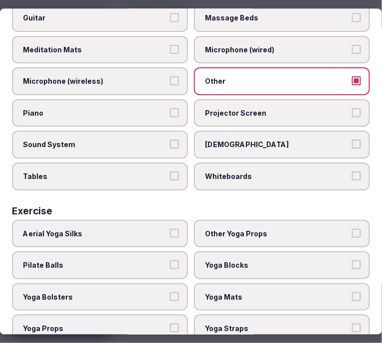
click at [329, 108] on span "Projector Screen" at bounding box center [277, 113] width 144 height 10
click at [352, 108] on button "Projector Screen" at bounding box center [356, 112] width 9 height 9
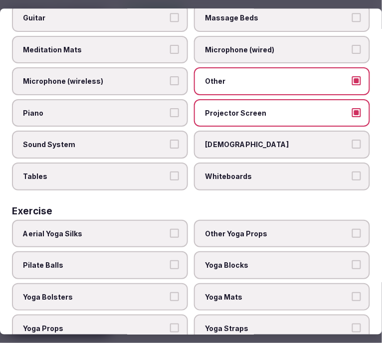
click at [142, 163] on label "Tables" at bounding box center [100, 177] width 176 height 28
click at [170, 172] on button "Tables" at bounding box center [174, 176] width 9 height 9
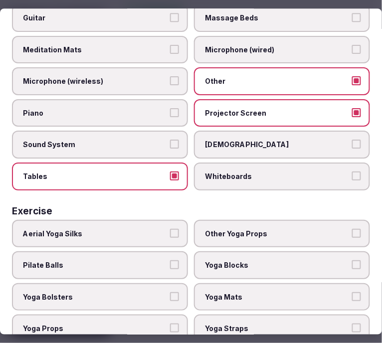
click at [181, 131] on label "Sound System" at bounding box center [100, 145] width 176 height 28
click at [179, 140] on button "Sound System" at bounding box center [174, 144] width 9 height 9
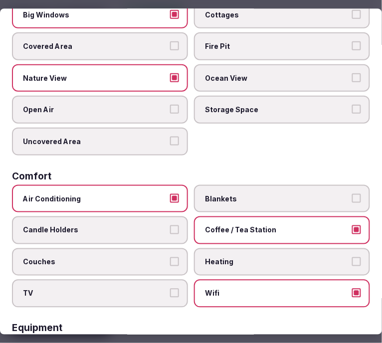
scroll to position [0, 0]
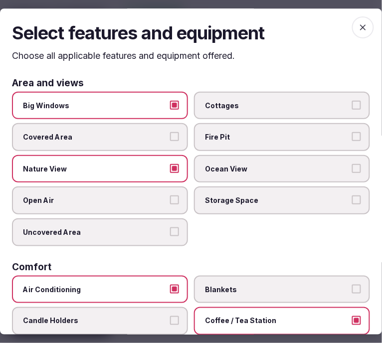
click at [361, 26] on span "button" at bounding box center [363, 27] width 22 height 22
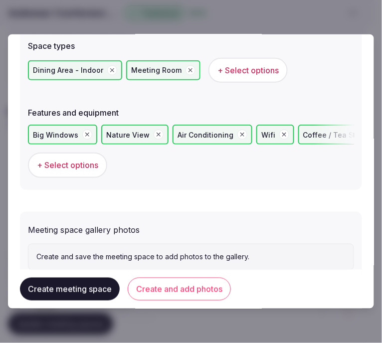
scroll to position [685, 0]
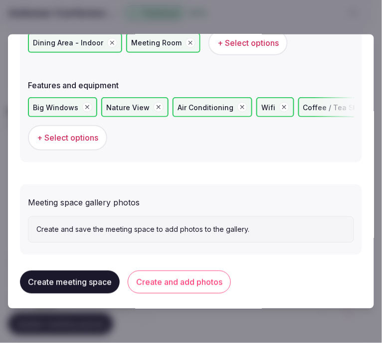
click at [183, 280] on button "Create and add photos" at bounding box center [179, 282] width 103 height 23
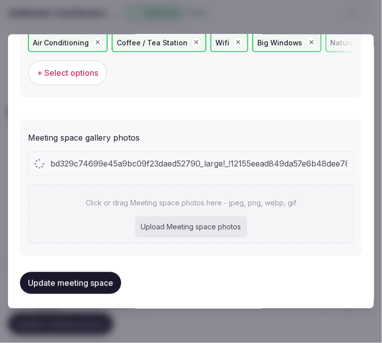
scroll to position [776, 0]
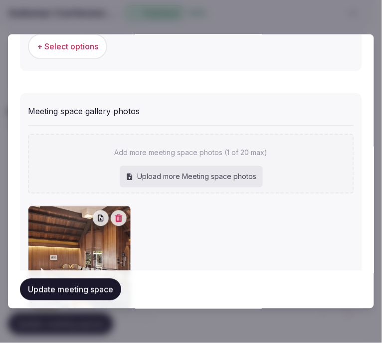
click at [92, 278] on div "Update meeting space" at bounding box center [191, 290] width 342 height 38
click at [87, 293] on button "Update meeting space" at bounding box center [70, 290] width 101 height 22
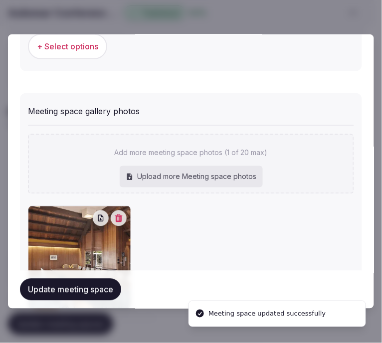
click at [87, 293] on button "Update meeting space" at bounding box center [70, 290] width 101 height 22
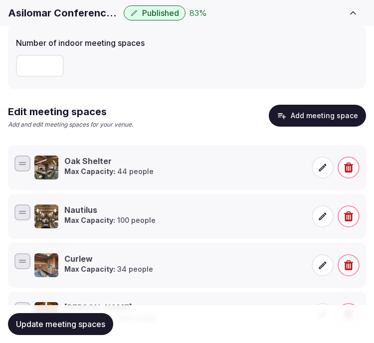
click at [335, 105] on button "Add meeting space" at bounding box center [317, 116] width 97 height 22
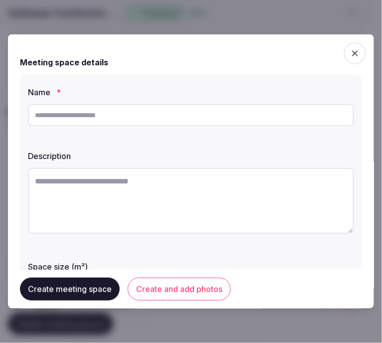
drag, startPoint x: 137, startPoint y: 111, endPoint x: 116, endPoint y: 120, distance: 22.8
click at [116, 120] on input "text" at bounding box center [191, 115] width 326 height 22
paste input "******"
type input "******"
click at [244, 210] on textarea at bounding box center [191, 201] width 326 height 66
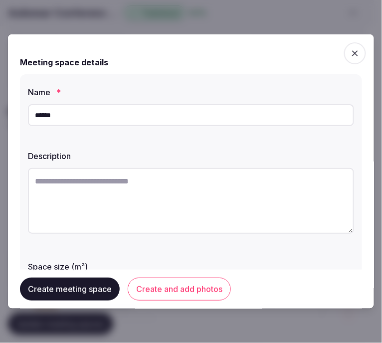
paste textarea "**********"
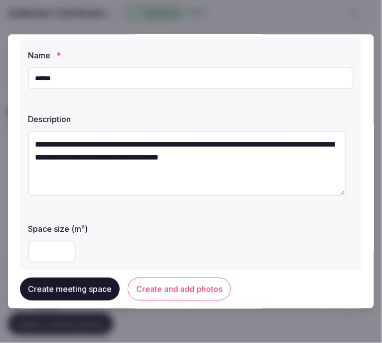
scroll to position [55, 0]
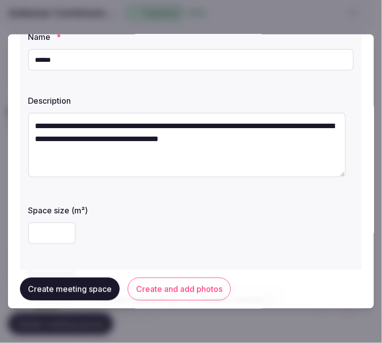
drag, startPoint x: 72, startPoint y: 123, endPoint x: 10, endPoint y: 126, distance: 62.4
click at [10, 126] on div "**********" at bounding box center [191, 171] width 366 height 274
type textarea "**********"
click at [43, 231] on input "number" at bounding box center [52, 234] width 48 height 22
click at [53, 238] on input "number" at bounding box center [52, 234] width 48 height 22
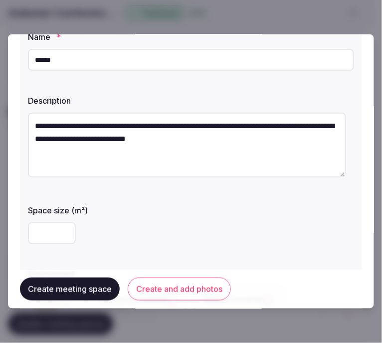
type input "**"
click at [112, 242] on div "**" at bounding box center [191, 234] width 326 height 22
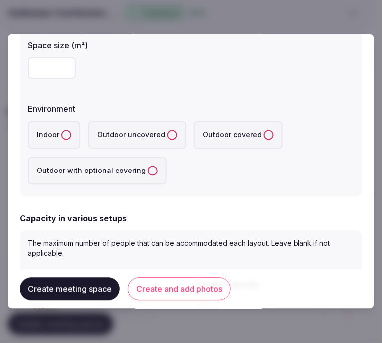
scroll to position [222, 0]
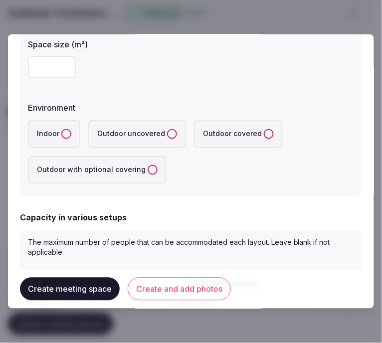
click at [62, 136] on button "Indoor" at bounding box center [66, 134] width 10 height 10
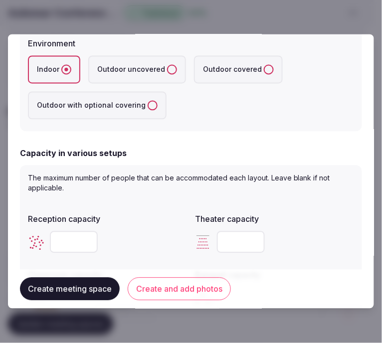
scroll to position [332, 0]
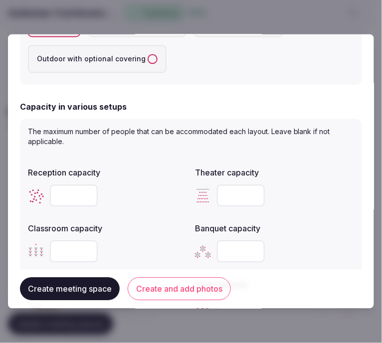
click at [72, 194] on input "number" at bounding box center [74, 196] width 48 height 22
click at [77, 193] on input "number" at bounding box center [74, 196] width 48 height 22
type input "**"
click at [227, 191] on input "number" at bounding box center [241, 196] width 48 height 22
type input "**"
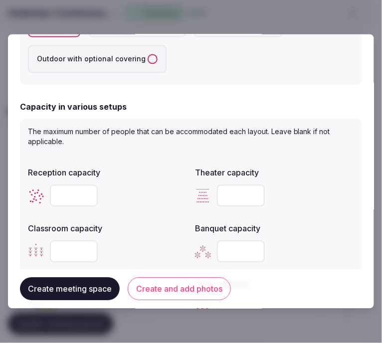
click at [73, 247] on input "number" at bounding box center [74, 252] width 48 height 22
type input "**"
click at [292, 247] on div at bounding box center [274, 252] width 159 height 22
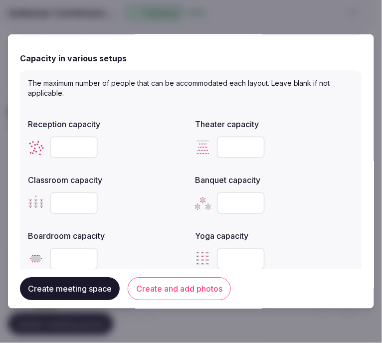
scroll to position [443, 0]
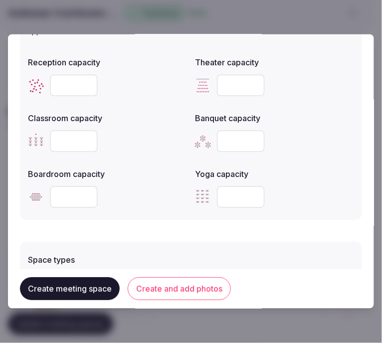
click at [73, 195] on input "number" at bounding box center [74, 197] width 48 height 22
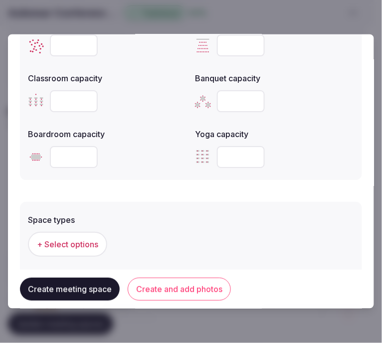
scroll to position [499, 0]
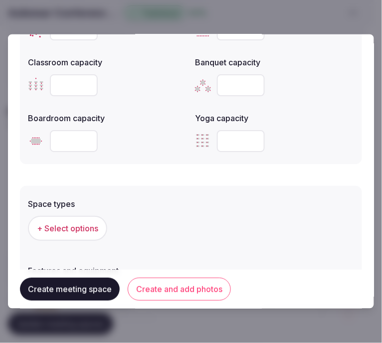
type input "**"
click at [61, 231] on span "+ Select options" at bounding box center [67, 228] width 61 height 11
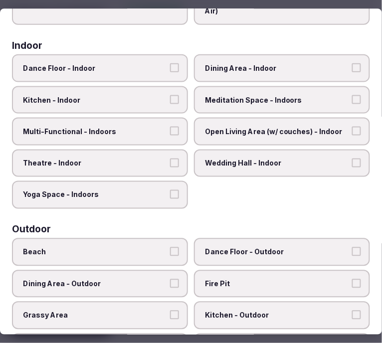
scroll to position [55, 0]
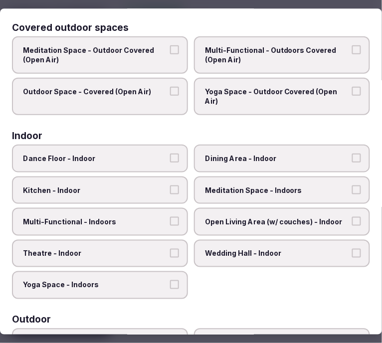
click at [228, 156] on span "Dining Area - Indoor" at bounding box center [277, 159] width 144 height 10
click at [352, 156] on button "Dining Area - Indoor" at bounding box center [356, 158] width 9 height 9
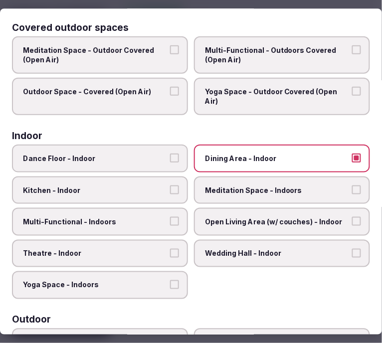
click at [156, 217] on span "Multi-Functional - Indoors" at bounding box center [95, 222] width 144 height 10
click at [170, 217] on button "Multi-Functional - Indoors" at bounding box center [174, 221] width 9 height 9
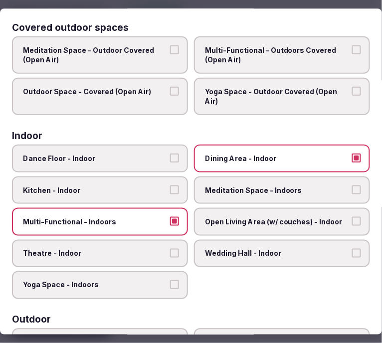
click at [170, 217] on button "Multi-Functional - Indoors" at bounding box center [174, 221] width 9 height 9
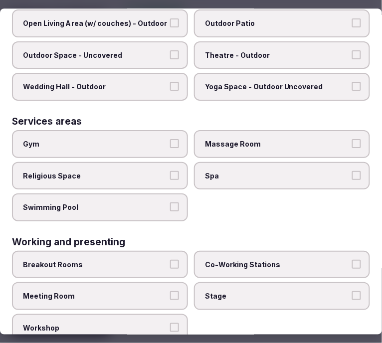
scroll to position [502, 0]
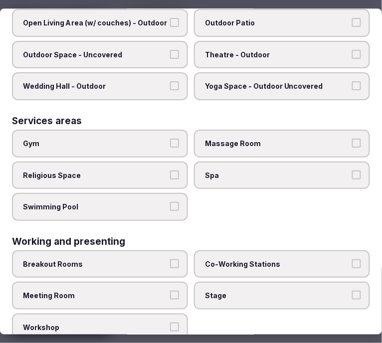
click at [173, 291] on button "Meeting Room" at bounding box center [174, 295] width 9 height 9
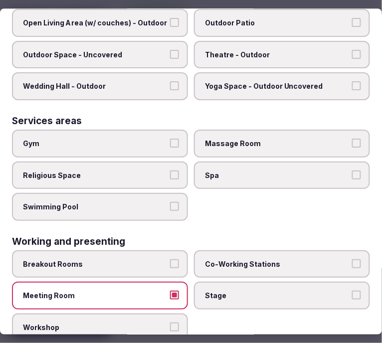
click at [236, 300] on div "Breakout Rooms Co-Working Stations Meeting Room Stage Workshop" at bounding box center [191, 296] width 358 height 91
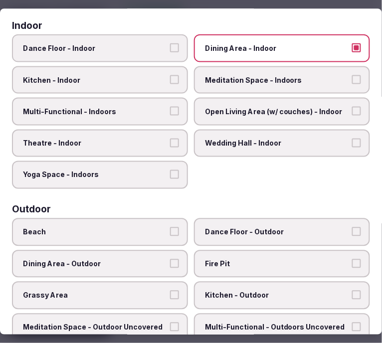
scroll to position [3, 0]
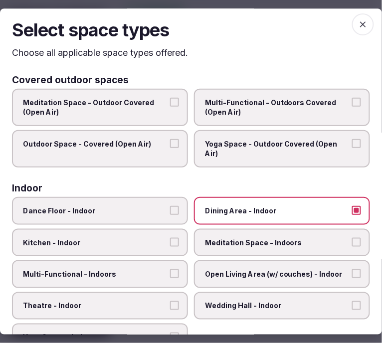
click at [356, 32] on span "button" at bounding box center [363, 24] width 22 height 22
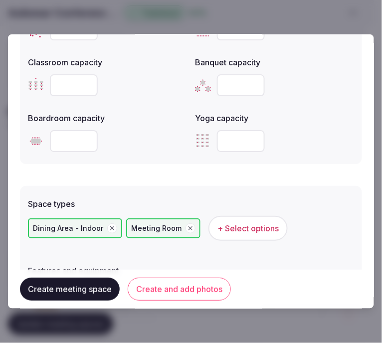
scroll to position [657, 0]
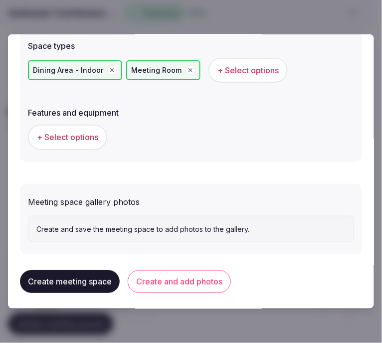
click at [175, 280] on button "Create and add photos" at bounding box center [179, 282] width 103 height 23
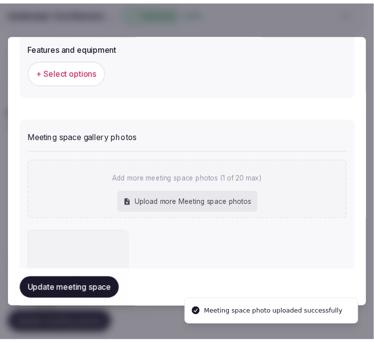
scroll to position [749, 0]
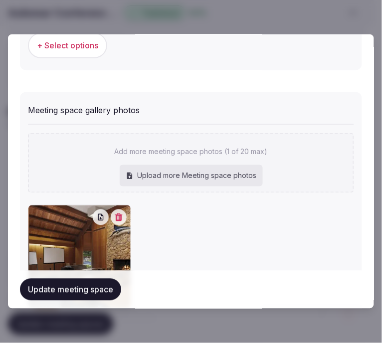
click at [50, 294] on button "Update meeting space" at bounding box center [70, 290] width 101 height 22
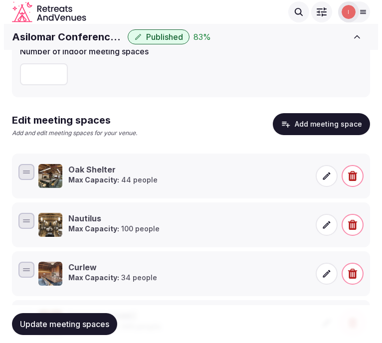
scroll to position [0, 0]
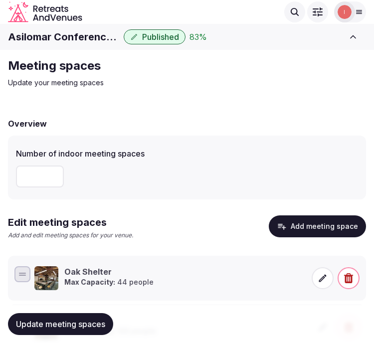
click at [283, 226] on icon "button" at bounding box center [282, 227] width 8 height 6
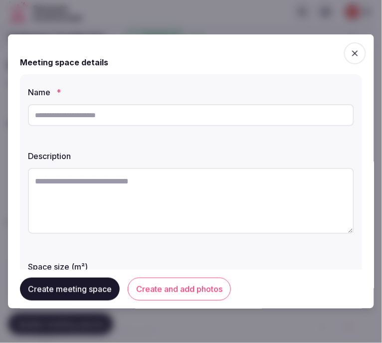
click at [112, 112] on input "text" at bounding box center [191, 115] width 326 height 22
paste input "*****"
type input "*****"
click at [120, 177] on textarea at bounding box center [191, 201] width 326 height 66
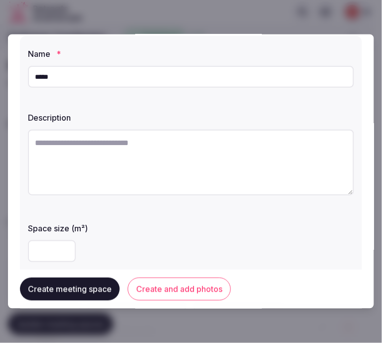
scroll to position [55, 0]
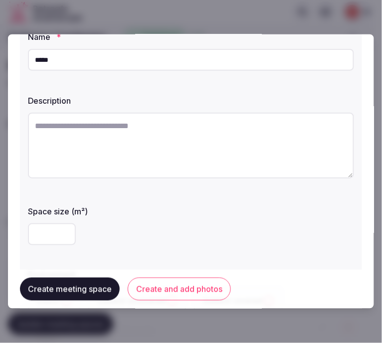
drag, startPoint x: 378, startPoint y: 127, endPoint x: 293, endPoint y: 142, distance: 86.7
click at [299, 145] on textarea at bounding box center [191, 146] width 326 height 66
paste textarea "*****"
click at [191, 141] on textarea "*****" at bounding box center [187, 145] width 318 height 65
paste textarea "******"
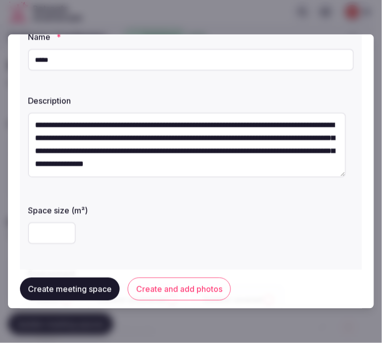
type textarea "**********"
click at [49, 230] on input "number" at bounding box center [52, 234] width 48 height 22
type input "**"
drag, startPoint x: 90, startPoint y: 217, endPoint x: 116, endPoint y: 217, distance: 26.0
click at [101, 215] on div "Space size (m²) **" at bounding box center [191, 225] width 326 height 48
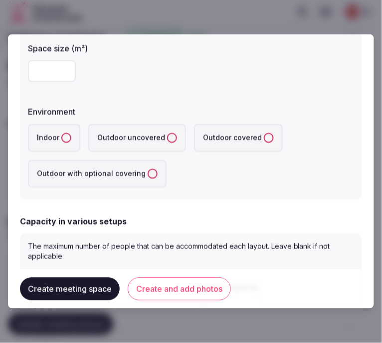
scroll to position [222, 0]
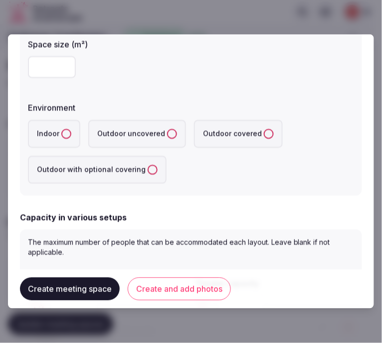
click at [70, 138] on label "Indoor" at bounding box center [54, 134] width 52 height 28
click at [70, 138] on button "Indoor" at bounding box center [66, 134] width 10 height 10
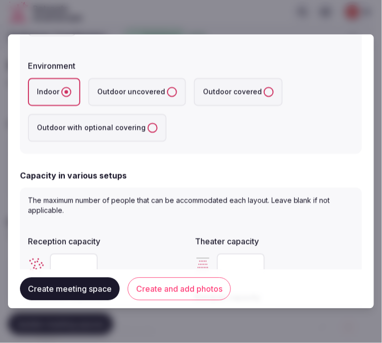
scroll to position [332, 0]
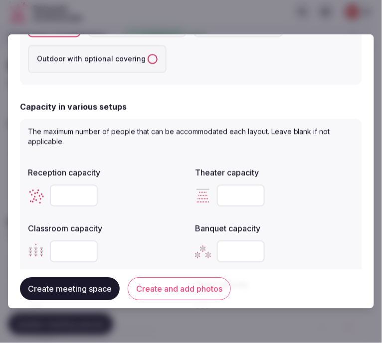
click at [60, 200] on input "number" at bounding box center [74, 196] width 48 height 22
type input "**"
click at [227, 197] on input "number" at bounding box center [241, 196] width 48 height 22
type input "**"
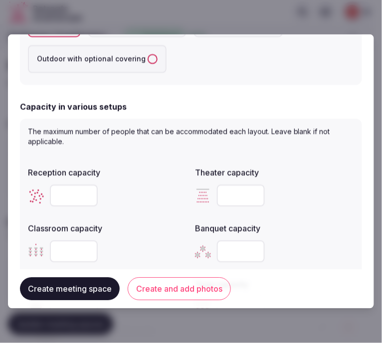
click at [68, 252] on input "number" at bounding box center [74, 252] width 48 height 22
type input "**"
click at [230, 250] on input "number" at bounding box center [241, 252] width 48 height 22
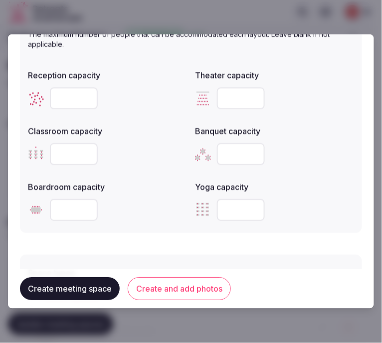
scroll to position [443, 0]
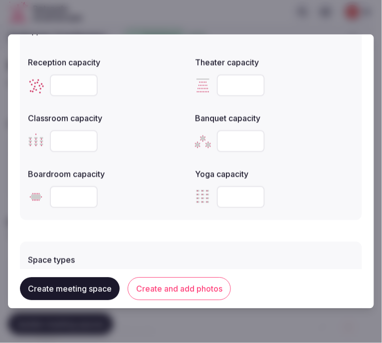
click at [65, 195] on input "number" at bounding box center [74, 197] width 48 height 22
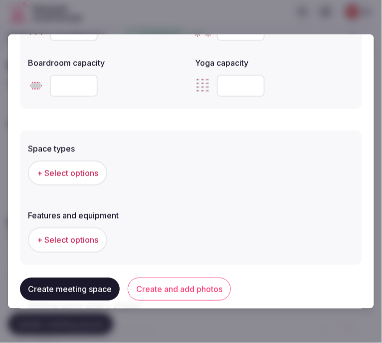
type input "**"
click at [78, 177] on button "+ Select options" at bounding box center [67, 173] width 79 height 25
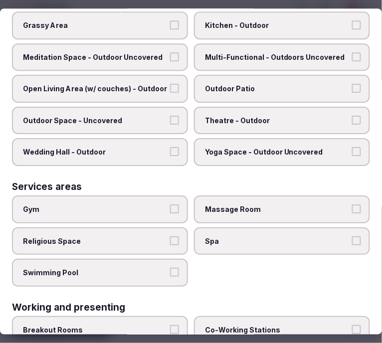
scroll to position [502, 0]
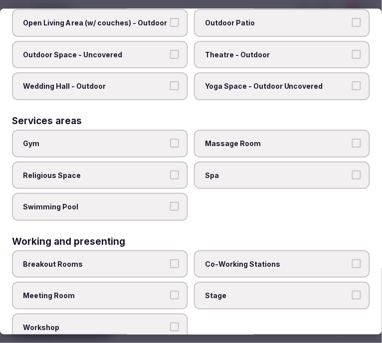
click at [136, 291] on span "Meeting Room" at bounding box center [95, 296] width 144 height 10
click at [170, 291] on button "Meeting Room" at bounding box center [174, 295] width 9 height 9
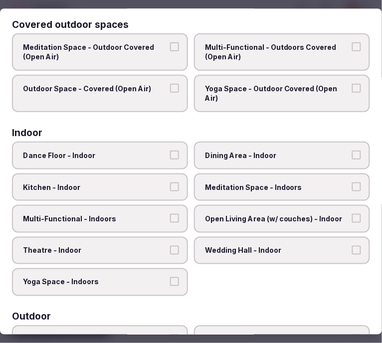
click at [255, 152] on span "Dining Area - Indoor" at bounding box center [277, 156] width 144 height 10
click at [352, 152] on button "Dining Area - Indoor" at bounding box center [356, 155] width 9 height 9
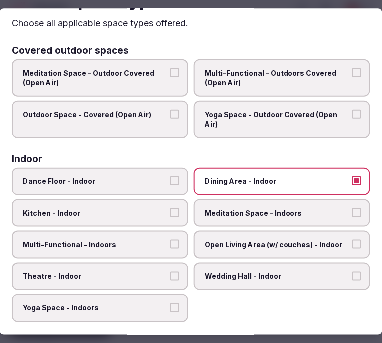
scroll to position [0, 0]
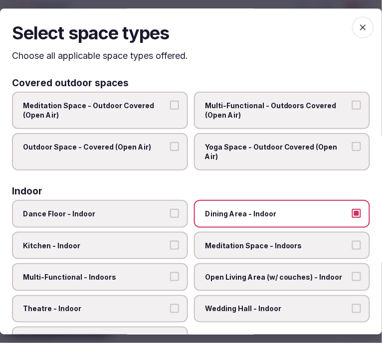
click at [358, 23] on icon "button" at bounding box center [363, 27] width 10 height 10
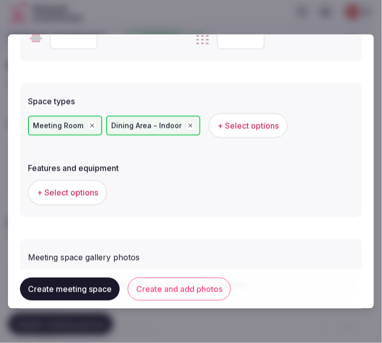
scroll to position [657, 0]
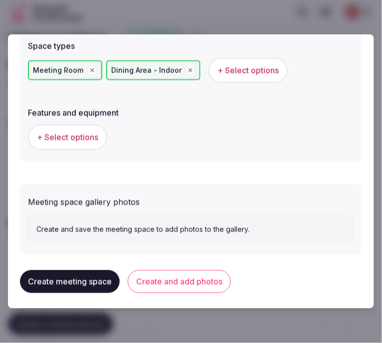
click at [77, 137] on span "+ Select options" at bounding box center [67, 137] width 61 height 11
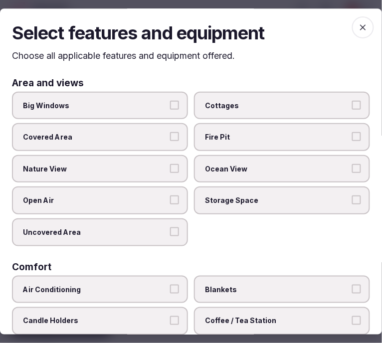
click at [156, 110] on label "Big Windows" at bounding box center [100, 106] width 176 height 28
click at [170, 110] on button "Big Windows" at bounding box center [174, 105] width 9 height 9
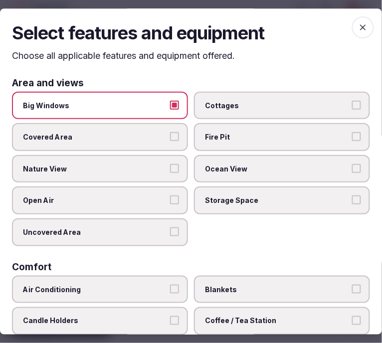
click at [166, 170] on label "Nature View" at bounding box center [100, 169] width 176 height 28
click at [170, 170] on button "Nature View" at bounding box center [174, 168] width 9 height 9
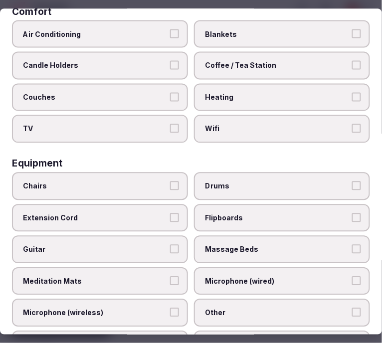
scroll to position [222, 0]
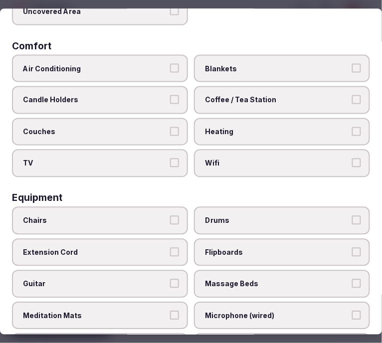
click at [178, 62] on label "Air Conditioning" at bounding box center [100, 68] width 176 height 28
click at [178, 63] on button "Air Conditioning" at bounding box center [174, 67] width 9 height 9
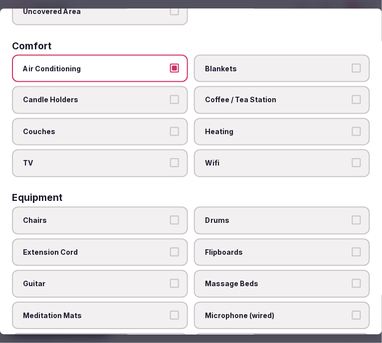
click at [215, 150] on label "Wifi" at bounding box center [282, 164] width 176 height 28
click at [352, 159] on button "Wifi" at bounding box center [356, 163] width 9 height 9
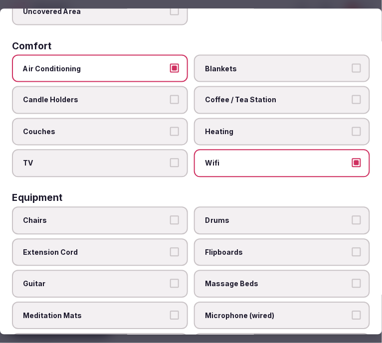
click at [343, 86] on label "Coffee / Tea Station" at bounding box center [282, 100] width 176 height 28
click at [352, 95] on button "Coffee / Tea Station" at bounding box center [356, 99] width 9 height 9
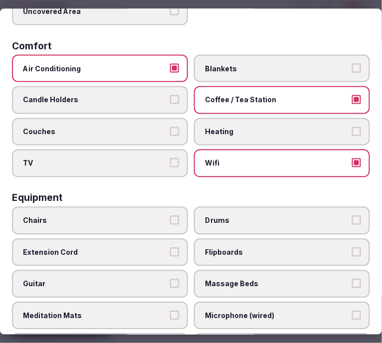
click at [150, 216] on span "Chairs" at bounding box center [95, 221] width 144 height 10
click at [170, 216] on button "Chairs" at bounding box center [174, 220] width 9 height 9
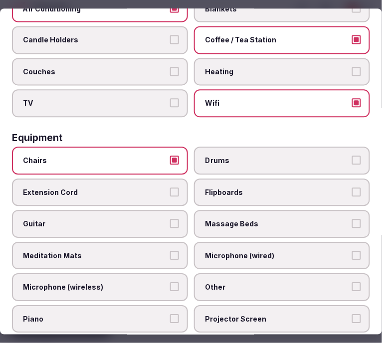
scroll to position [332, 0]
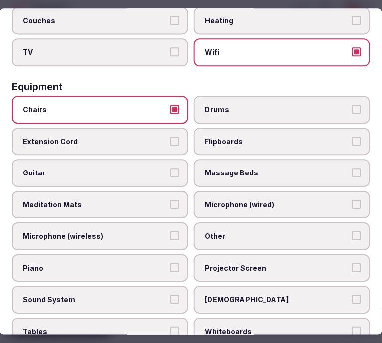
click at [264, 232] on label "Other" at bounding box center [282, 237] width 176 height 28
click at [352, 232] on button "Other" at bounding box center [356, 236] width 9 height 9
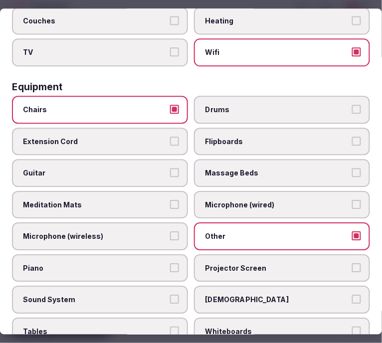
click at [148, 295] on span "Sound System" at bounding box center [95, 300] width 144 height 10
click at [170, 295] on button "Sound System" at bounding box center [174, 299] width 9 height 9
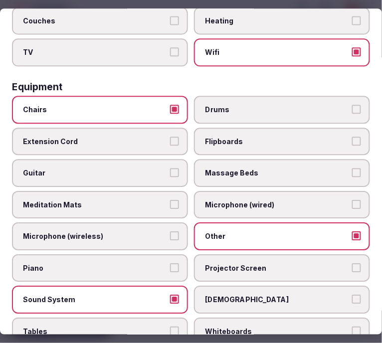
click at [237, 262] on label "Projector Screen" at bounding box center [282, 269] width 176 height 28
click at [352, 264] on button "Projector Screen" at bounding box center [356, 268] width 9 height 9
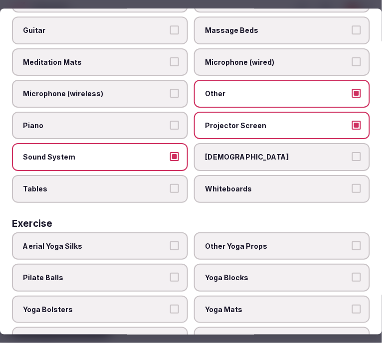
scroll to position [488, 0]
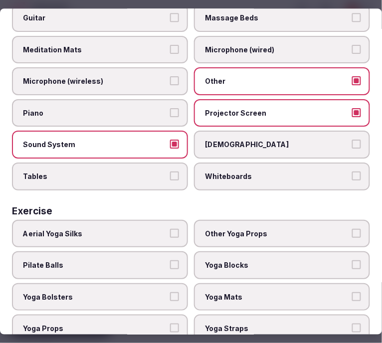
click at [177, 163] on label "Tables" at bounding box center [100, 177] width 176 height 28
click at [177, 172] on button "Tables" at bounding box center [174, 176] width 9 height 9
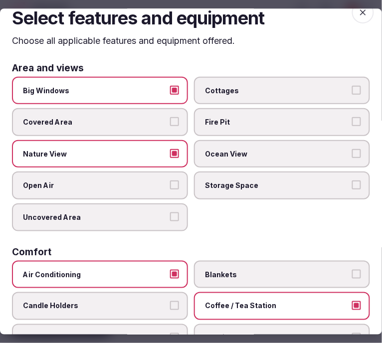
scroll to position [0, 0]
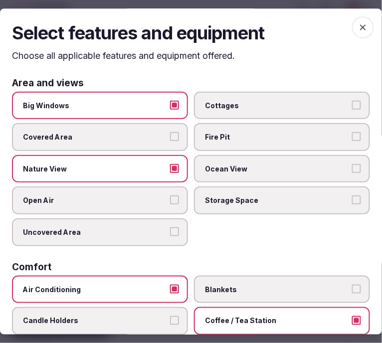
click at [358, 33] on span "button" at bounding box center [363, 27] width 22 height 22
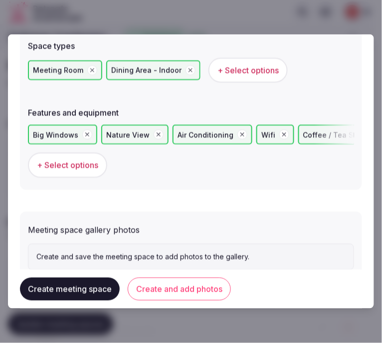
click at [166, 288] on button "Create and add photos" at bounding box center [179, 289] width 103 height 23
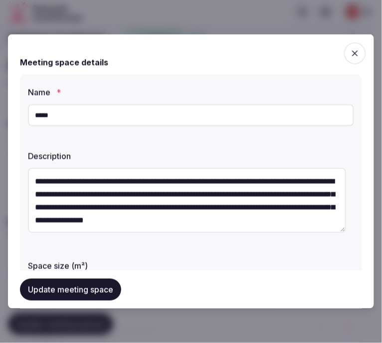
click at [93, 292] on button "Update meeting space" at bounding box center [70, 290] width 101 height 22
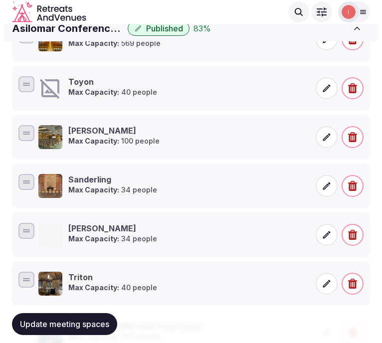
scroll to position [332, 0]
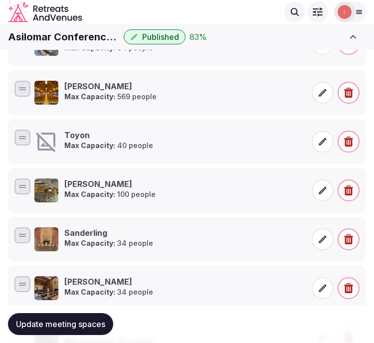
click at [318, 142] on icon at bounding box center [323, 142] width 10 height 10
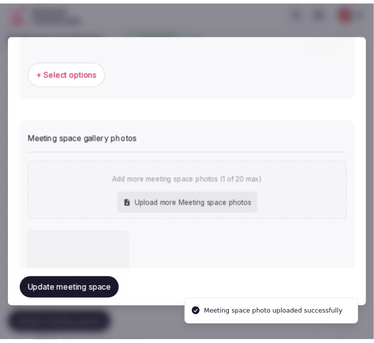
scroll to position [776, 0]
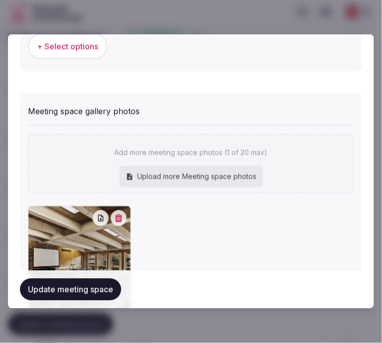
click at [110, 286] on button "Update meeting space" at bounding box center [70, 290] width 101 height 22
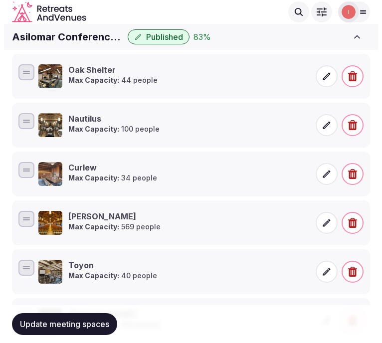
scroll to position [71, 0]
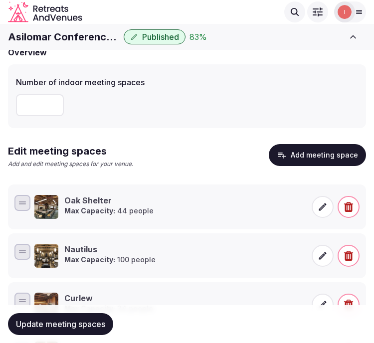
click at [218, 82] on label "Number of indoor meeting spaces" at bounding box center [187, 82] width 342 height 8
click at [347, 151] on button "Add meeting space" at bounding box center [317, 155] width 97 height 22
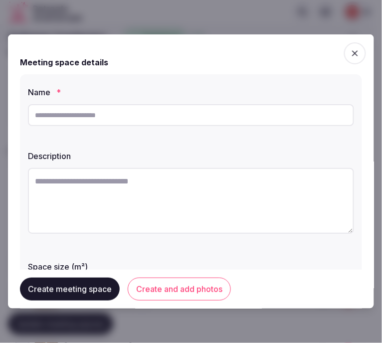
click at [227, 115] on input "text" at bounding box center [191, 115] width 326 height 22
paste input "**********"
type input "**********"
drag, startPoint x: 375, startPoint y: 268, endPoint x: 295, endPoint y: 181, distance: 118.3
click at [295, 181] on textarea at bounding box center [191, 201] width 326 height 66
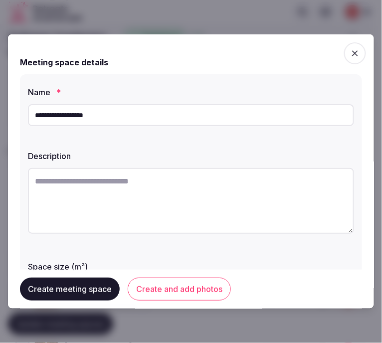
paste textarea "**********"
type textarea "**********"
paste textarea "**********"
click at [241, 202] on textarea "**********" at bounding box center [187, 200] width 318 height 65
paste textarea "**********"
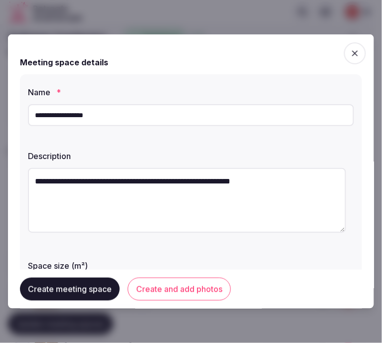
drag, startPoint x: 256, startPoint y: 187, endPoint x: 306, endPoint y: 131, distance: 74.9
click at [306, 131] on div "**********" at bounding box center [191, 245] width 342 height 343
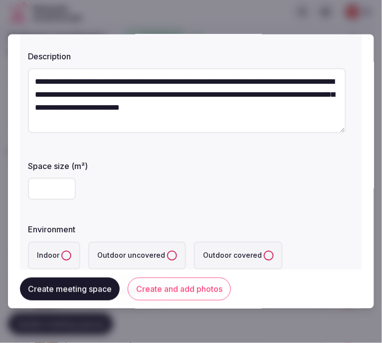
scroll to position [111, 0]
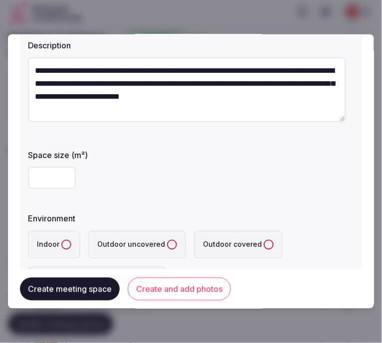
type textarea "**********"
click at [29, 176] on input "number" at bounding box center [52, 178] width 48 height 22
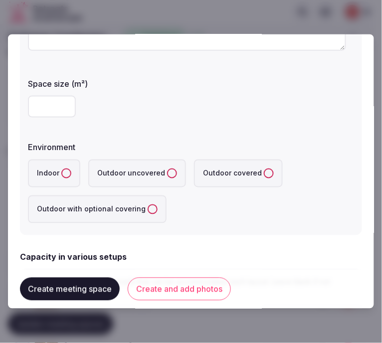
scroll to position [277, 0]
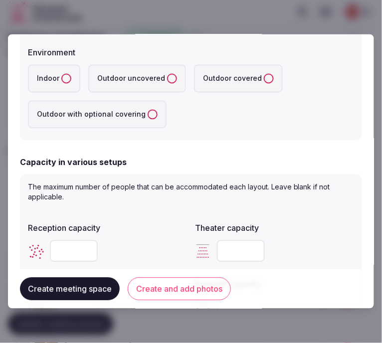
type input "***"
click at [66, 80] on button "Indoor" at bounding box center [66, 79] width 10 height 10
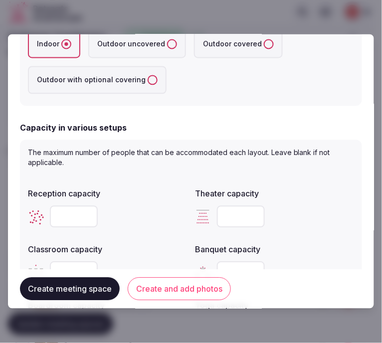
scroll to position [332, 0]
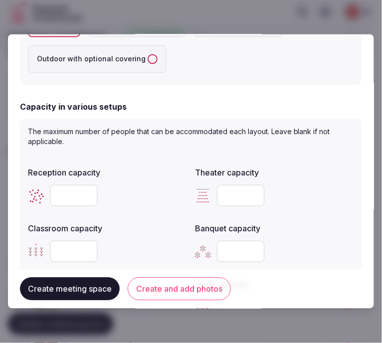
click at [63, 204] on input "number" at bounding box center [74, 196] width 48 height 22
type input "***"
click at [221, 200] on input "number" at bounding box center [241, 196] width 48 height 22
type input "***"
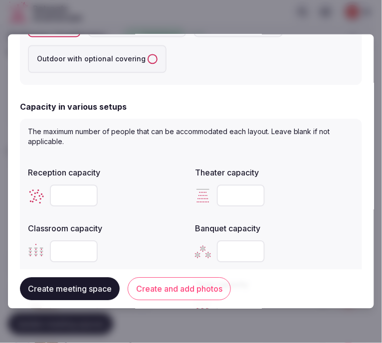
click at [236, 261] on div at bounding box center [274, 252] width 159 height 30
click at [233, 255] on input "number" at bounding box center [241, 252] width 48 height 22
type input "***"
click at [176, 294] on button "Create and add photos" at bounding box center [179, 289] width 103 height 23
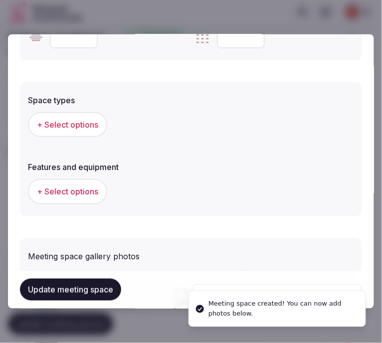
scroll to position [610, 0]
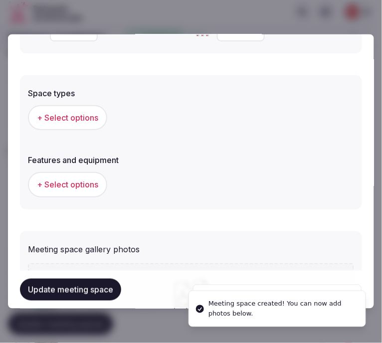
click at [80, 112] on span "+ Select options" at bounding box center [67, 117] width 61 height 11
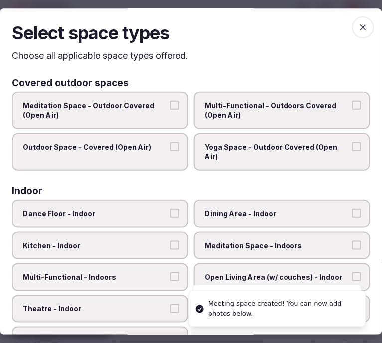
click at [267, 215] on span "Dining Area - Indoor" at bounding box center [277, 214] width 144 height 10
click at [352, 215] on button "Dining Area - Indoor" at bounding box center [356, 213] width 9 height 9
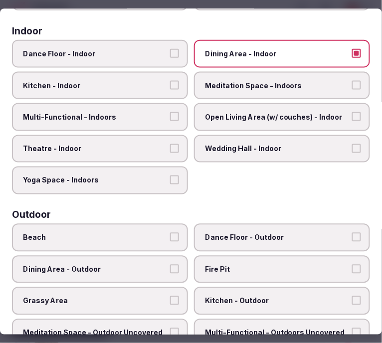
scroll to position [166, 0]
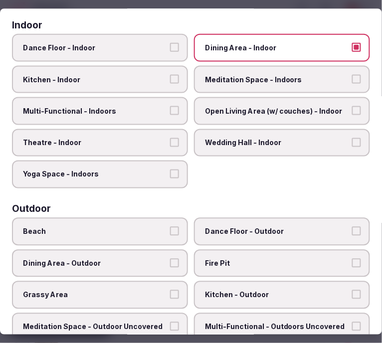
click at [139, 116] on label "Multi-Functional - Indoors" at bounding box center [100, 111] width 176 height 28
click at [170, 115] on button "Multi-Functional - Indoors" at bounding box center [174, 110] width 9 height 9
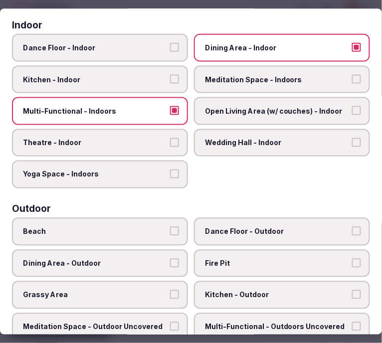
scroll to position [0, 0]
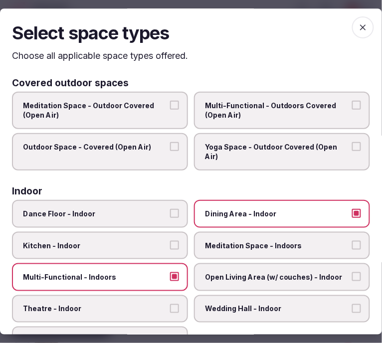
click at [358, 35] on span "button" at bounding box center [363, 27] width 22 height 22
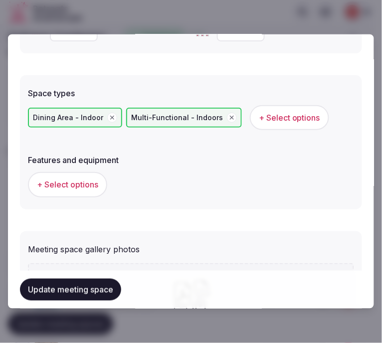
scroll to position [749, 0]
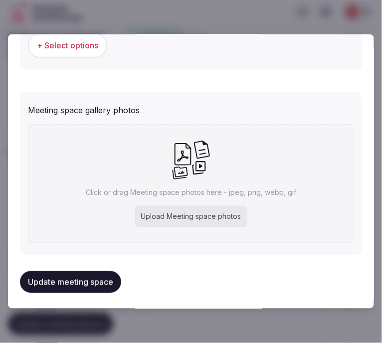
click at [91, 46] on span "+ Select options" at bounding box center [67, 45] width 61 height 11
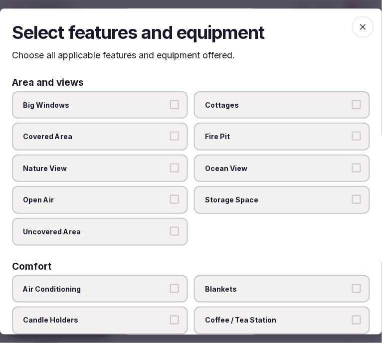
scroll to position [0, 0]
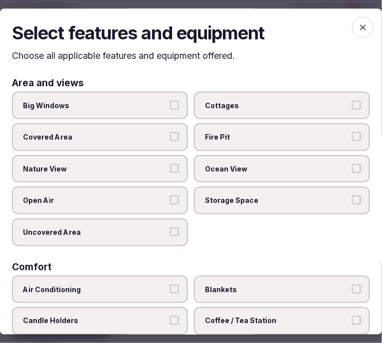
click at [146, 97] on label "Big Windows" at bounding box center [100, 106] width 176 height 28
click at [170, 101] on button "Big Windows" at bounding box center [174, 105] width 9 height 9
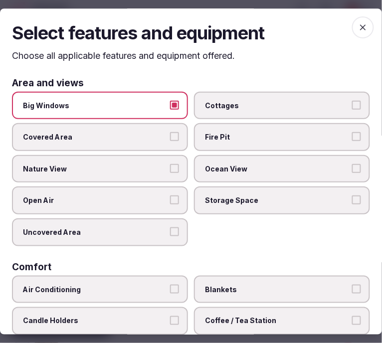
click at [157, 164] on span "Nature View" at bounding box center [95, 169] width 144 height 10
click at [170, 164] on button "Nature View" at bounding box center [174, 168] width 9 height 9
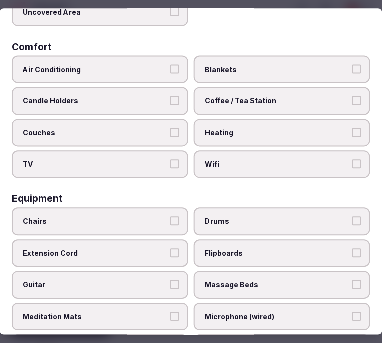
scroll to position [222, 0]
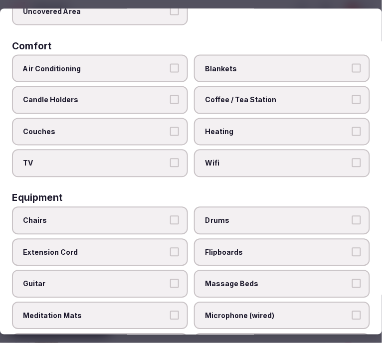
click at [171, 63] on button "Air Conditioning" at bounding box center [174, 67] width 9 height 9
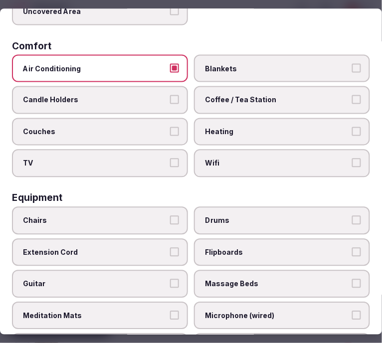
click at [171, 63] on button "Air Conditioning" at bounding box center [174, 67] width 9 height 9
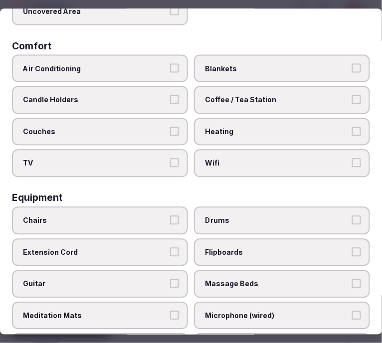
click at [265, 163] on label "Wifi" at bounding box center [282, 164] width 176 height 28
click at [352, 163] on button "Wifi" at bounding box center [356, 163] width 9 height 9
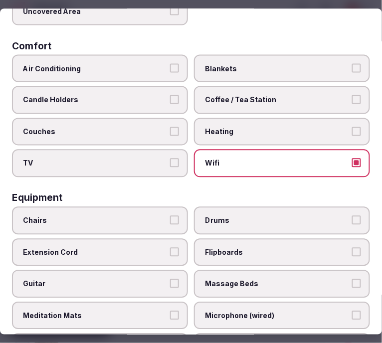
click at [177, 60] on label "Air Conditioning" at bounding box center [100, 68] width 176 height 28
click at [177, 63] on button "Air Conditioning" at bounding box center [174, 67] width 9 height 9
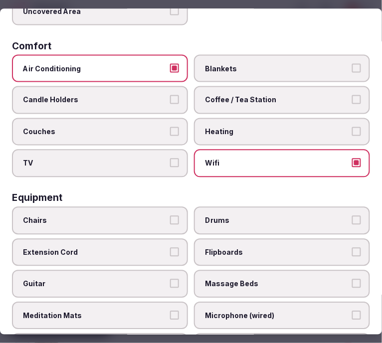
click at [293, 88] on label "Coffee / Tea Station" at bounding box center [282, 100] width 176 height 28
click at [352, 95] on button "Coffee / Tea Station" at bounding box center [356, 99] width 9 height 9
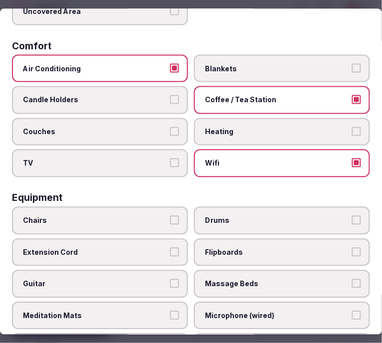
scroll to position [332, 0]
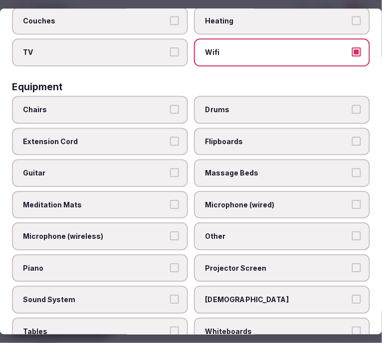
click at [147, 105] on span "Chairs" at bounding box center [95, 110] width 144 height 10
click at [170, 105] on button "Chairs" at bounding box center [174, 109] width 9 height 9
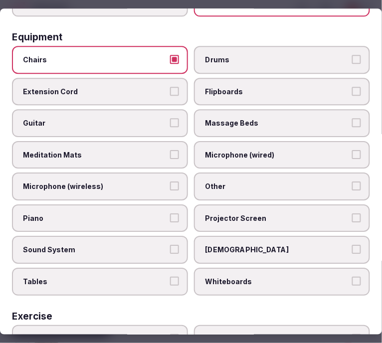
scroll to position [443, 0]
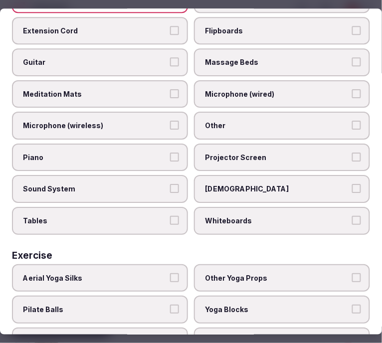
click at [223, 121] on span "Other" at bounding box center [277, 126] width 144 height 10
click at [352, 121] on button "Other" at bounding box center [356, 125] width 9 height 9
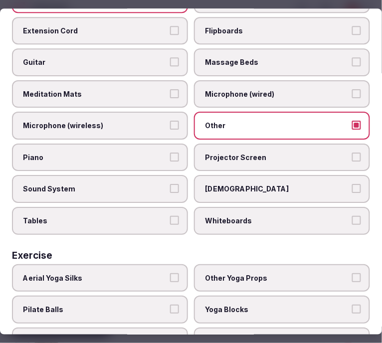
click at [280, 153] on span "Projector Screen" at bounding box center [277, 158] width 144 height 10
click at [352, 153] on button "Projector Screen" at bounding box center [356, 157] width 9 height 9
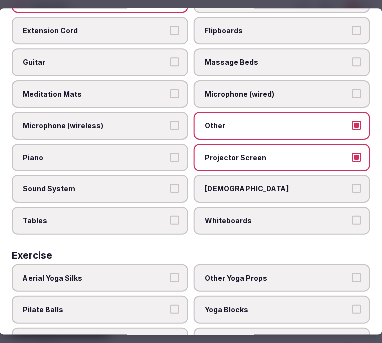
click at [280, 153] on span "Projector Screen" at bounding box center [277, 158] width 144 height 10
click at [352, 153] on button "Projector Screen" at bounding box center [356, 157] width 9 height 9
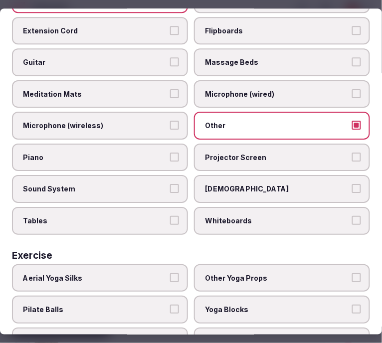
click at [162, 216] on span "Tables" at bounding box center [95, 221] width 144 height 10
click at [170, 216] on button "Tables" at bounding box center [174, 220] width 9 height 9
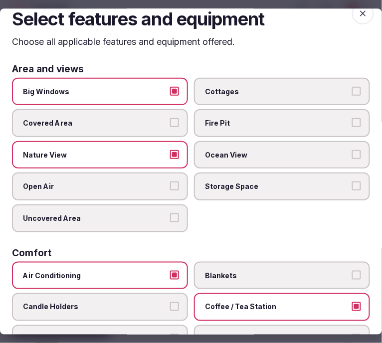
scroll to position [0, 0]
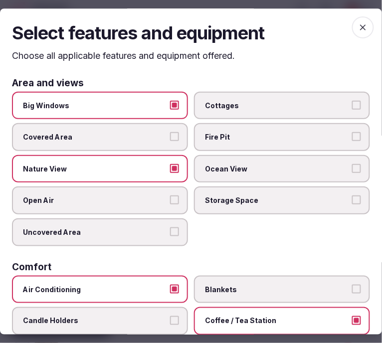
click at [359, 27] on icon "button" at bounding box center [363, 27] width 10 height 10
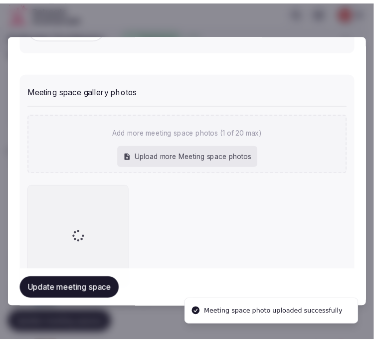
scroll to position [749, 0]
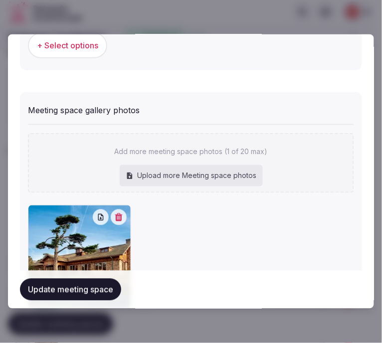
click at [82, 280] on button "Update meeting space" at bounding box center [70, 290] width 101 height 22
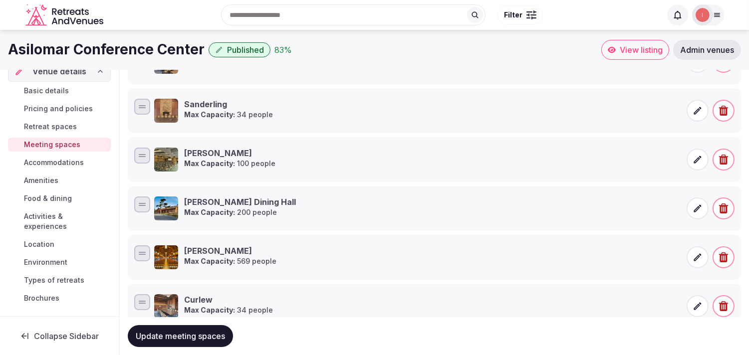
scroll to position [395, 0]
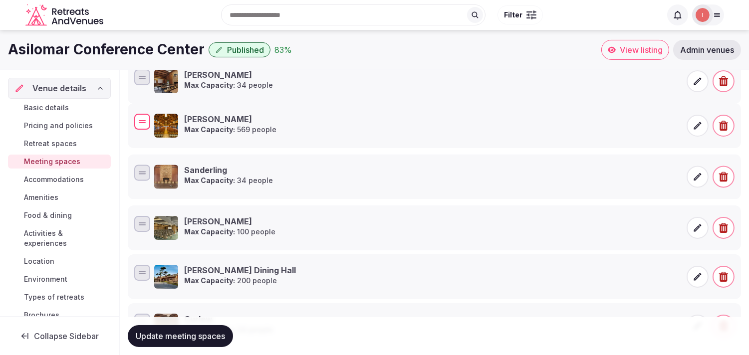
drag, startPoint x: 140, startPoint y: 275, endPoint x: 172, endPoint y: 124, distance: 155.0
click at [172, 124] on div "[PERSON_NAME] [PERSON_NAME]: 569 people" at bounding box center [434, 126] width 604 height 28
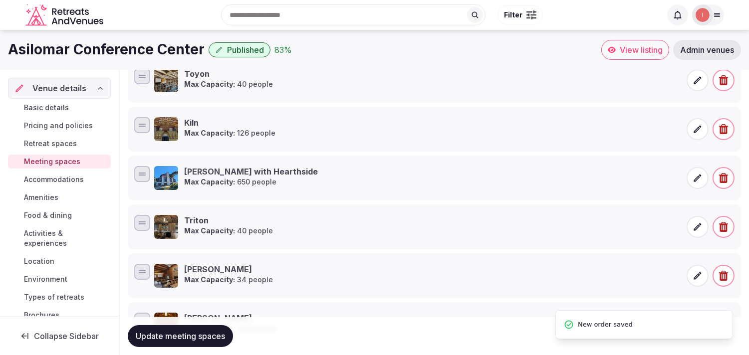
scroll to position [173, 0]
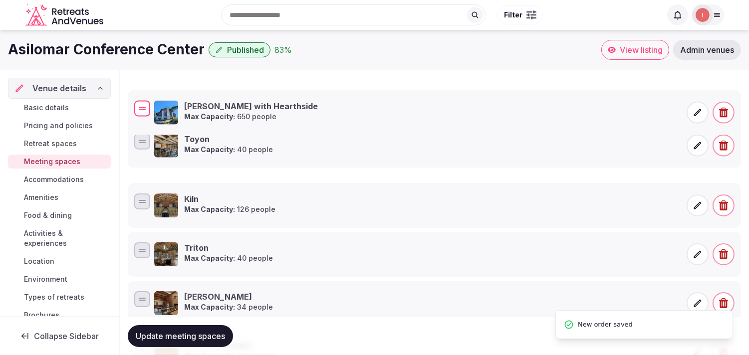
drag, startPoint x: 140, startPoint y: 198, endPoint x: 182, endPoint y: 100, distance: 106.2
click at [182, 100] on div "[PERSON_NAME] with Hearthside [PERSON_NAME]: 650 people" at bounding box center [434, 112] width 604 height 28
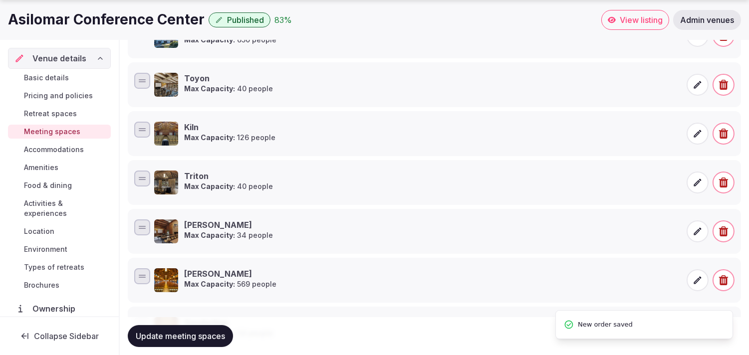
scroll to position [283, 0]
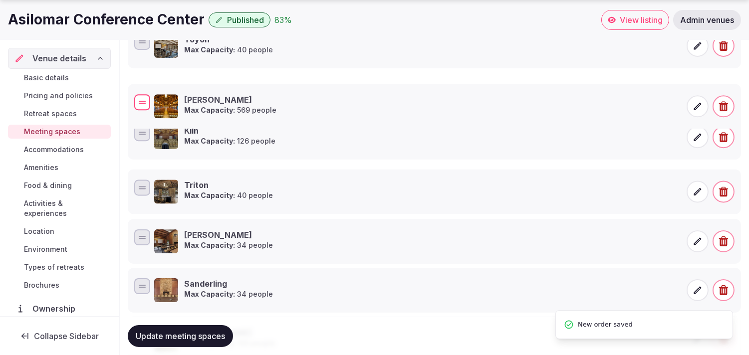
drag, startPoint x: 152, startPoint y: 228, endPoint x: 187, endPoint y: 99, distance: 133.3
click at [187, 99] on div "[PERSON_NAME] [PERSON_NAME]: 569 people" at bounding box center [434, 106] width 604 height 28
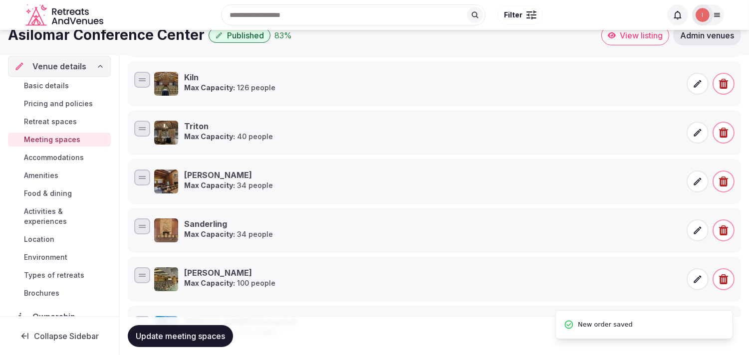
scroll to position [339, 0]
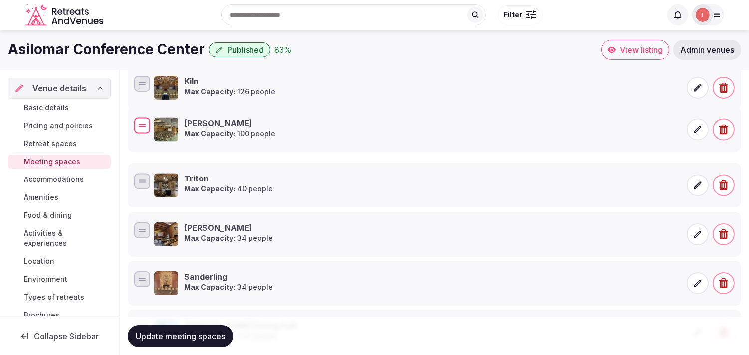
drag, startPoint x: 141, startPoint y: 277, endPoint x: 177, endPoint y: 123, distance: 158.2
click at [177, 123] on div "[PERSON_NAME]: 100 people" at bounding box center [434, 129] width 604 height 28
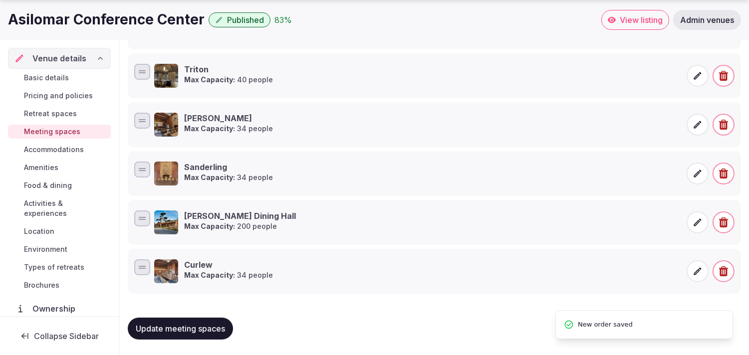
scroll to position [450, 0]
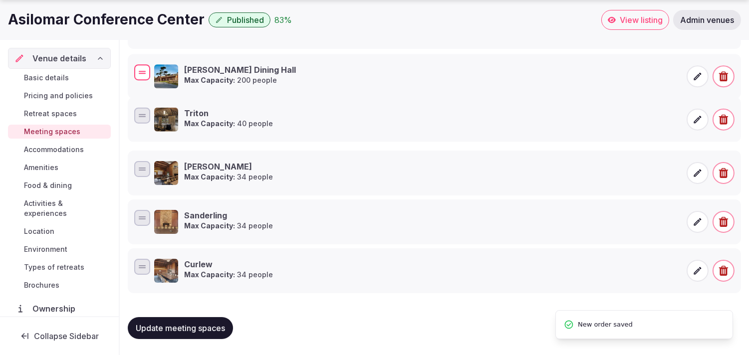
drag, startPoint x: 147, startPoint y: 220, endPoint x: 188, endPoint y: 73, distance: 151.7
click at [188, 73] on div "[PERSON_NAME] Dining [PERSON_NAME] Capacity: 200 people" at bounding box center [434, 76] width 604 height 28
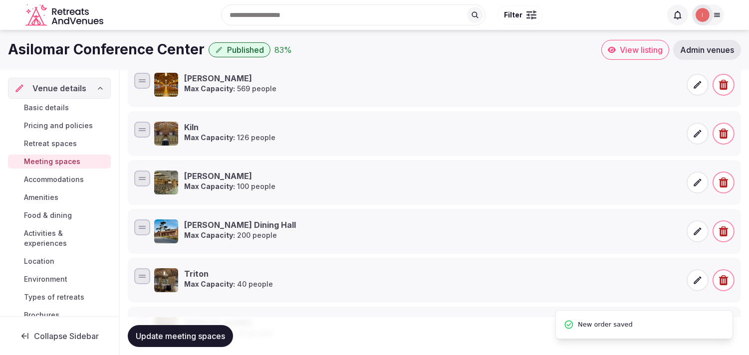
scroll to position [283, 0]
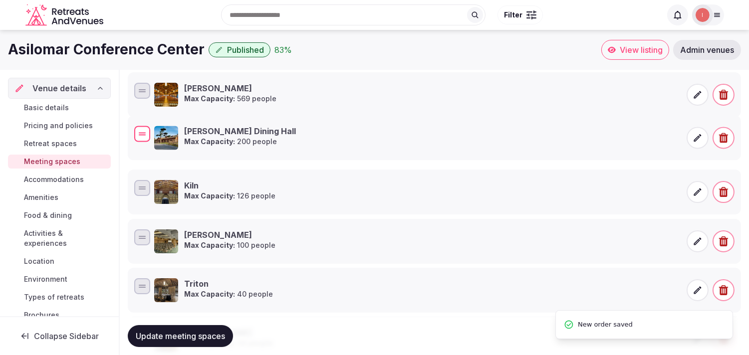
drag, startPoint x: 146, startPoint y: 237, endPoint x: 182, endPoint y: 133, distance: 110.0
click at [182, 133] on div "[PERSON_NAME] Dining [PERSON_NAME] Capacity: 200 people" at bounding box center [434, 138] width 604 height 28
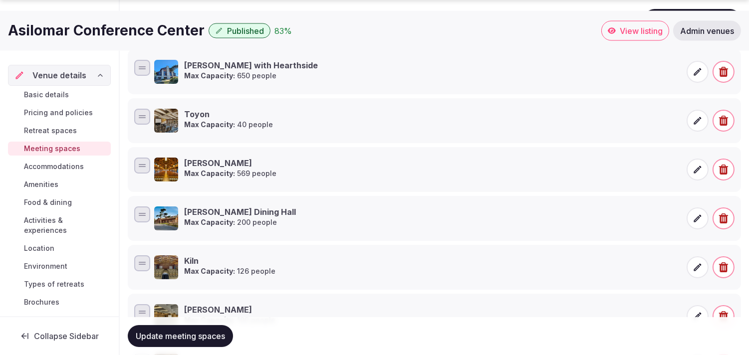
scroll to position [228, 0]
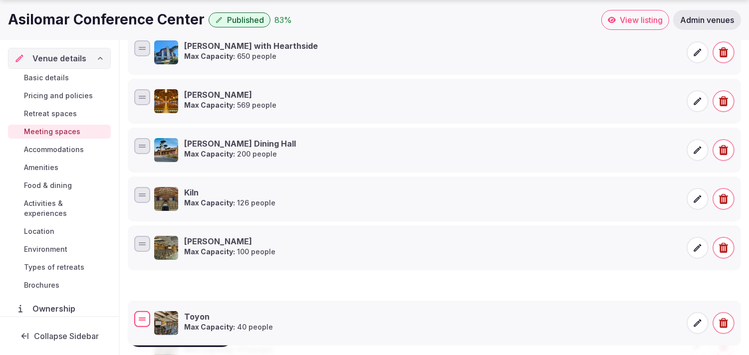
drag, startPoint x: 145, startPoint y: 95, endPoint x: 124, endPoint y: 312, distance: 217.7
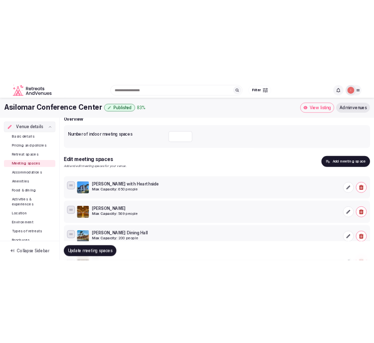
scroll to position [6, 0]
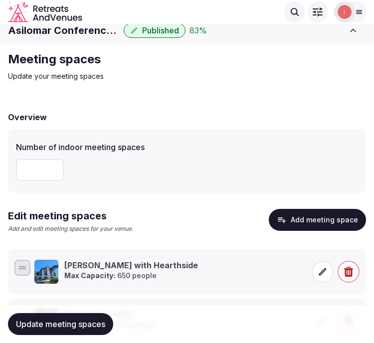
click at [26, 174] on input "number" at bounding box center [40, 170] width 48 height 22
type input "**"
click at [90, 315] on button "Update meeting spaces" at bounding box center [60, 324] width 105 height 22
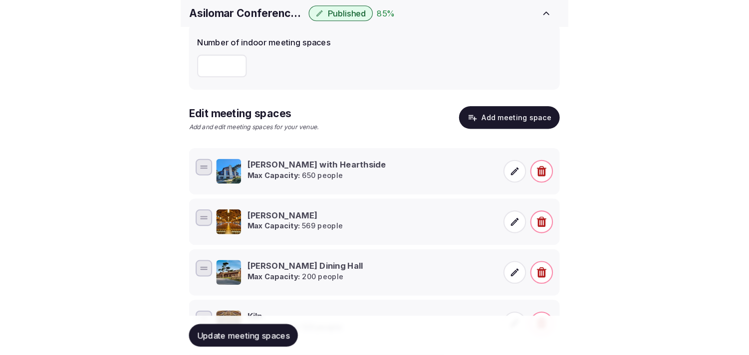
scroll to position [117, 0]
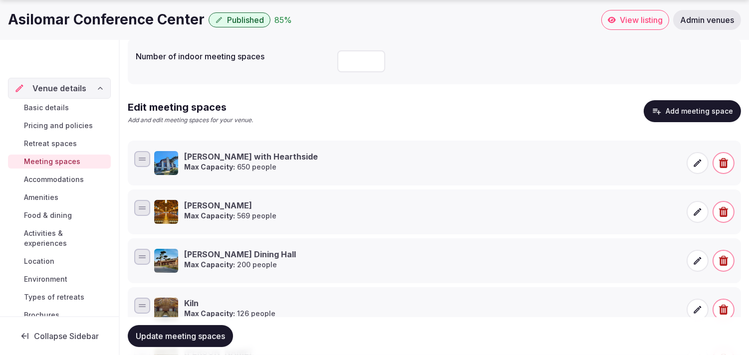
click at [58, 176] on span "Accommodations" at bounding box center [54, 180] width 60 height 10
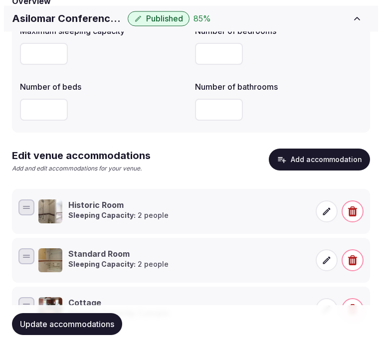
scroll to position [173, 0]
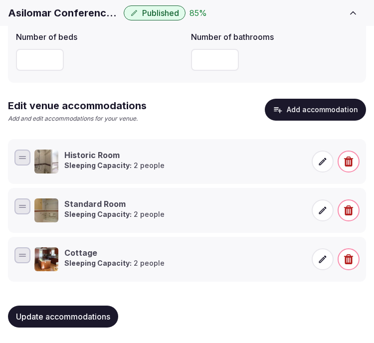
click at [241, 174] on div "Historic Room Sleeping Capacity: 2 people" at bounding box center [186, 162] width 349 height 28
click at [323, 162] on icon at bounding box center [322, 161] width 7 height 7
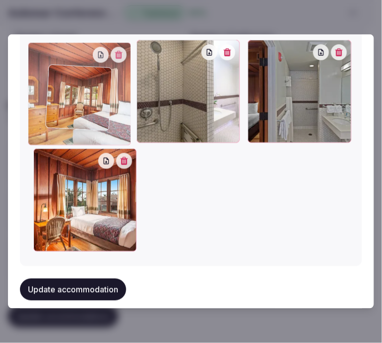
scroll to position [1212, 0]
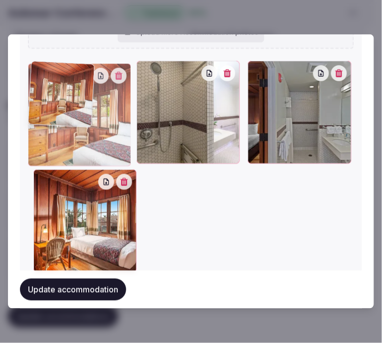
drag, startPoint x: 45, startPoint y: 116, endPoint x: 61, endPoint y: 73, distance: 45.3
click at [61, 73] on div at bounding box center [79, 114] width 103 height 103
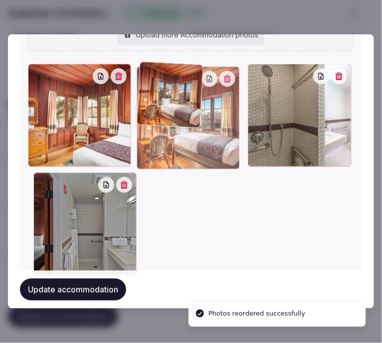
drag, startPoint x: 39, startPoint y: 185, endPoint x: 165, endPoint y: 122, distance: 140.6
click at [165, 123] on div at bounding box center [188, 117] width 103 height 103
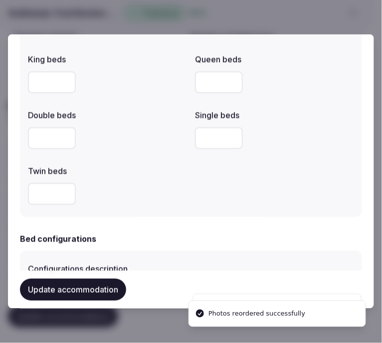
scroll to position [467, 0]
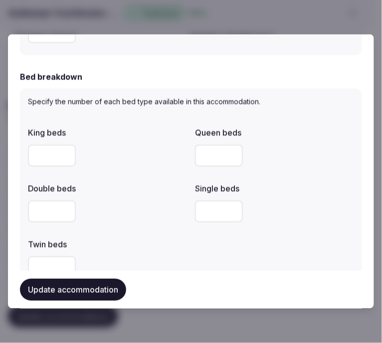
click at [82, 288] on button "Update accommodation" at bounding box center [73, 290] width 106 height 22
click at [82, 288] on div "Update accommodation" at bounding box center [191, 290] width 342 height 38
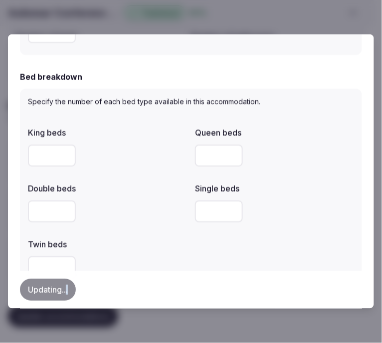
type textarea "**********"
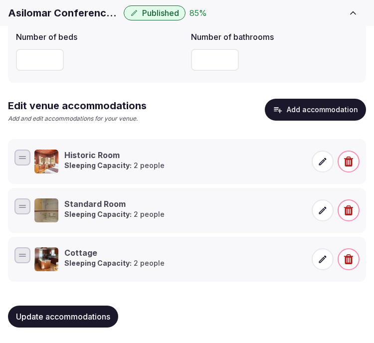
click at [322, 208] on icon at bounding box center [323, 211] width 10 height 10
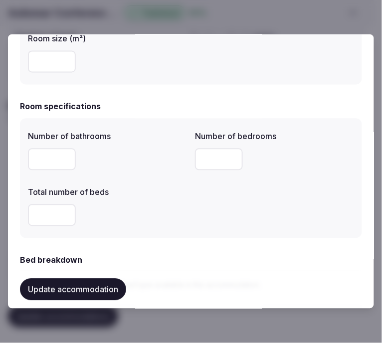
scroll to position [277, 0]
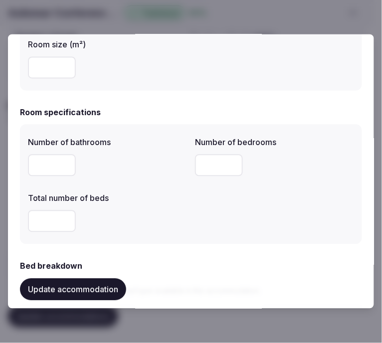
click at [60, 225] on input "number" at bounding box center [52, 222] width 48 height 22
type input "*"
click at [142, 45] on label "Room size (m²)" at bounding box center [107, 45] width 159 height 8
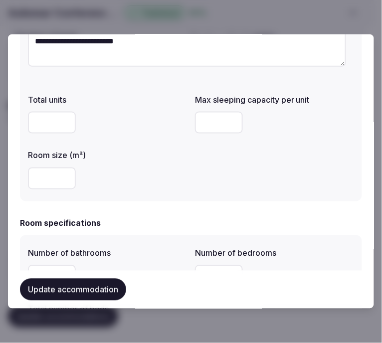
click at [47, 288] on button "Update accommodation" at bounding box center [73, 290] width 106 height 22
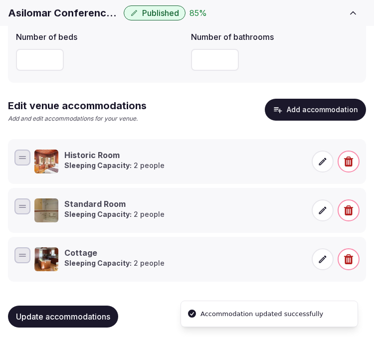
click at [325, 210] on icon at bounding box center [323, 211] width 10 height 10
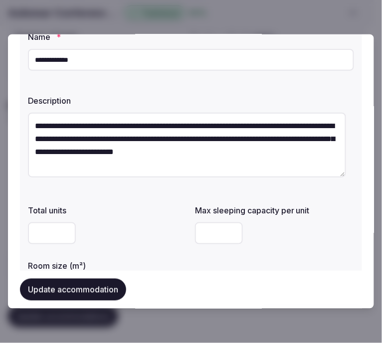
scroll to position [0, 0]
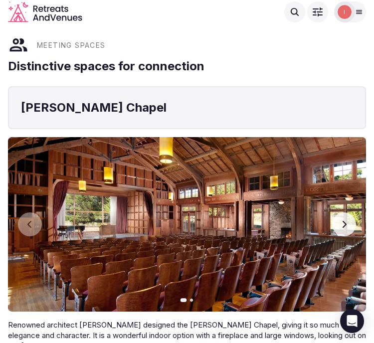
scroll to position [1331, 0]
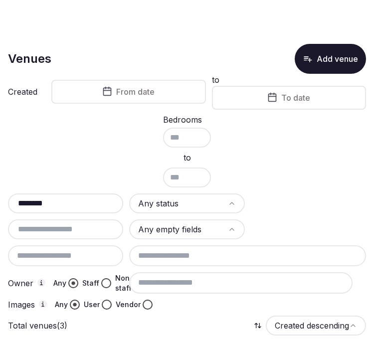
scroll to position [145, 0]
